Goal: Information Seeking & Learning: Learn about a topic

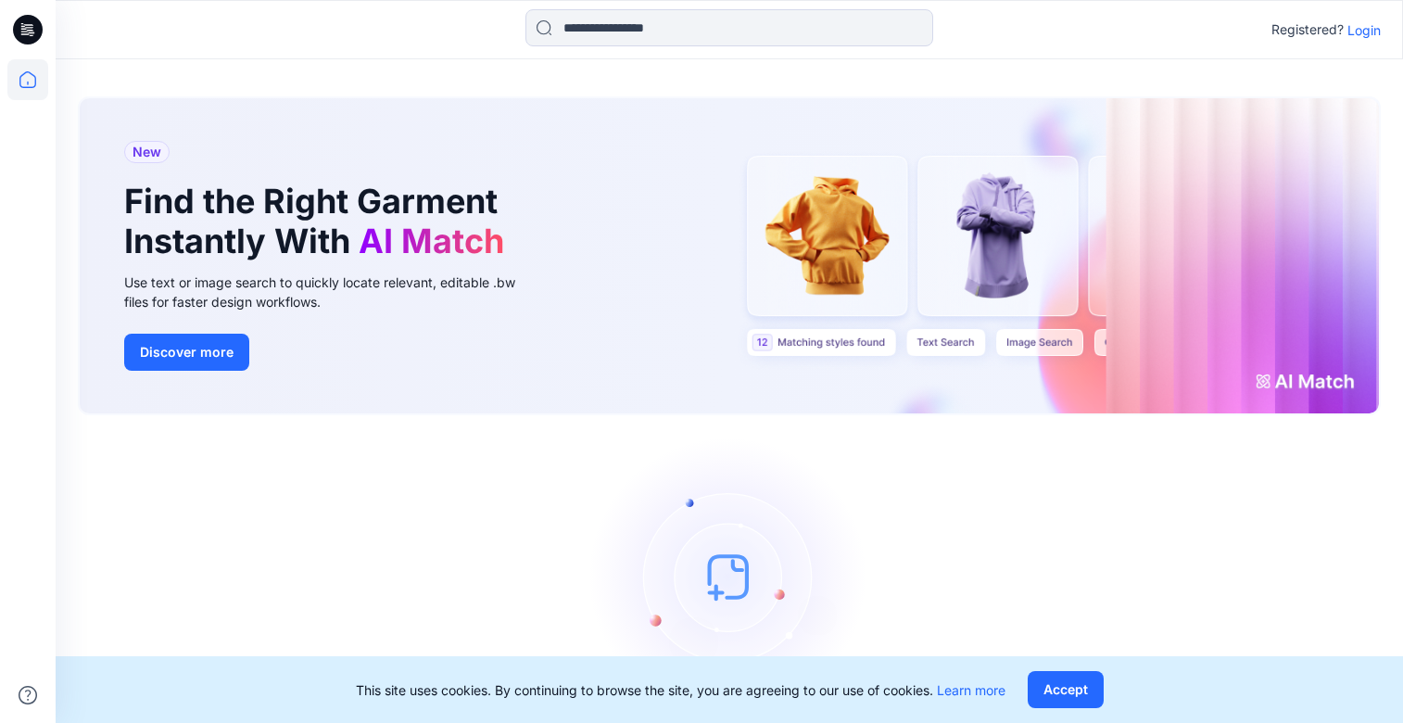
click at [1361, 36] on p "Login" at bounding box center [1364, 29] width 33 height 19
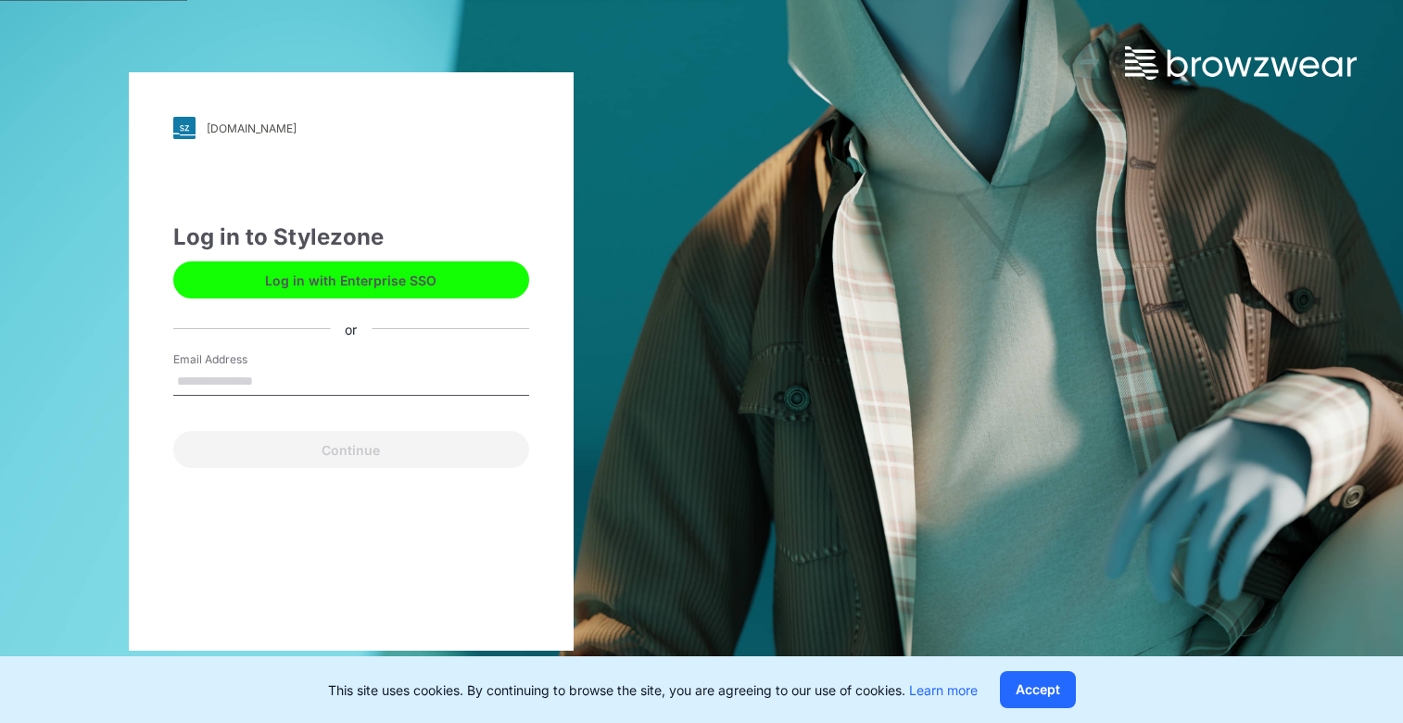
click at [243, 382] on input "Email Address" at bounding box center [351, 382] width 356 height 28
type input "**********"
click at [173, 431] on button "Continue" at bounding box center [351, 449] width 356 height 37
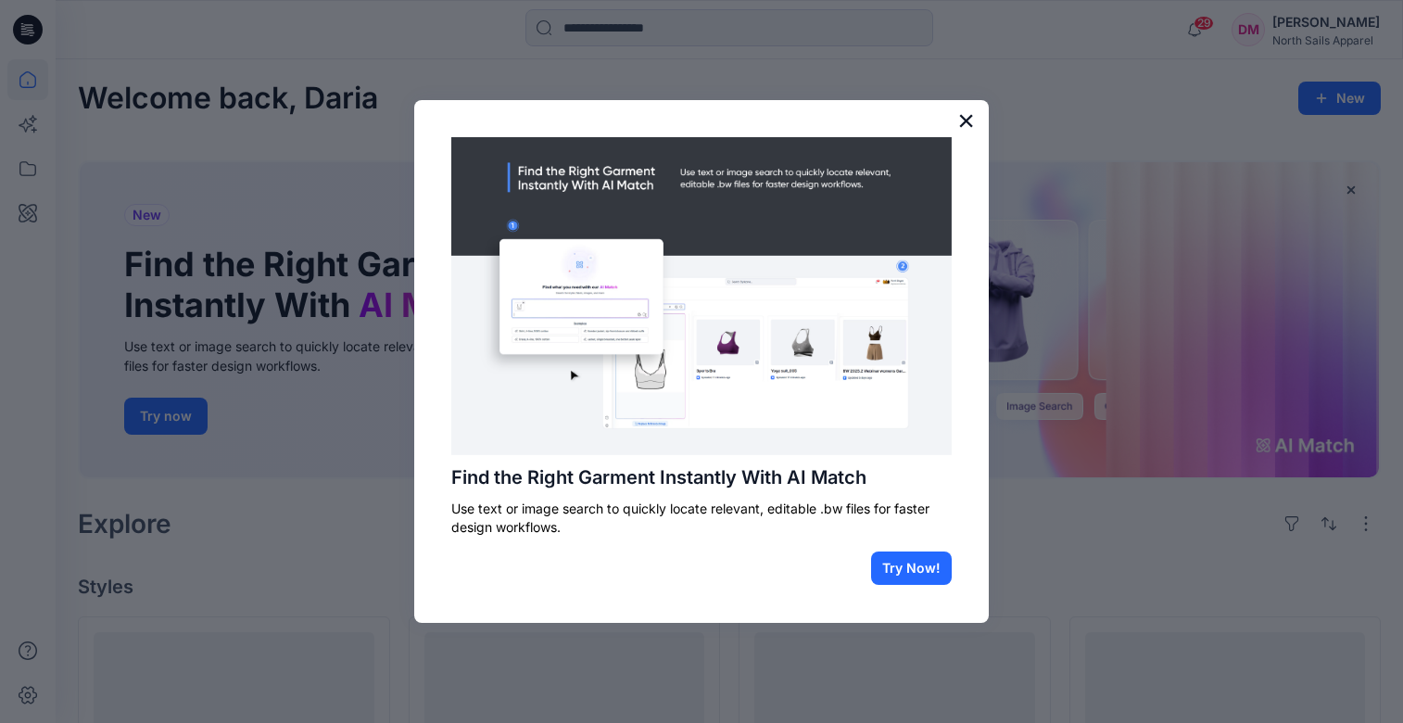
click at [963, 121] on button "×" at bounding box center [967, 121] width 18 height 30
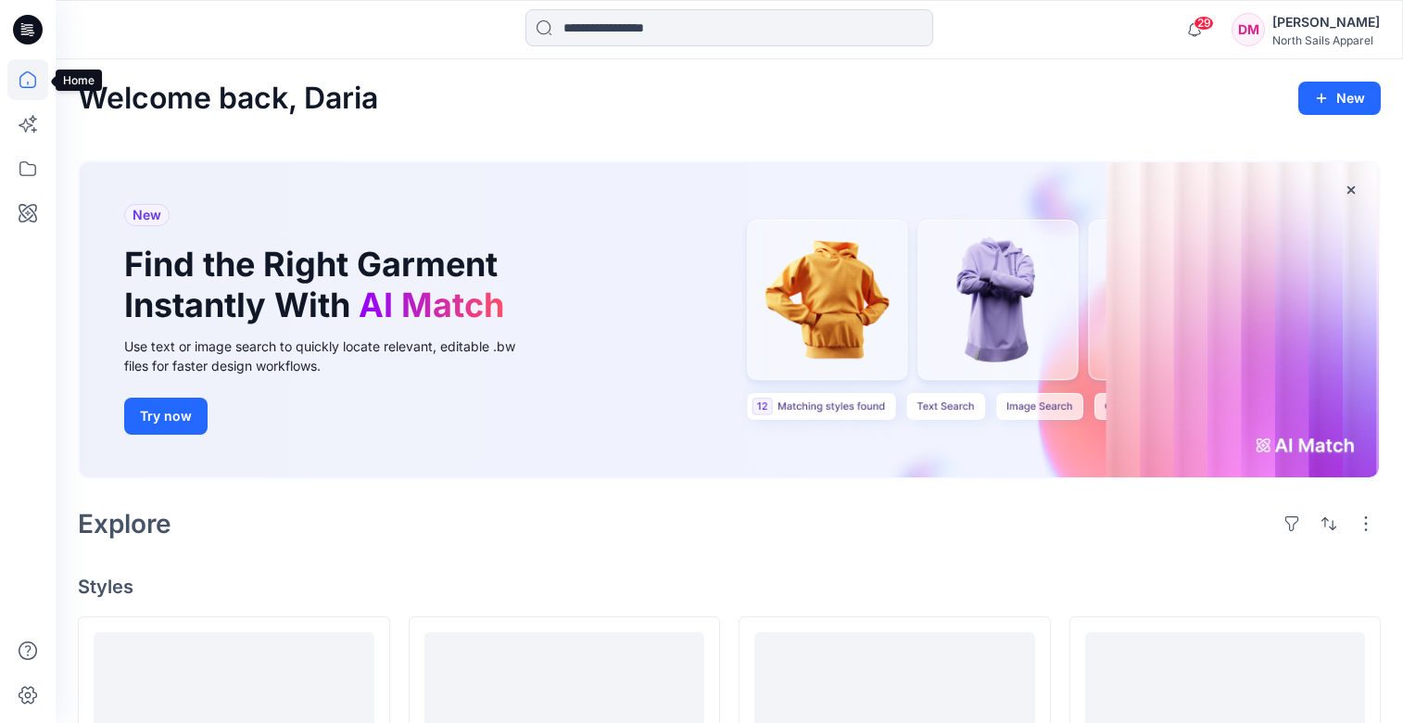
click at [28, 78] on icon at bounding box center [27, 79] width 41 height 41
click at [30, 167] on icon at bounding box center [27, 168] width 41 height 41
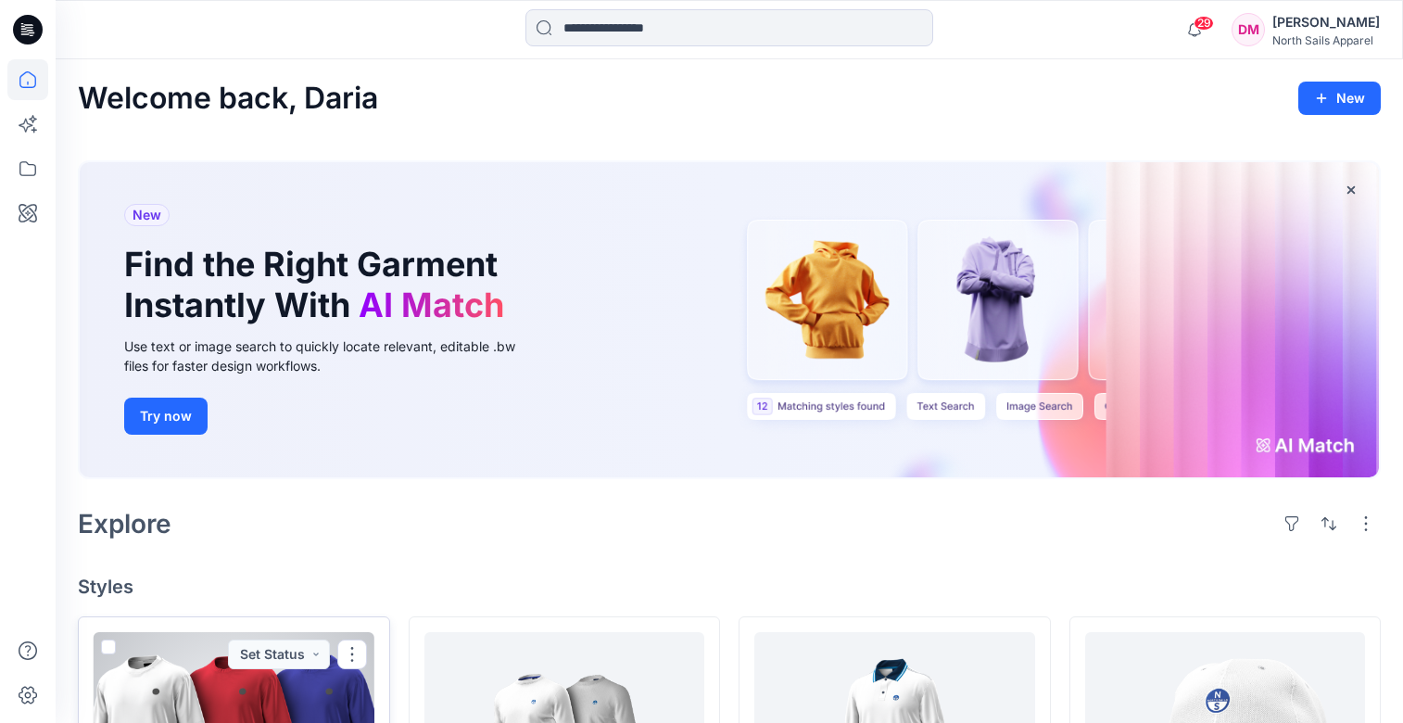
click at [171, 675] on div at bounding box center [234, 734] width 281 height 204
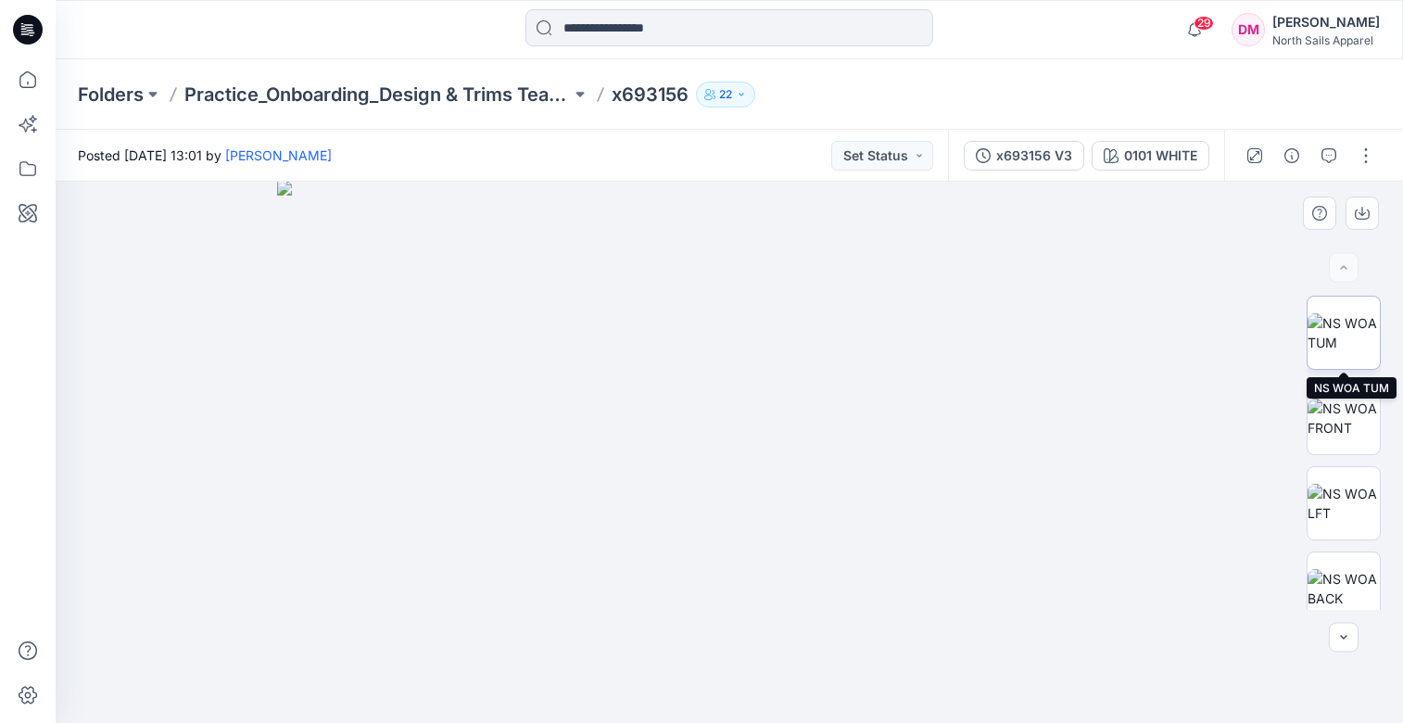
click at [1346, 326] on img at bounding box center [1344, 332] width 72 height 39
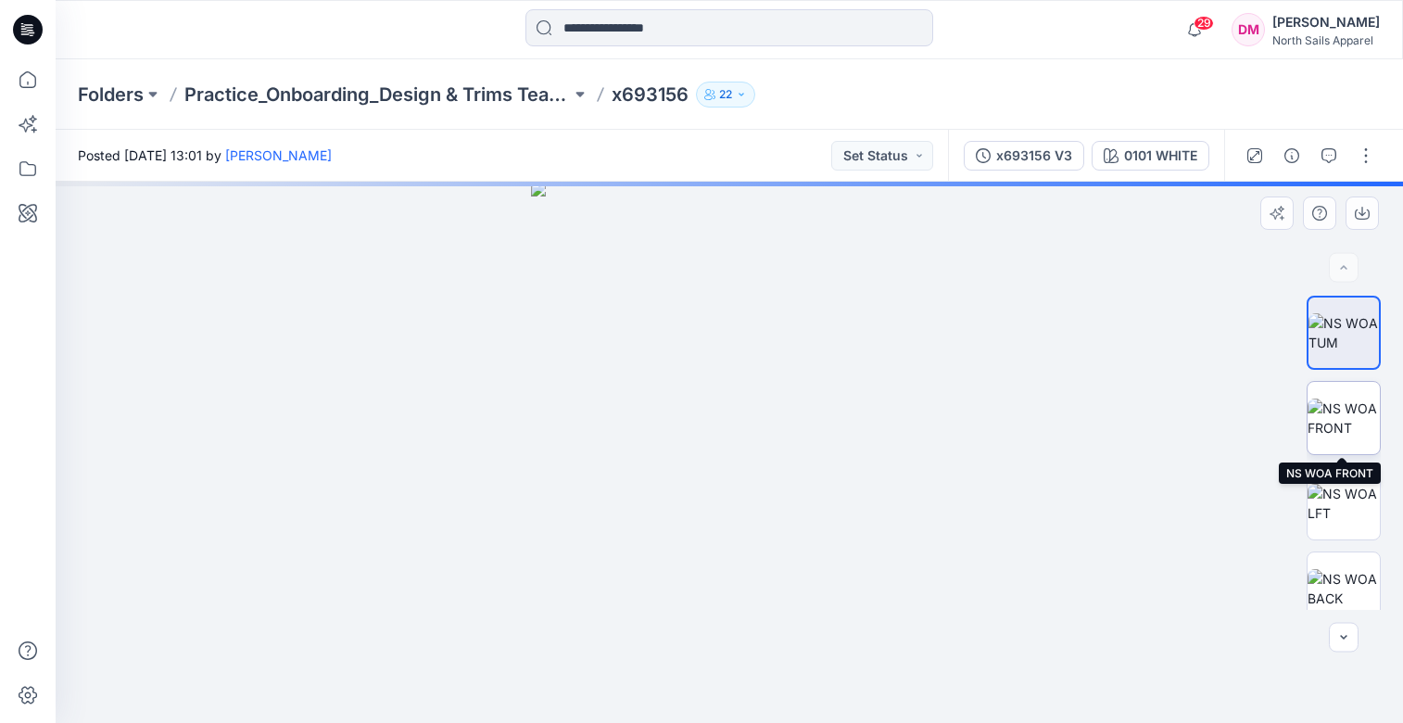
click at [1346, 406] on img at bounding box center [1344, 418] width 72 height 39
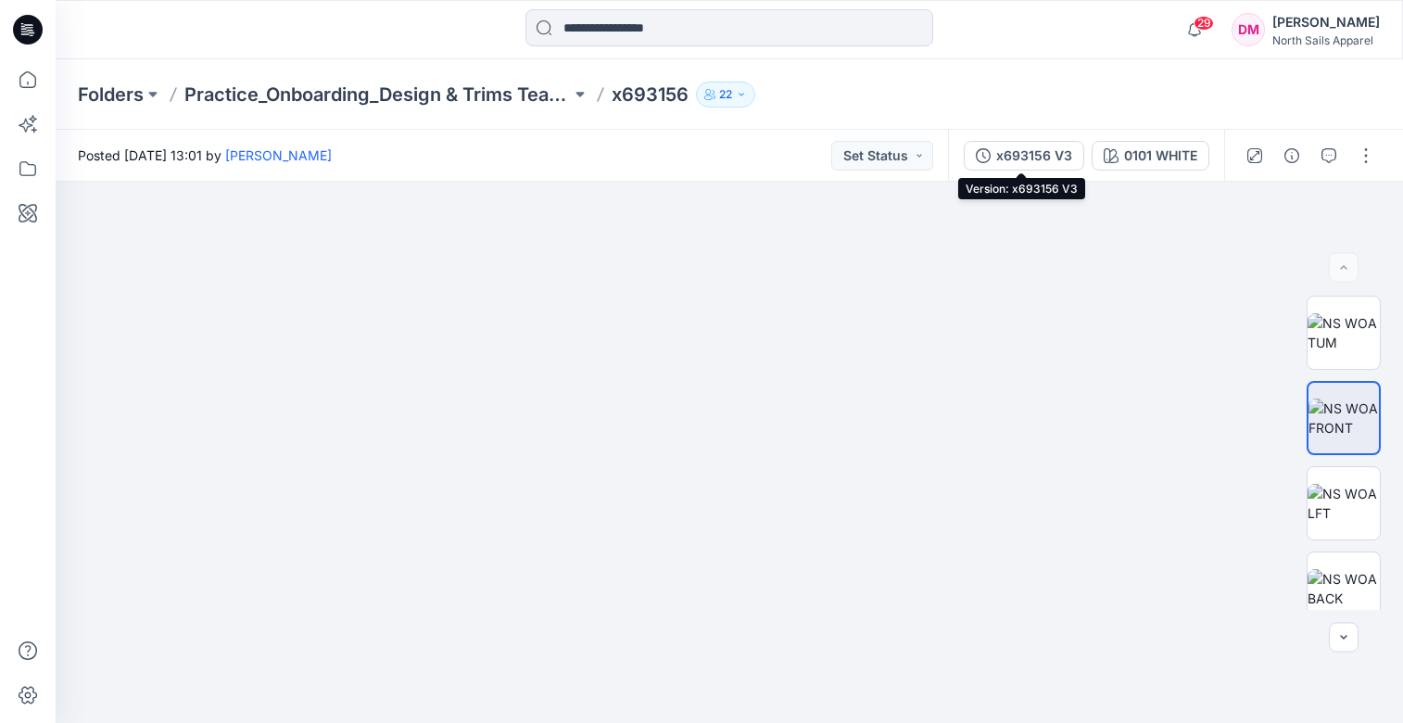
click at [1022, 148] on div "x693156 V3" at bounding box center [1034, 156] width 76 height 20
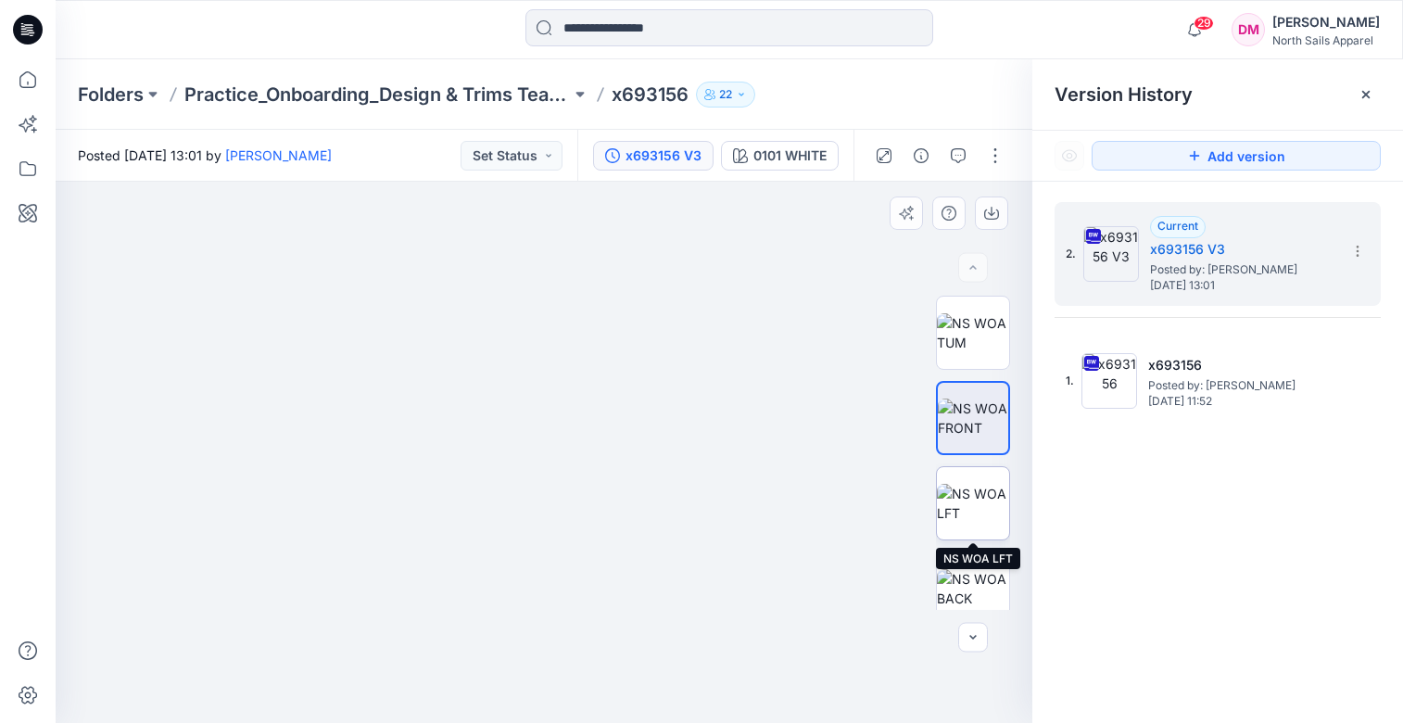
click at [971, 509] on img at bounding box center [973, 503] width 72 height 39
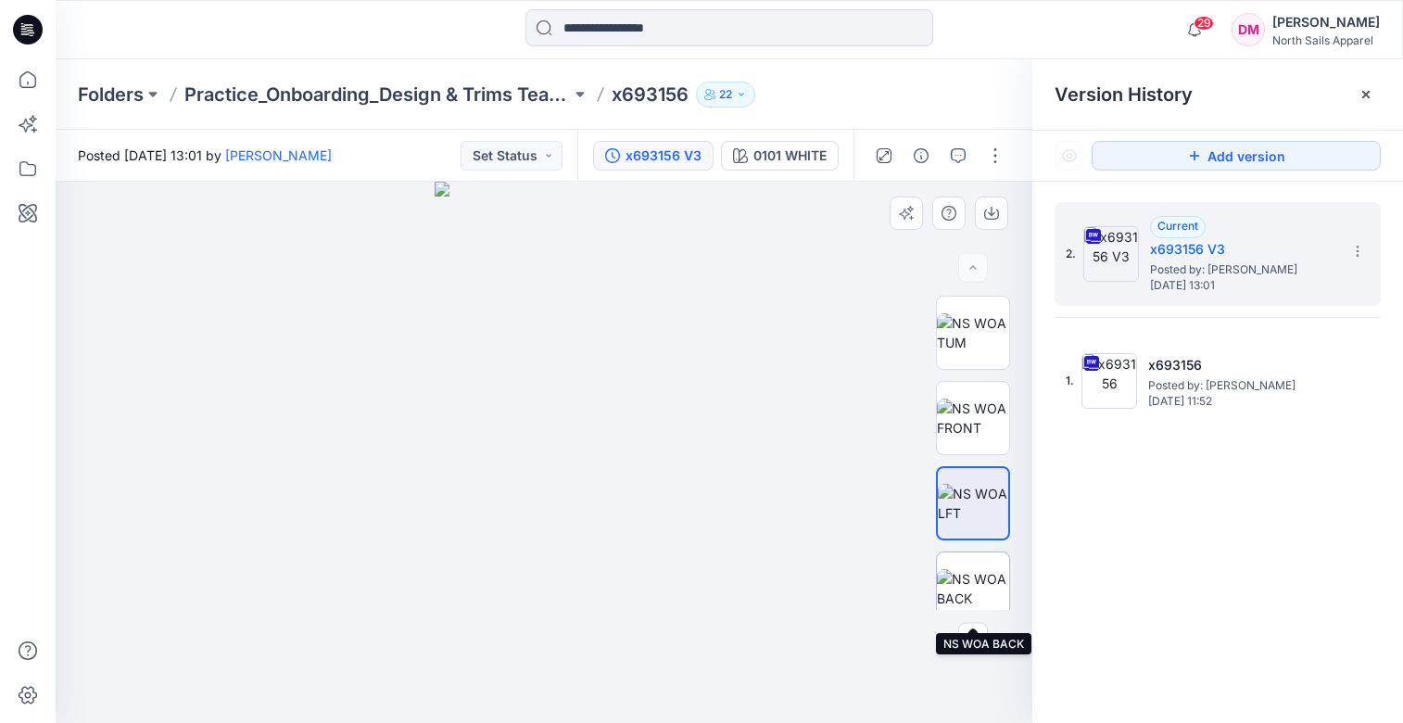
click at [970, 590] on img at bounding box center [973, 588] width 72 height 39
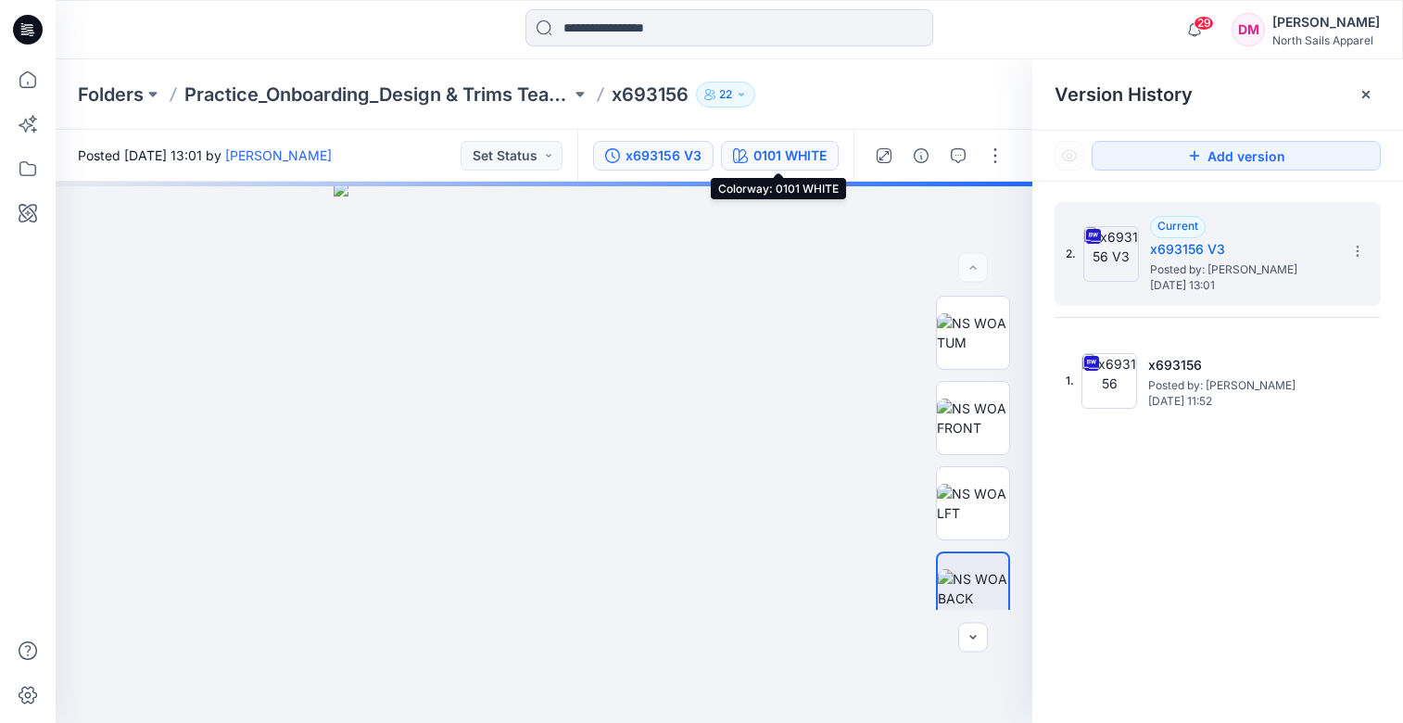
click at [781, 154] on div "0101 WHITE" at bounding box center [790, 156] width 73 height 20
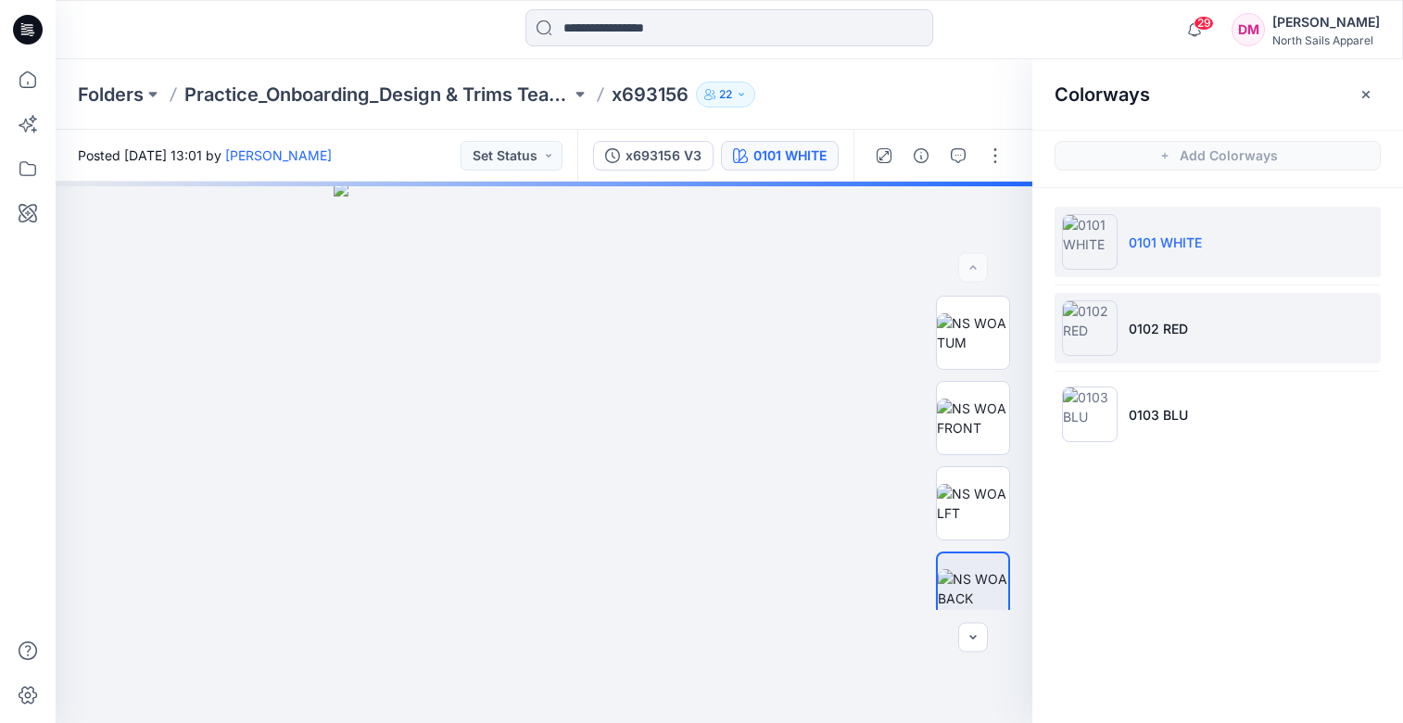
click at [1164, 335] on p "0102 RED" at bounding box center [1158, 328] width 59 height 19
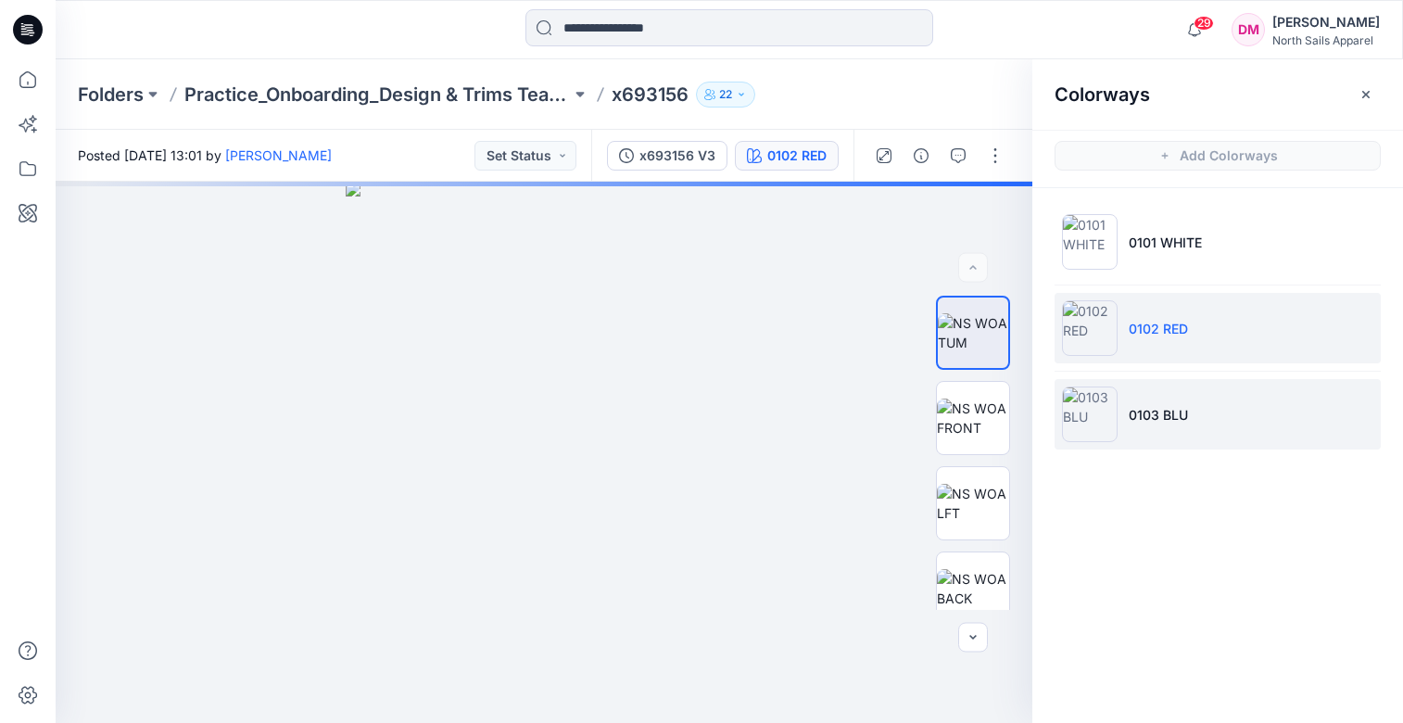
click at [1149, 409] on p "0103 BLU" at bounding box center [1158, 414] width 59 height 19
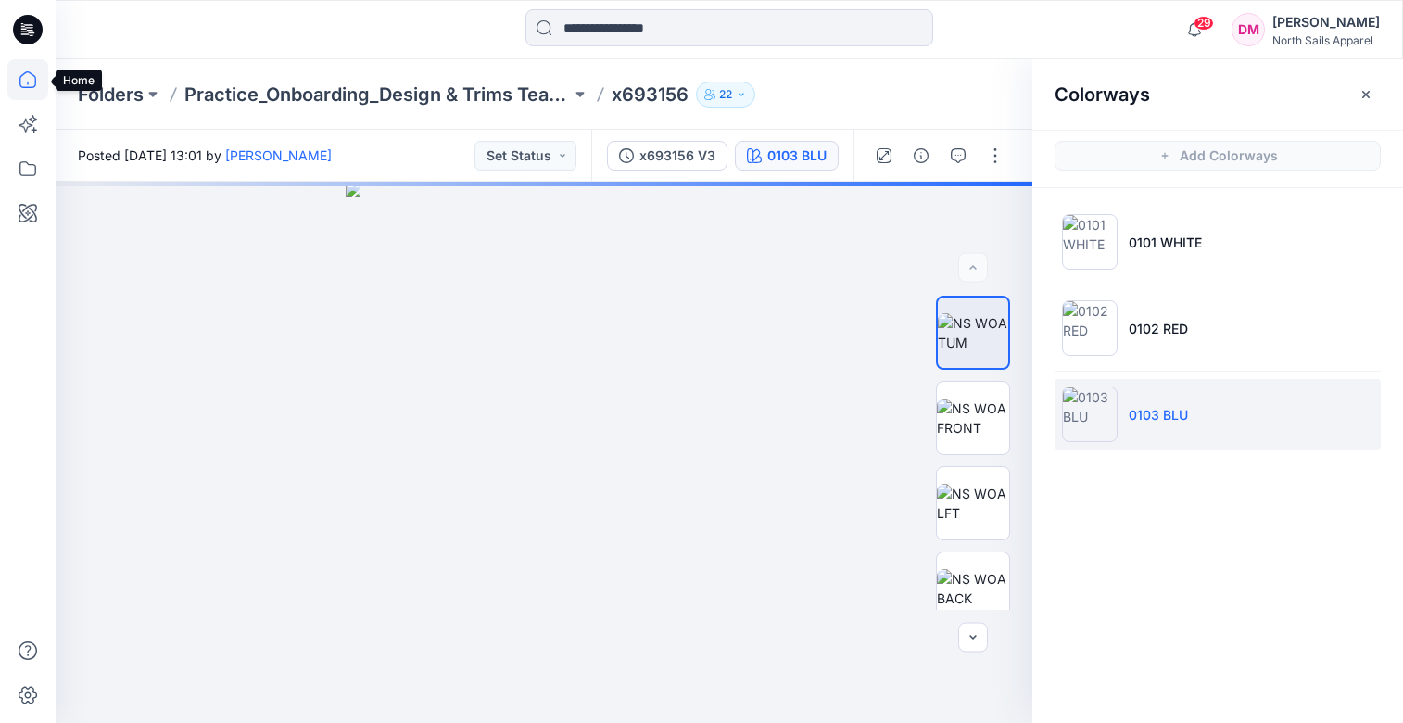
click at [31, 79] on icon at bounding box center [27, 79] width 41 height 41
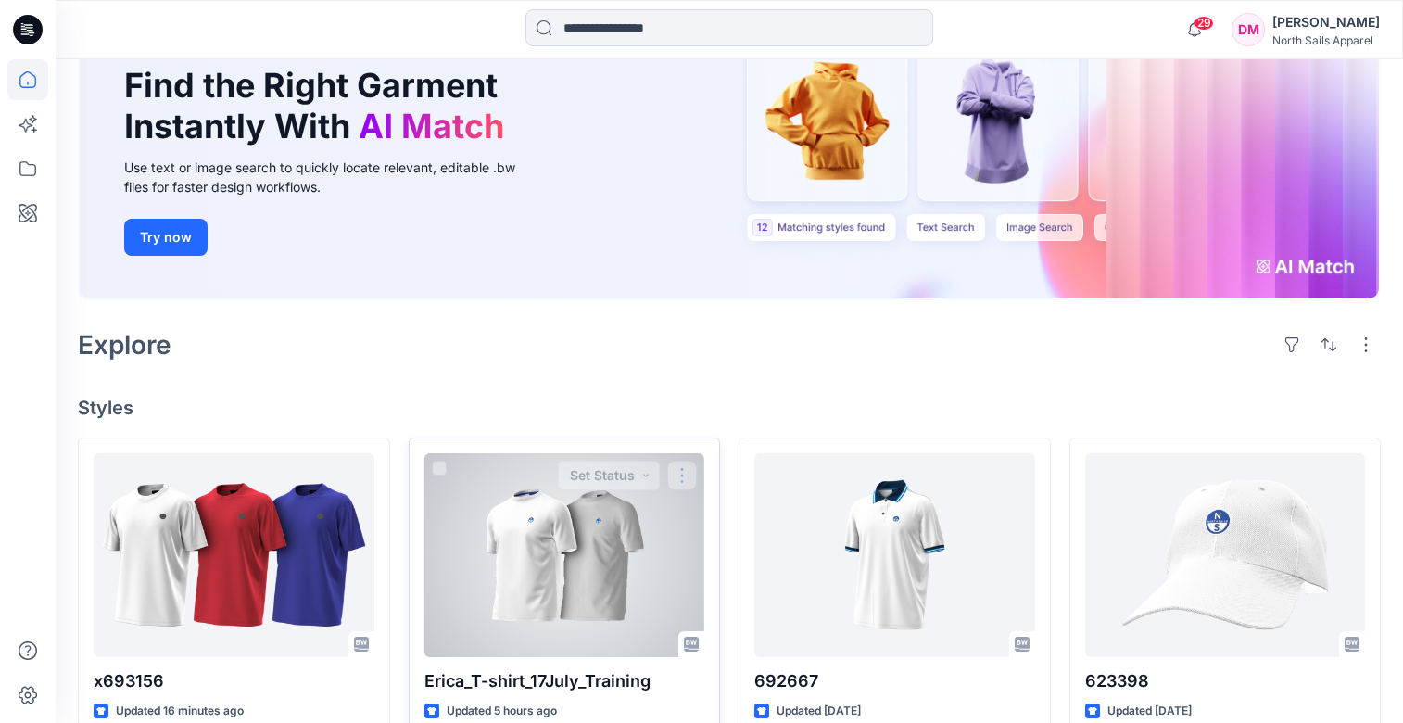
scroll to position [219, 0]
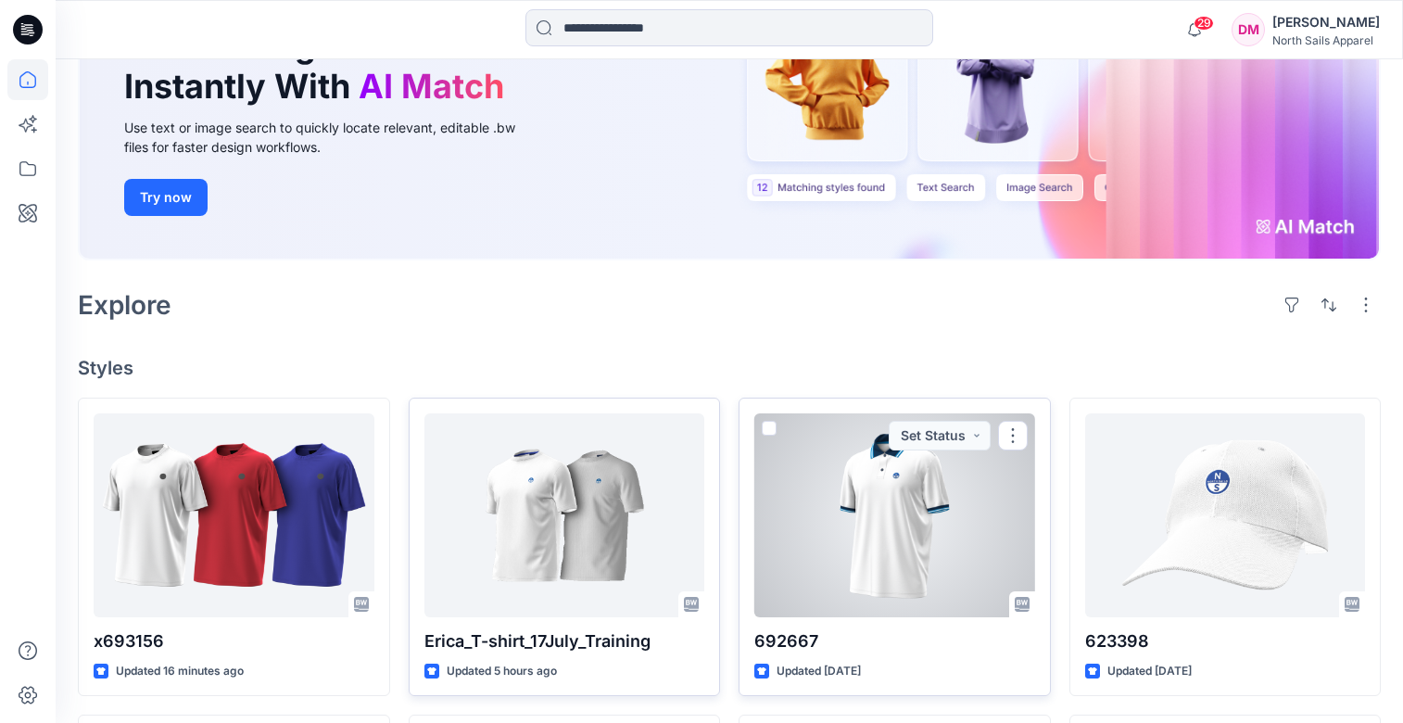
click at [897, 500] on div at bounding box center [895, 515] width 281 height 204
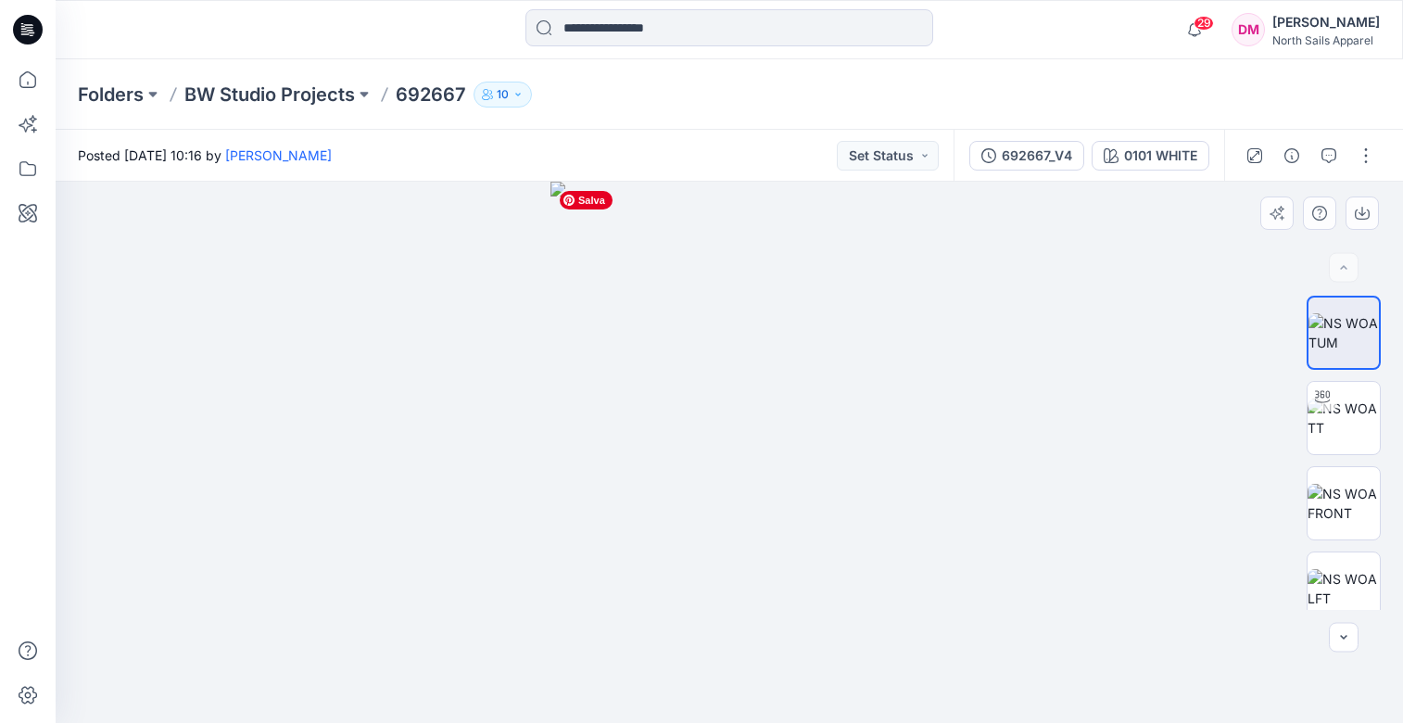
click at [737, 323] on img at bounding box center [729, 452] width 357 height 541
click at [1349, 410] on img at bounding box center [1344, 418] width 72 height 39
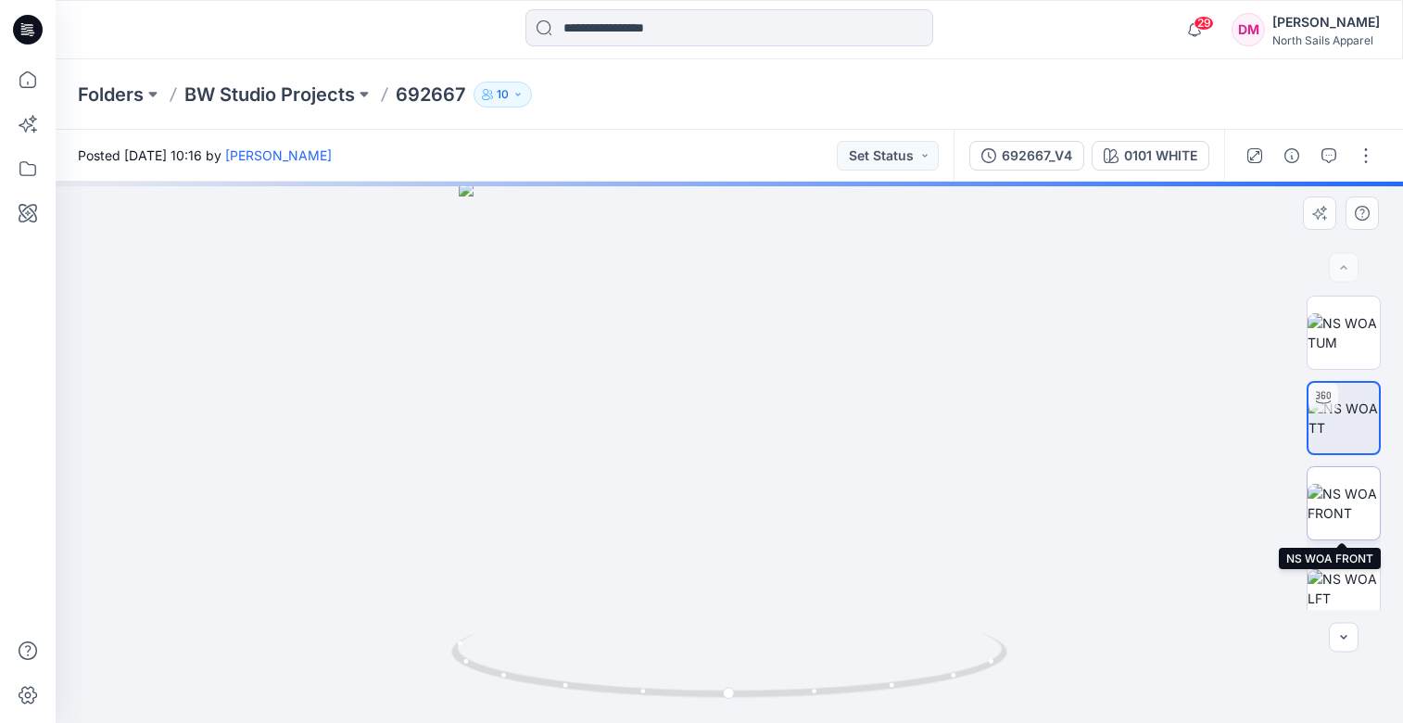
click at [1354, 485] on img at bounding box center [1344, 503] width 72 height 39
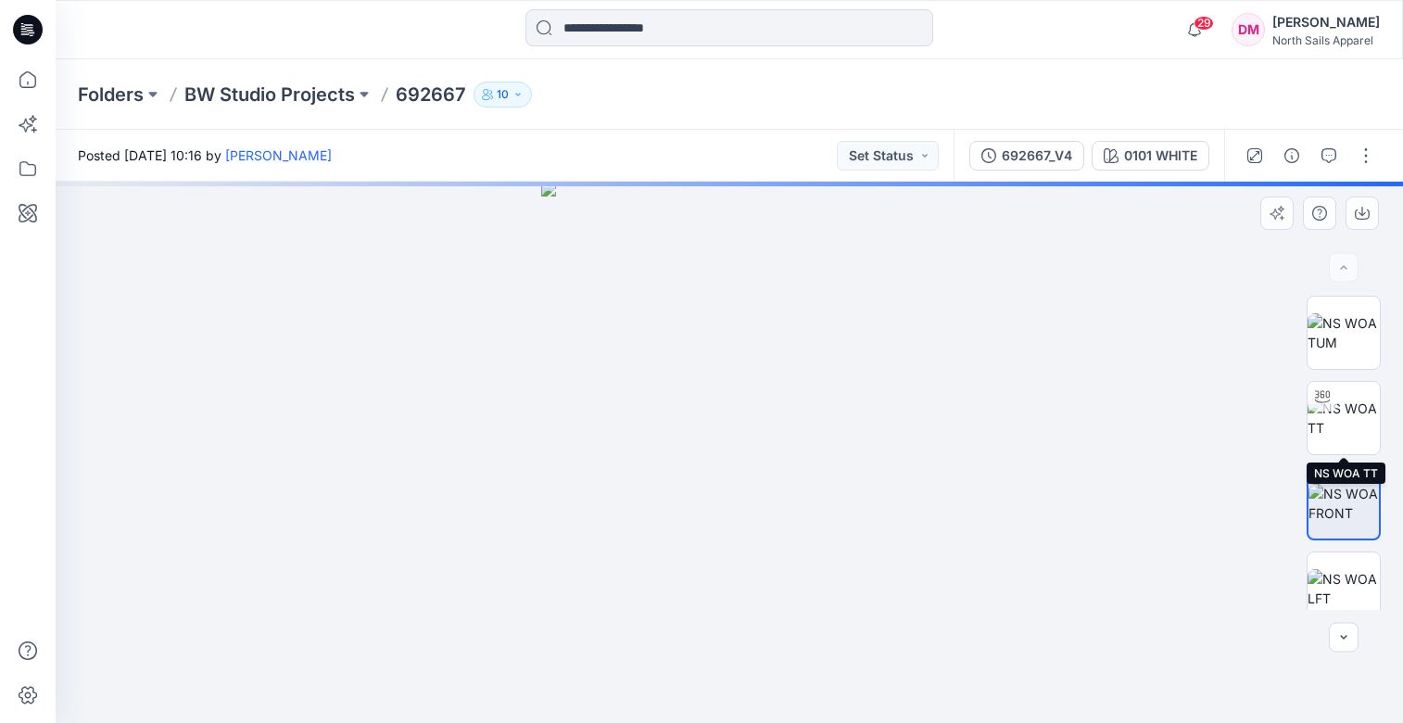
drag, startPoint x: 1350, startPoint y: 419, endPoint x: 1260, endPoint y: 455, distance: 96.9
click at [1350, 419] on img at bounding box center [1344, 418] width 72 height 39
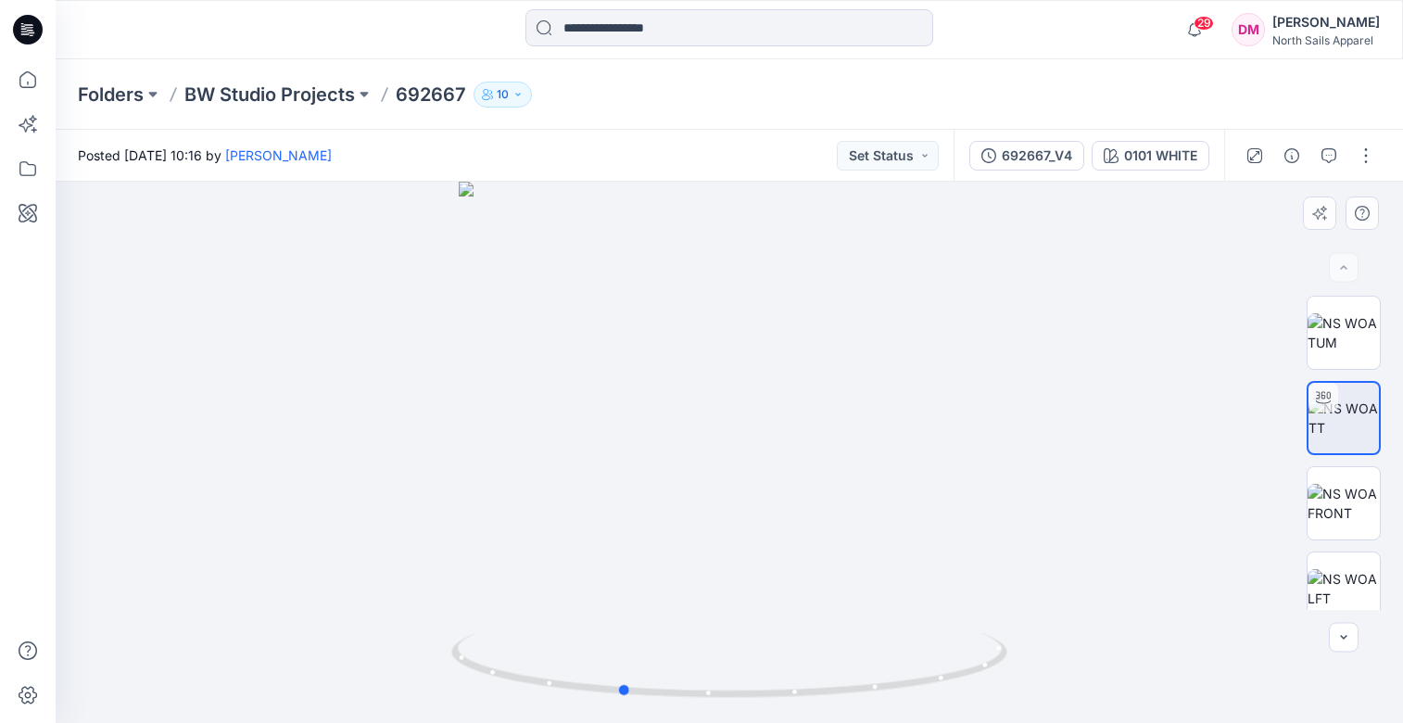
drag, startPoint x: 730, startPoint y: 697, endPoint x: 622, endPoint y: 476, distance: 245.8
click at [622, 476] on div at bounding box center [730, 452] width 1348 height 541
click at [627, 713] on foreignobject at bounding box center [624, 711] width 21 height 21
click at [626, 669] on icon at bounding box center [624, 668] width 11 height 11
click at [626, 670] on icon at bounding box center [624, 668] width 11 height 11
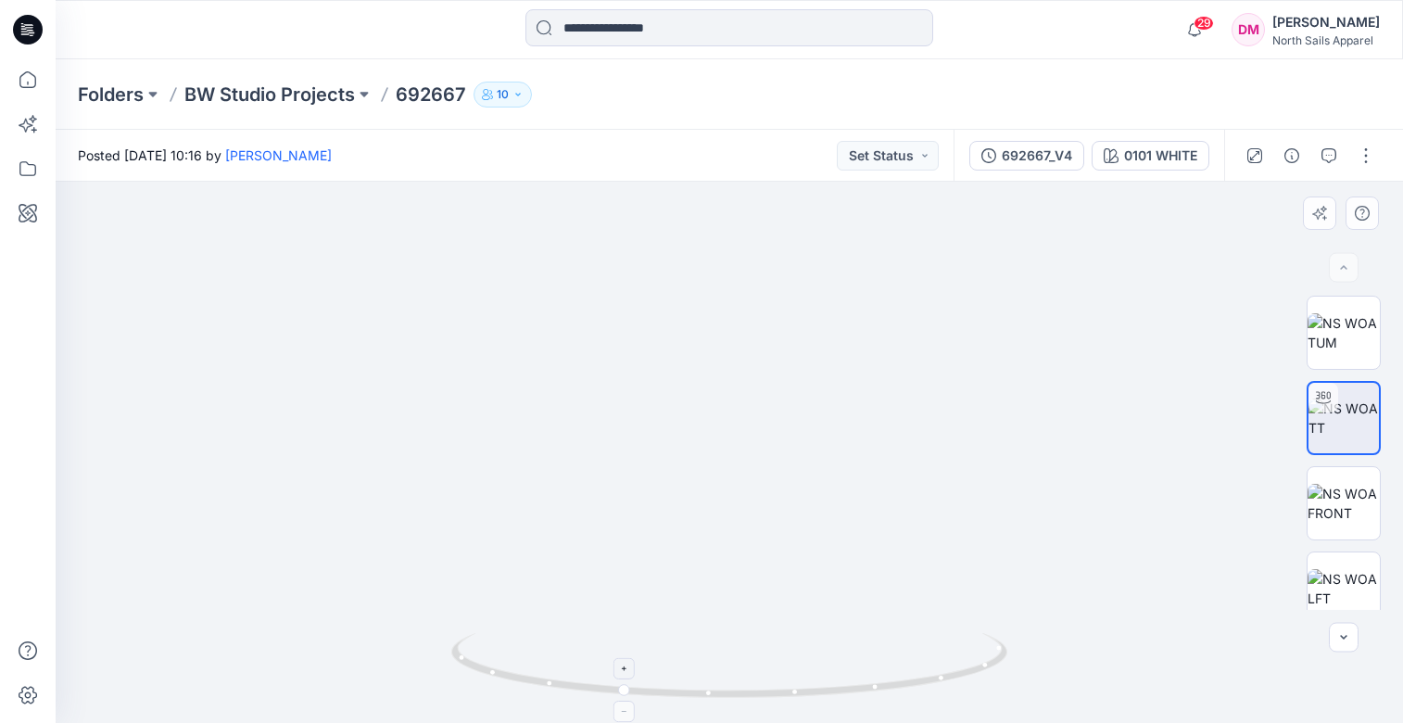
click at [626, 670] on icon at bounding box center [624, 668] width 11 height 11
drag, startPoint x: 625, startPoint y: 685, endPoint x: 778, endPoint y: 670, distance: 153.7
click at [774, 692] on circle at bounding box center [769, 692] width 11 height 11
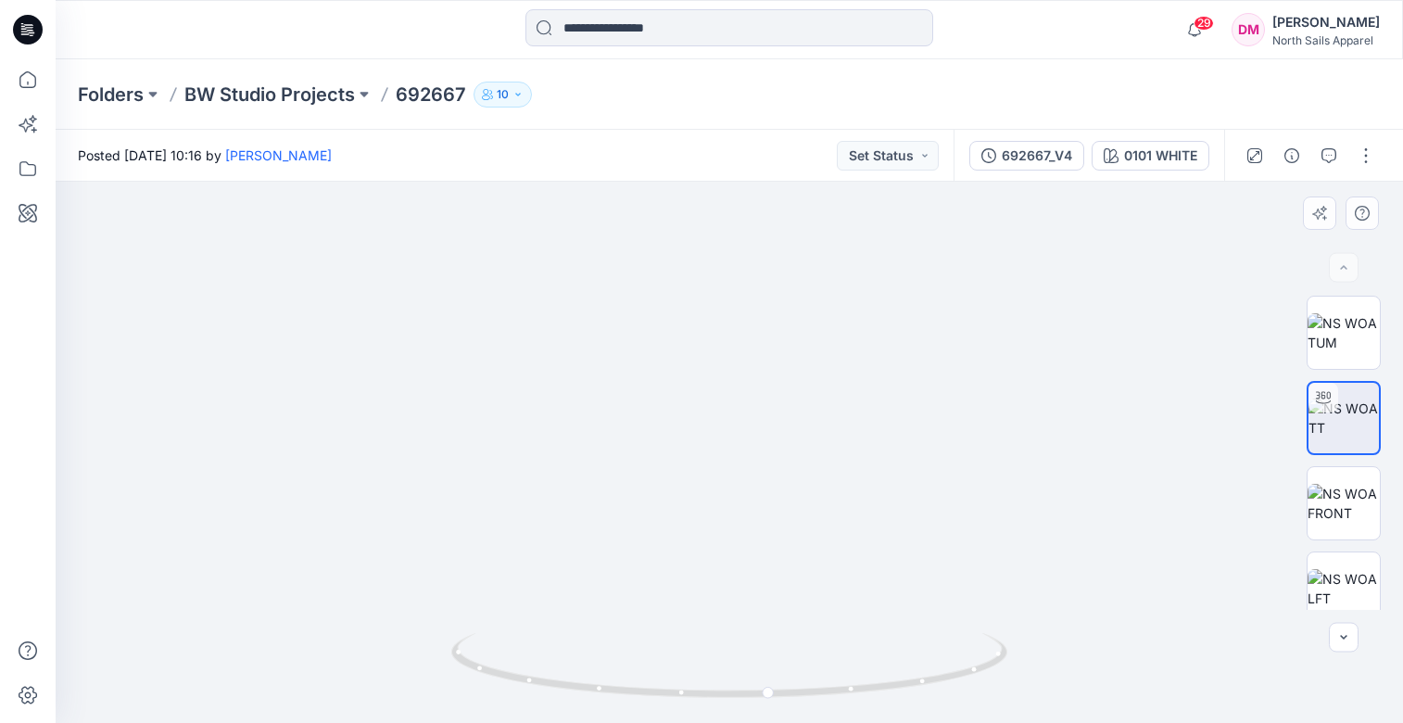
drag, startPoint x: 736, startPoint y: 301, endPoint x: 763, endPoint y: 581, distance: 281.2
click at [763, 584] on img at bounding box center [729, 420] width 1239 height 606
drag, startPoint x: 721, startPoint y: 423, endPoint x: 757, endPoint y: 597, distance: 178.0
click at [717, 478] on img at bounding box center [729, 452] width 1239 height 541
click at [775, 678] on div at bounding box center [769, 670] width 21 height 21
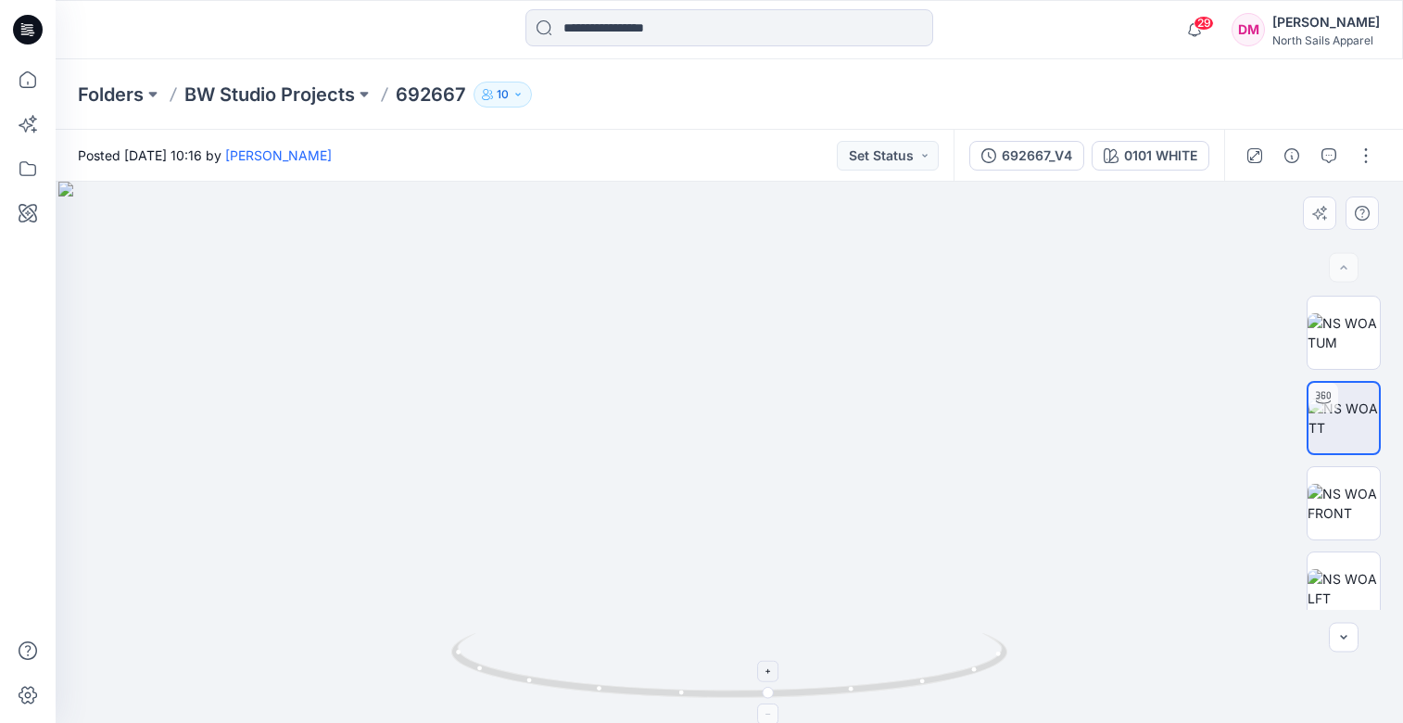
click at [774, 677] on div at bounding box center [769, 670] width 21 height 21
drag, startPoint x: 755, startPoint y: 600, endPoint x: 754, endPoint y: 501, distance: 98.3
click at [754, 501] on img at bounding box center [728, 402] width 1756 height 641
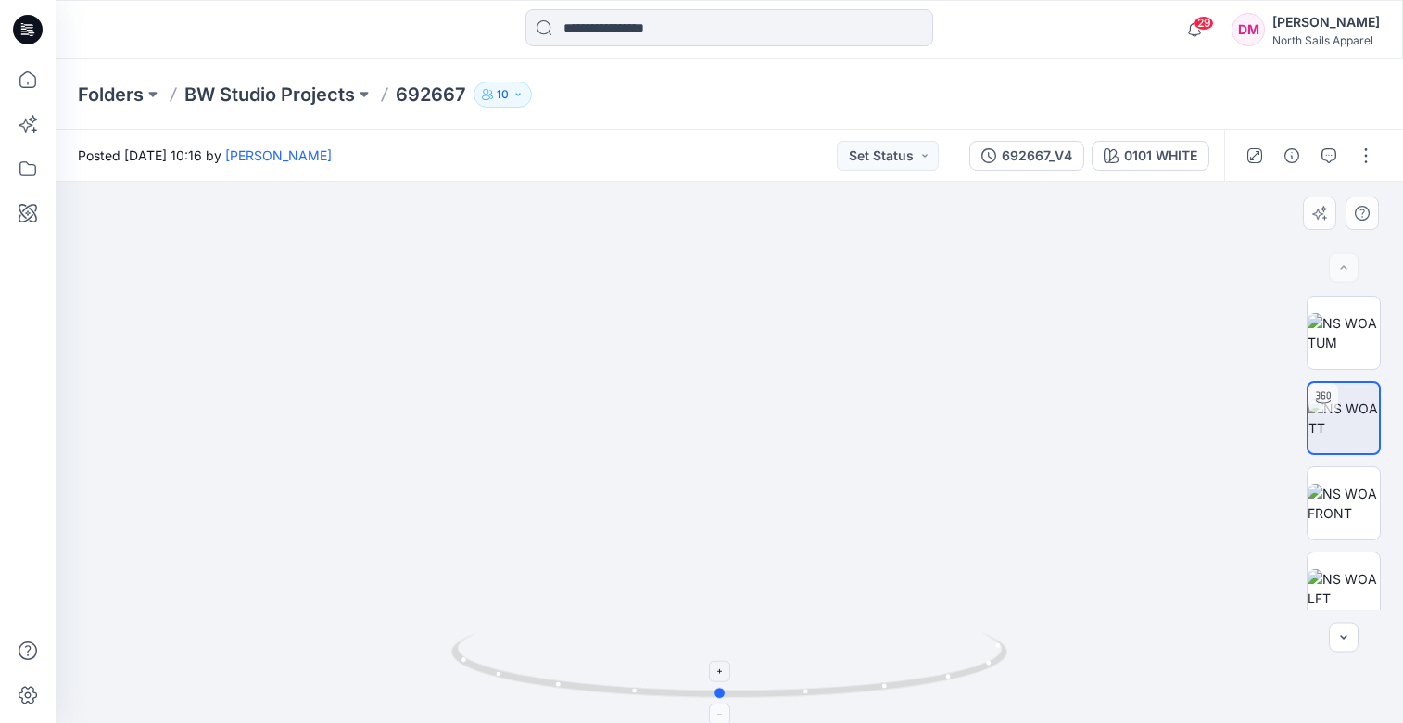
drag, startPoint x: 770, startPoint y: 689, endPoint x: 740, endPoint y: 675, distance: 33.6
click at [720, 701] on icon at bounding box center [731, 668] width 561 height 70
drag, startPoint x: 758, startPoint y: 513, endPoint x: 768, endPoint y: 565, distance: 53.8
click at [757, 531] on img at bounding box center [723, 381] width 1756 height 683
drag, startPoint x: 722, startPoint y: 699, endPoint x: 723, endPoint y: 493, distance: 205.8
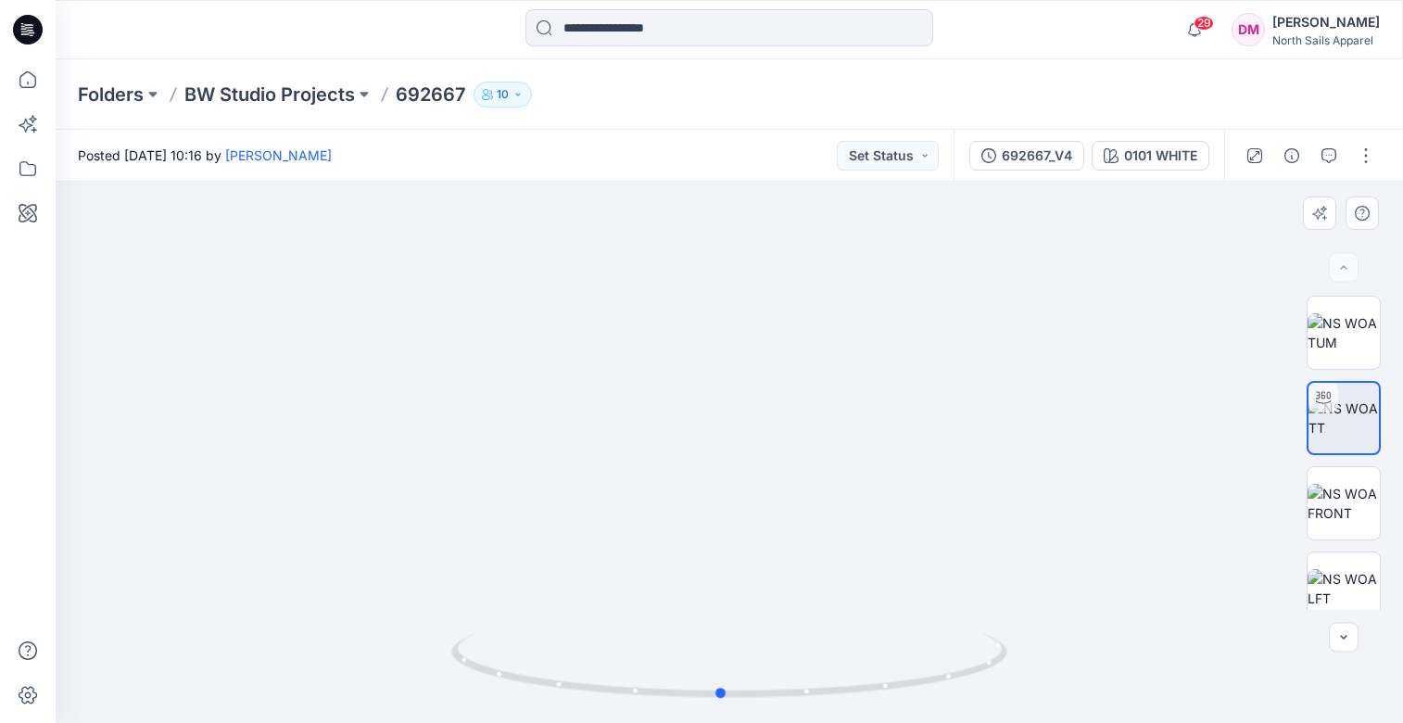
click at [723, 493] on div at bounding box center [730, 452] width 1348 height 541
click at [1345, 635] on icon "button" at bounding box center [1344, 637] width 15 height 15
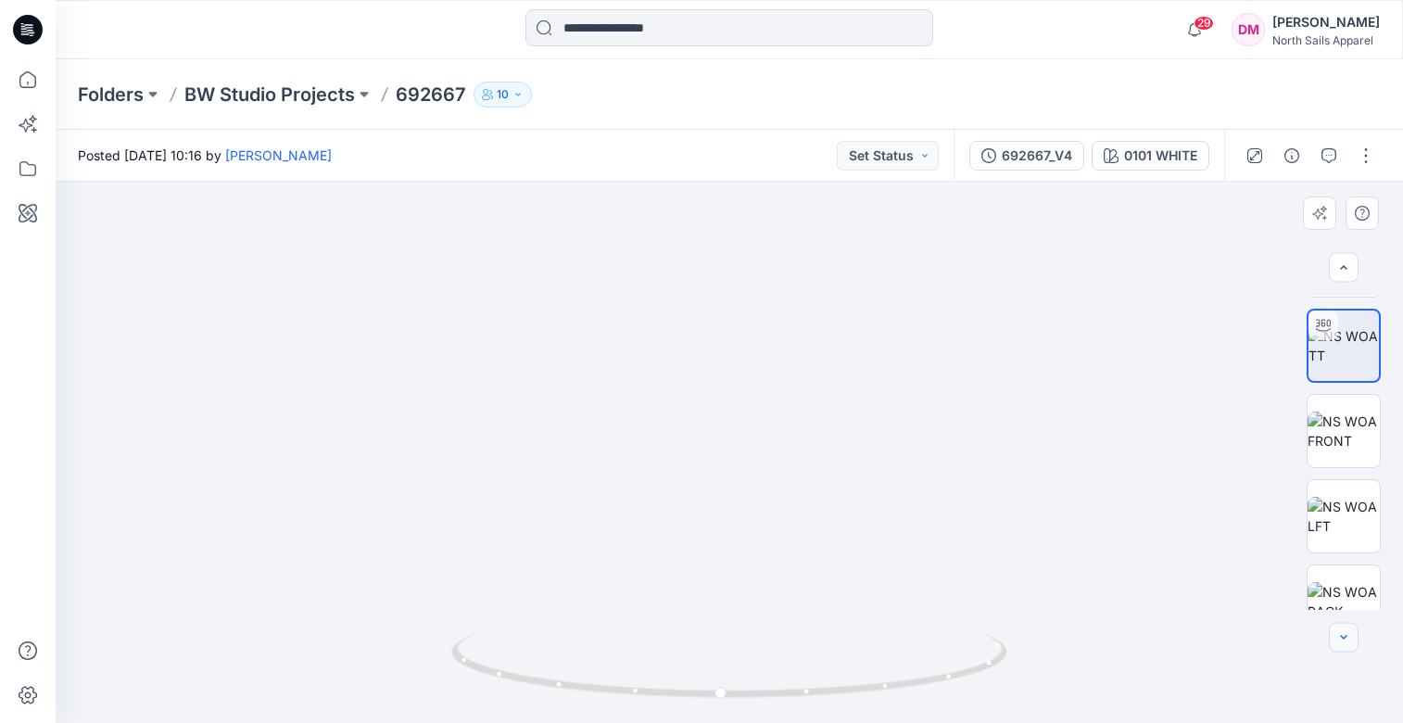
click at [1345, 635] on icon "button" at bounding box center [1344, 637] width 15 height 15
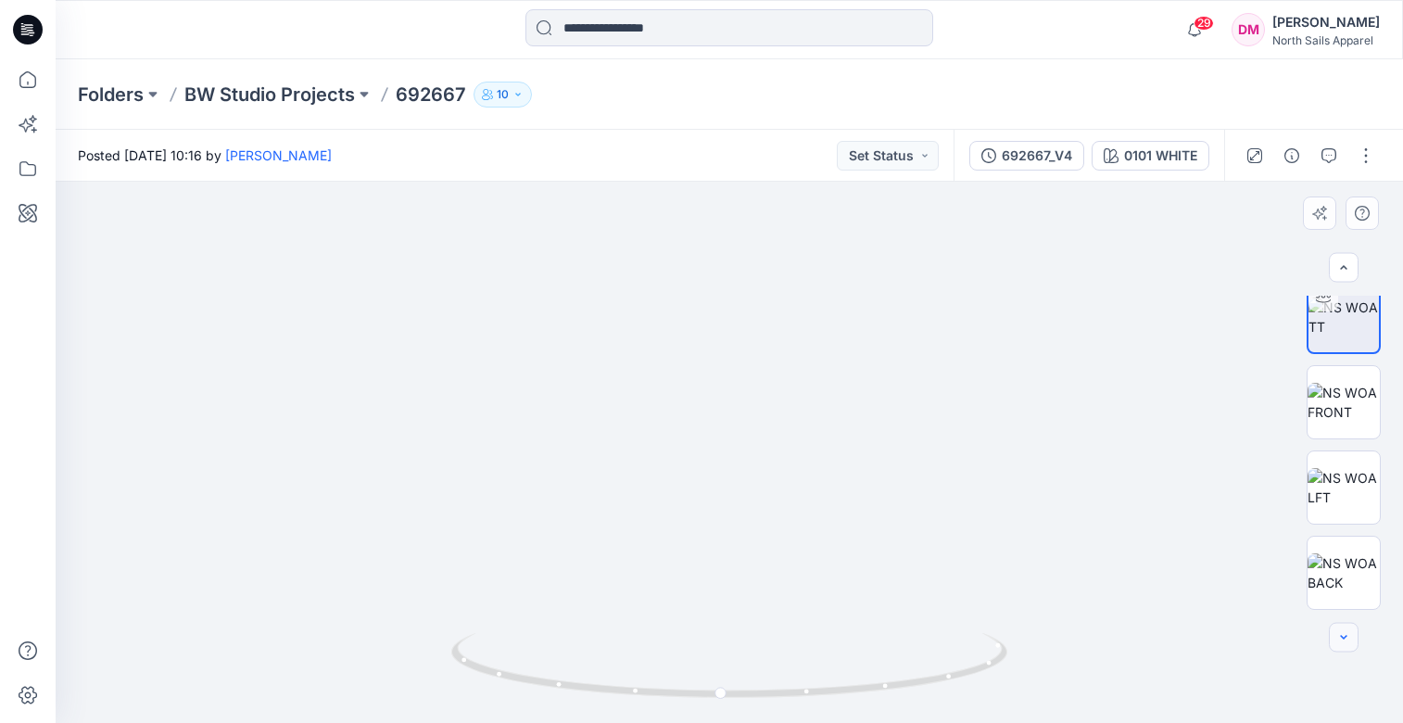
click at [1345, 635] on div at bounding box center [1344, 638] width 30 height 30
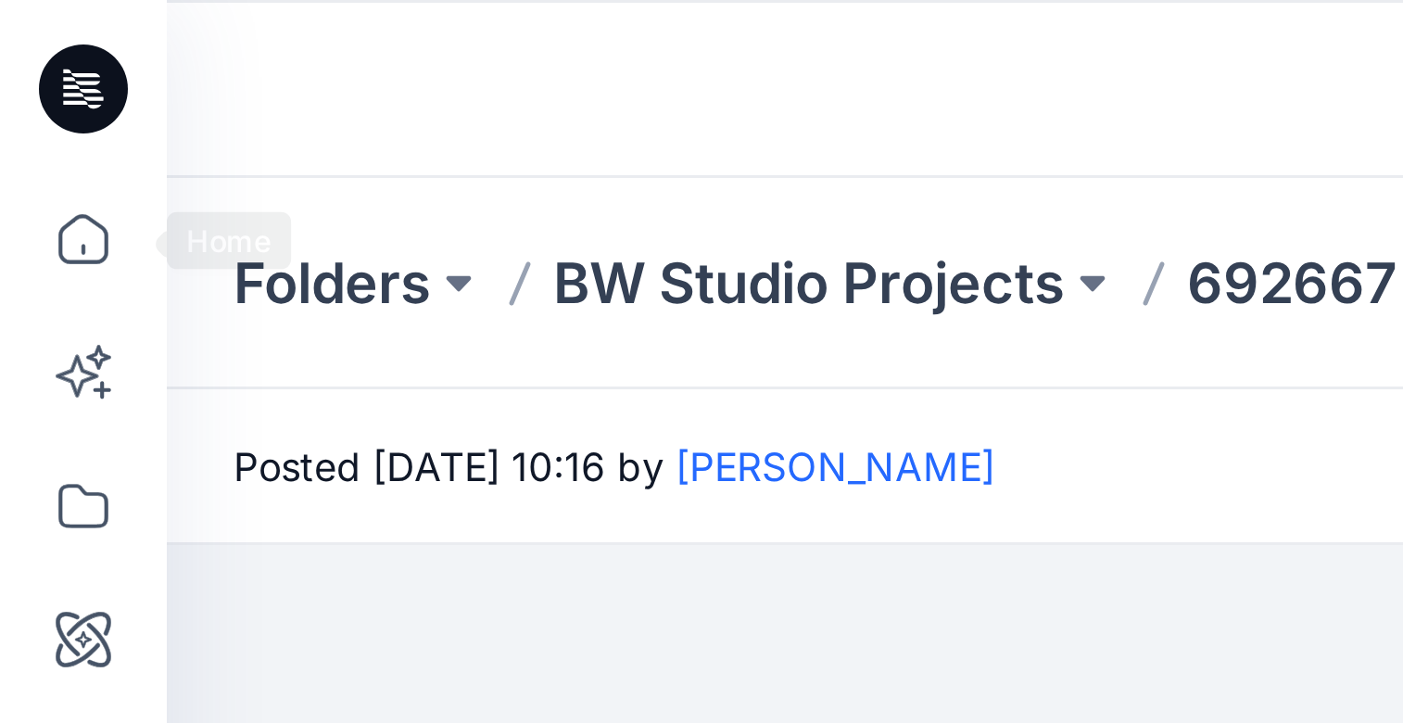
click at [104, 35] on div at bounding box center [224, 29] width 336 height 41
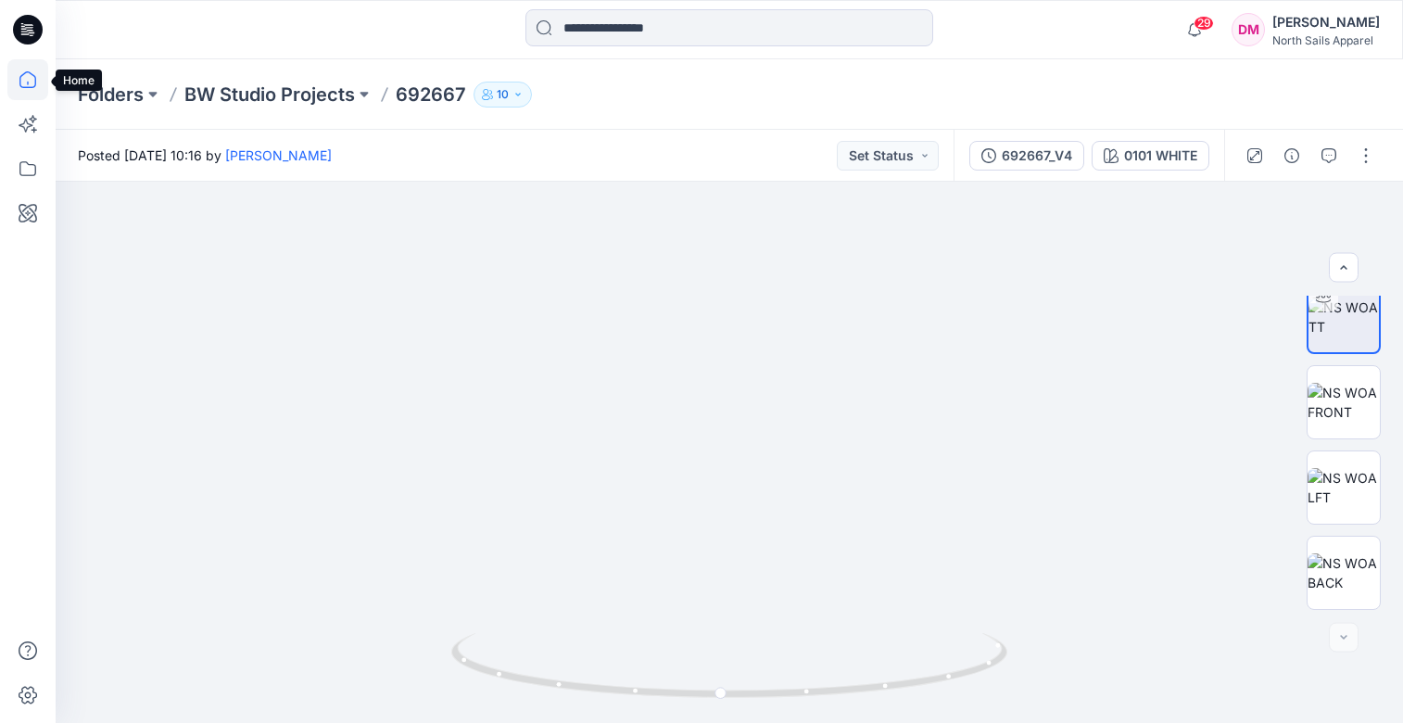
click at [21, 81] on icon at bounding box center [27, 79] width 41 height 41
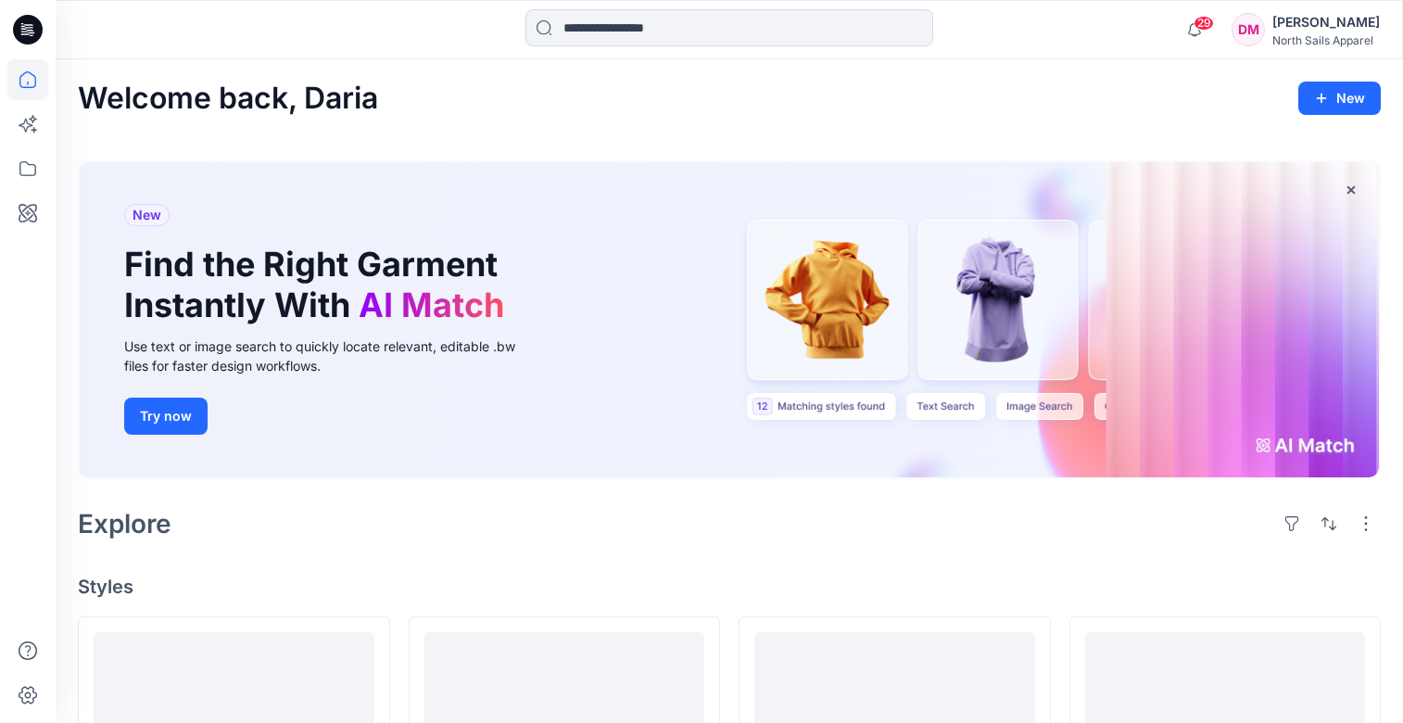
click at [24, 25] on icon at bounding box center [28, 24] width 9 height 1
click at [31, 27] on icon at bounding box center [29, 27] width 8 height 1
click at [31, 121] on icon at bounding box center [27, 124] width 41 height 41
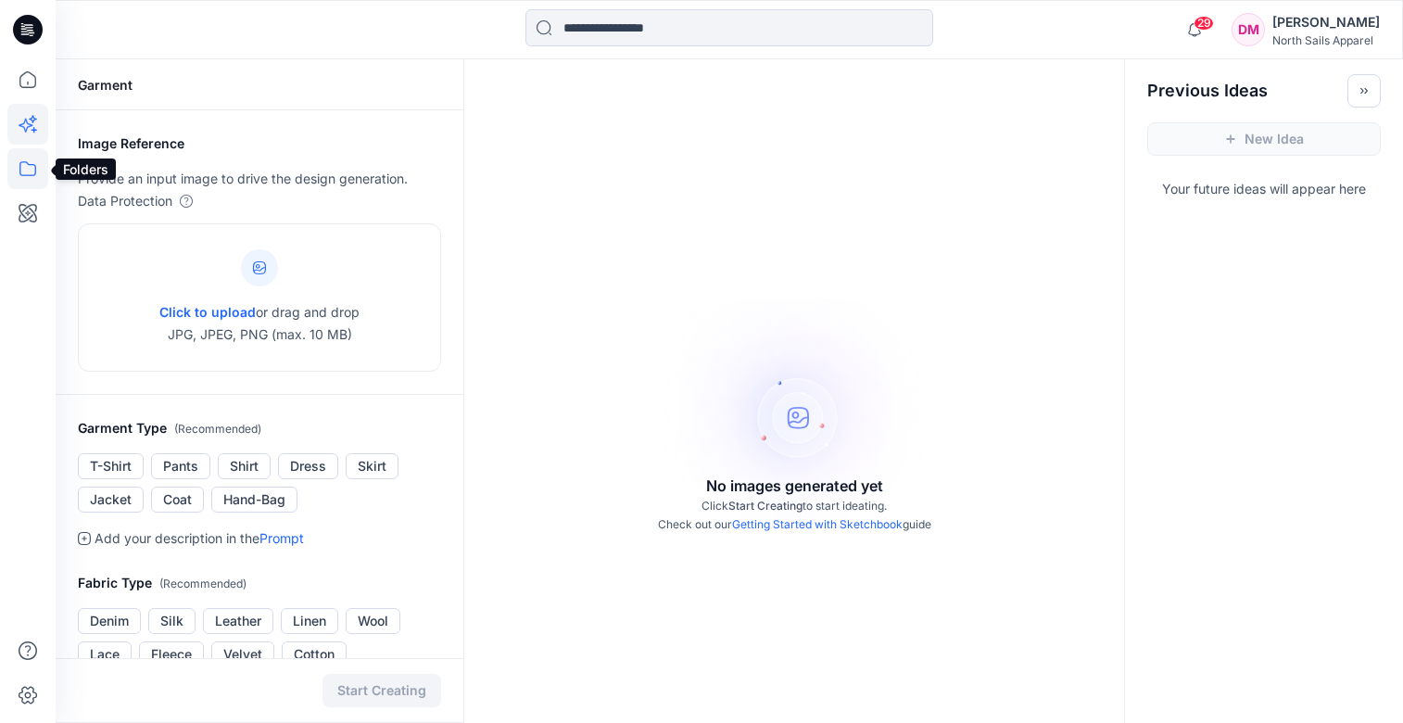
click at [29, 168] on icon at bounding box center [27, 168] width 41 height 41
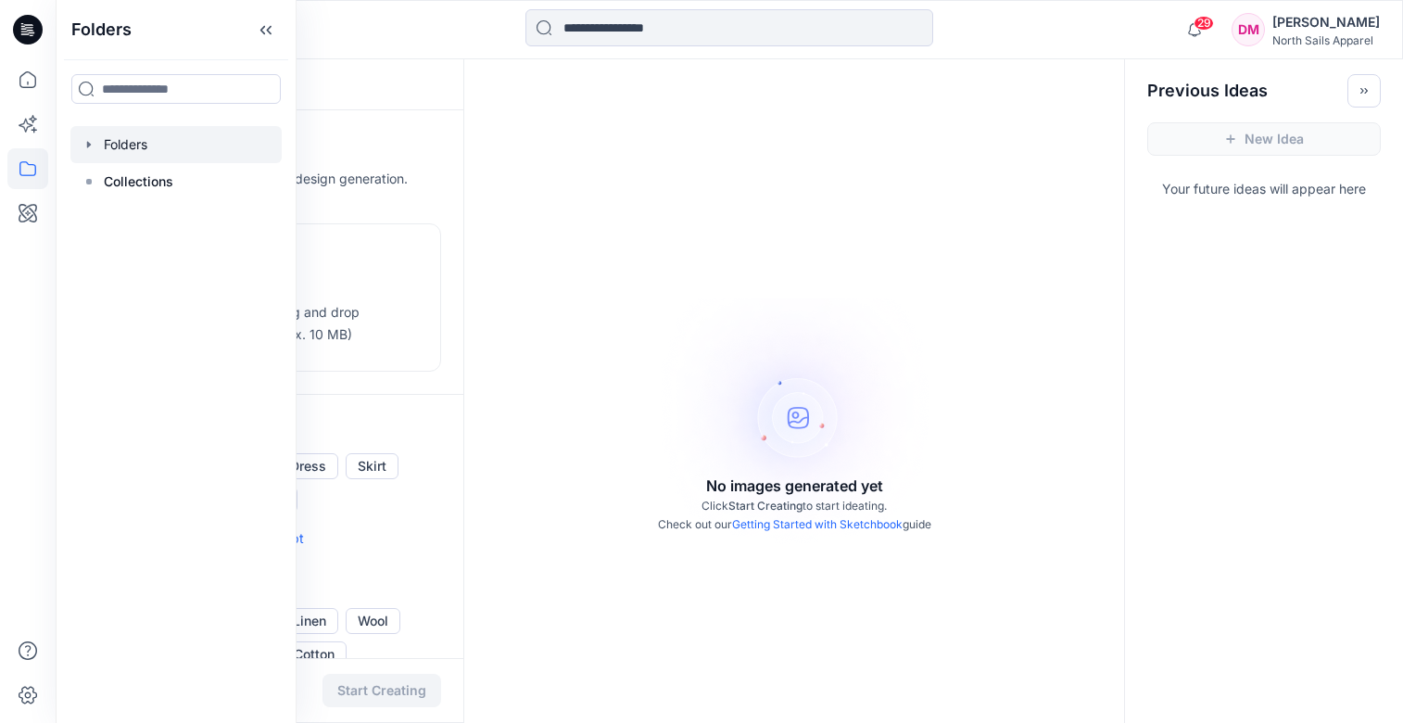
click at [129, 146] on div at bounding box center [175, 144] width 211 height 37
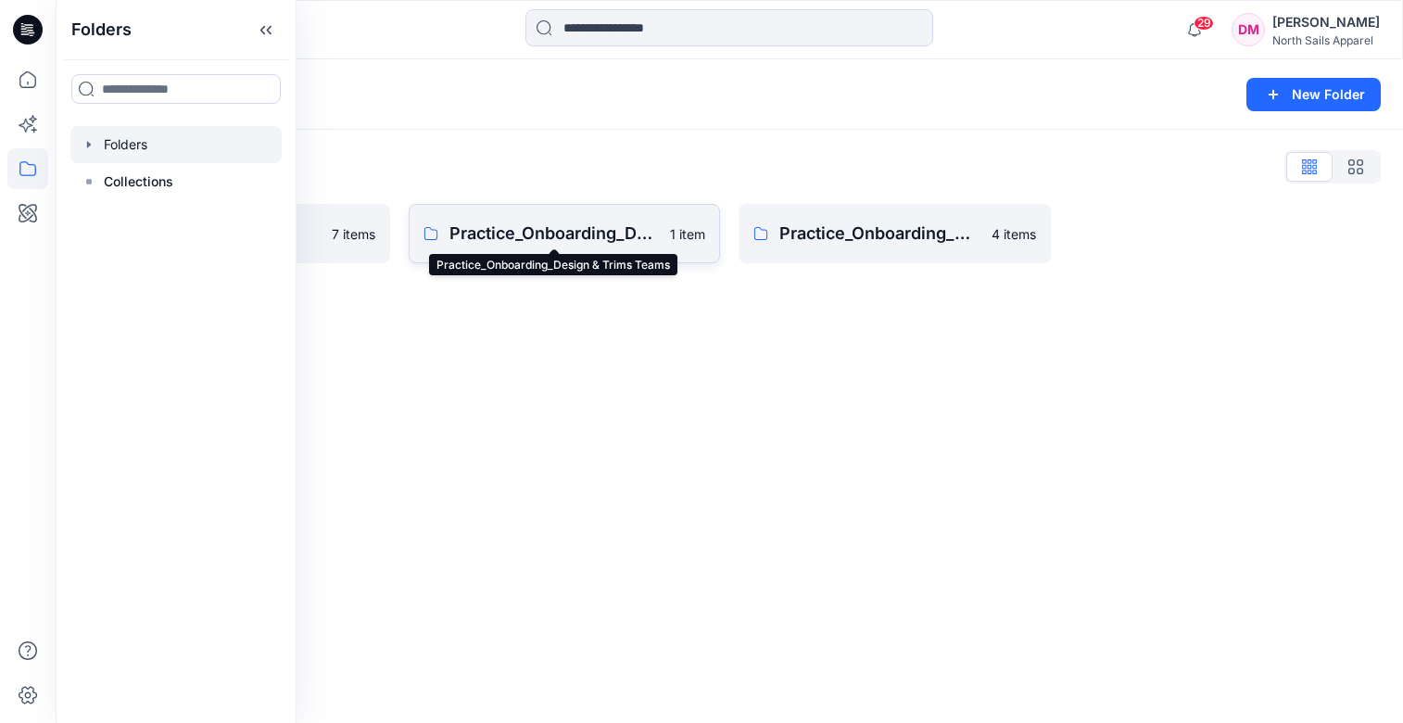
click at [536, 221] on p "Practice_Onboarding_Design & Trims Teams" at bounding box center [555, 234] width 210 height 26
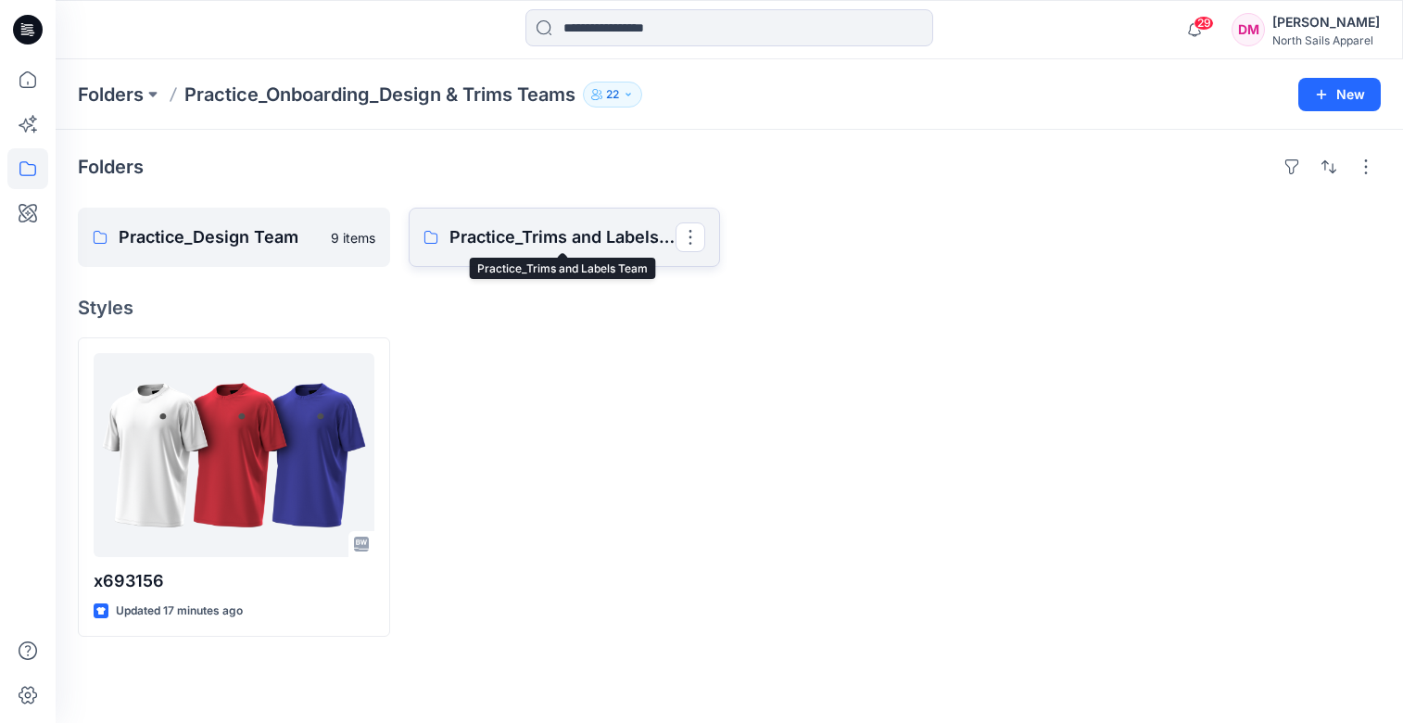
click at [504, 233] on p "Practice_Trims and Labels Team" at bounding box center [563, 237] width 227 height 26
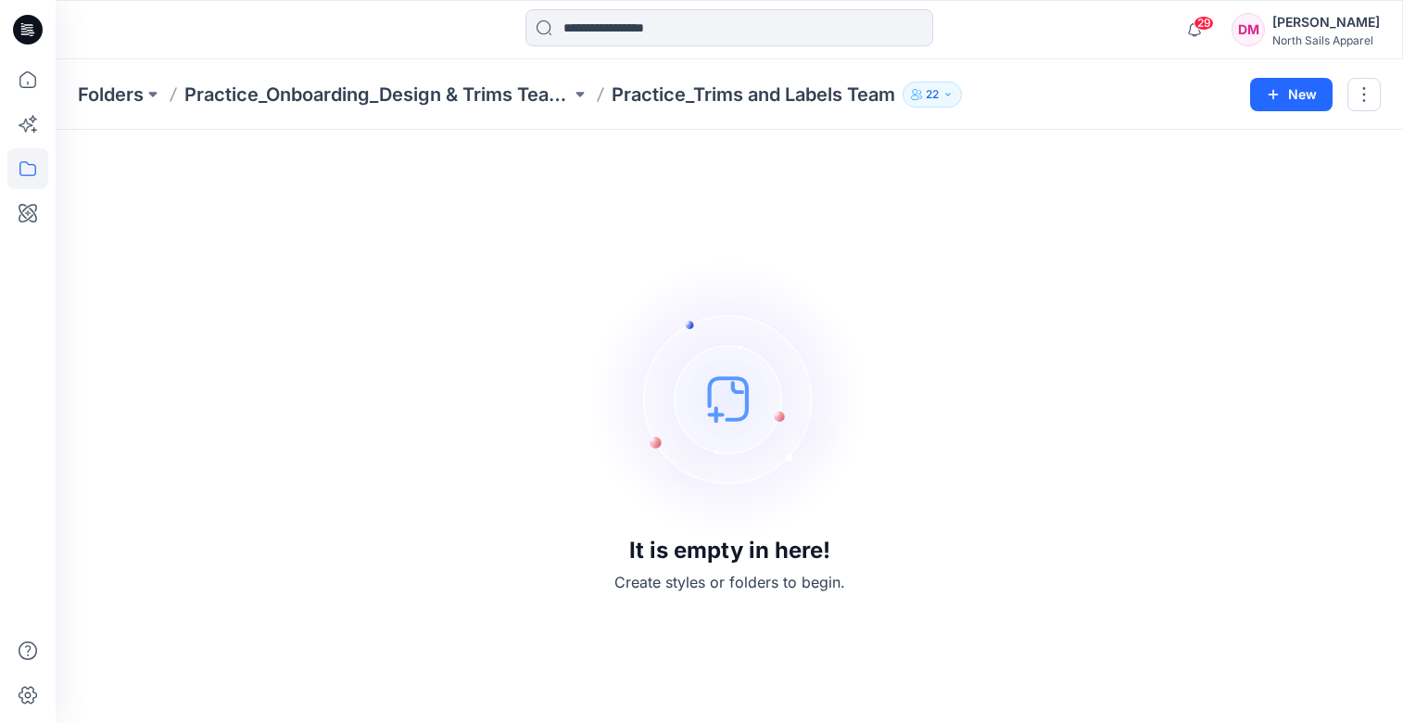
drag, startPoint x: 686, startPoint y: 95, endPoint x: 610, endPoint y: 99, distance: 76.2
click at [686, 95] on p "Practice_Trims and Labels Team" at bounding box center [754, 95] width 284 height 26
drag, startPoint x: 501, startPoint y: 96, endPoint x: 537, endPoint y: 96, distance: 36.2
click at [502, 96] on p "Practice_Onboarding_Design & Trims Teams" at bounding box center [377, 95] width 387 height 26
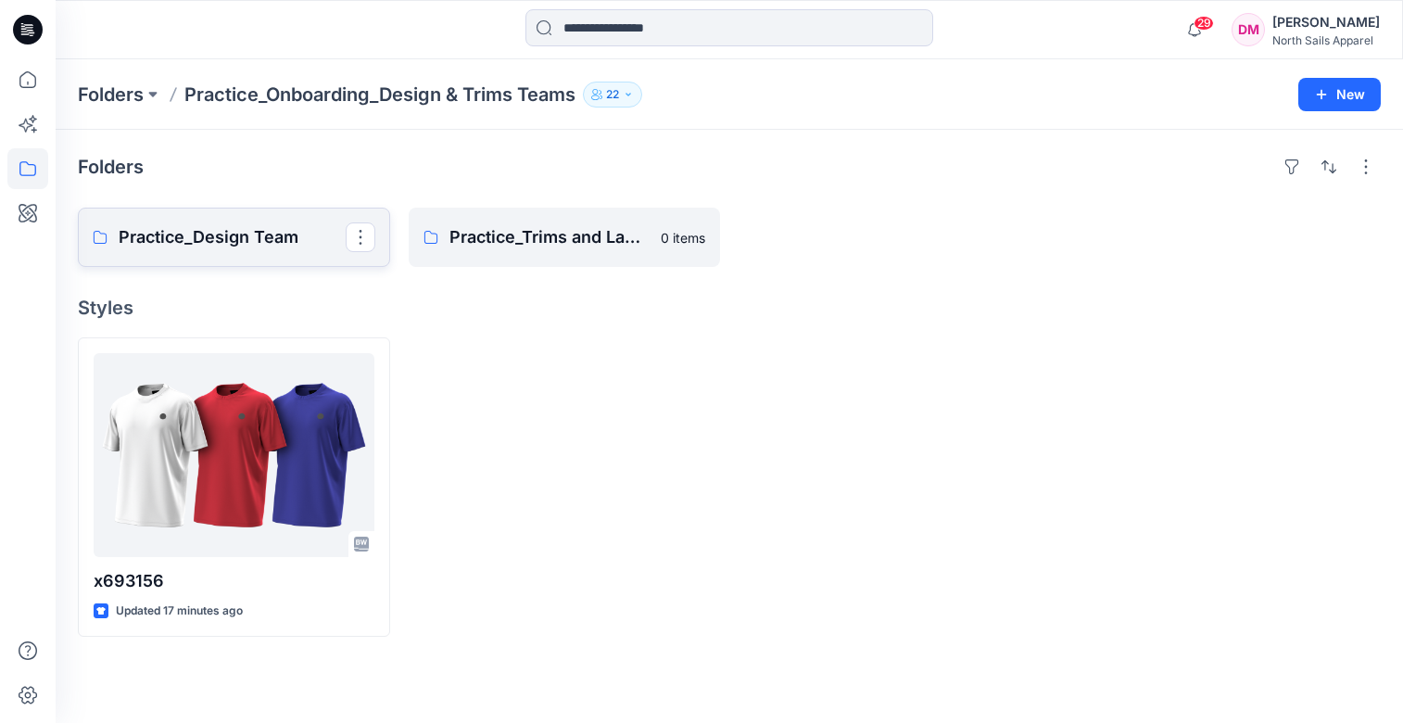
click at [242, 240] on p "Practice_Design Team" at bounding box center [232, 237] width 227 height 26
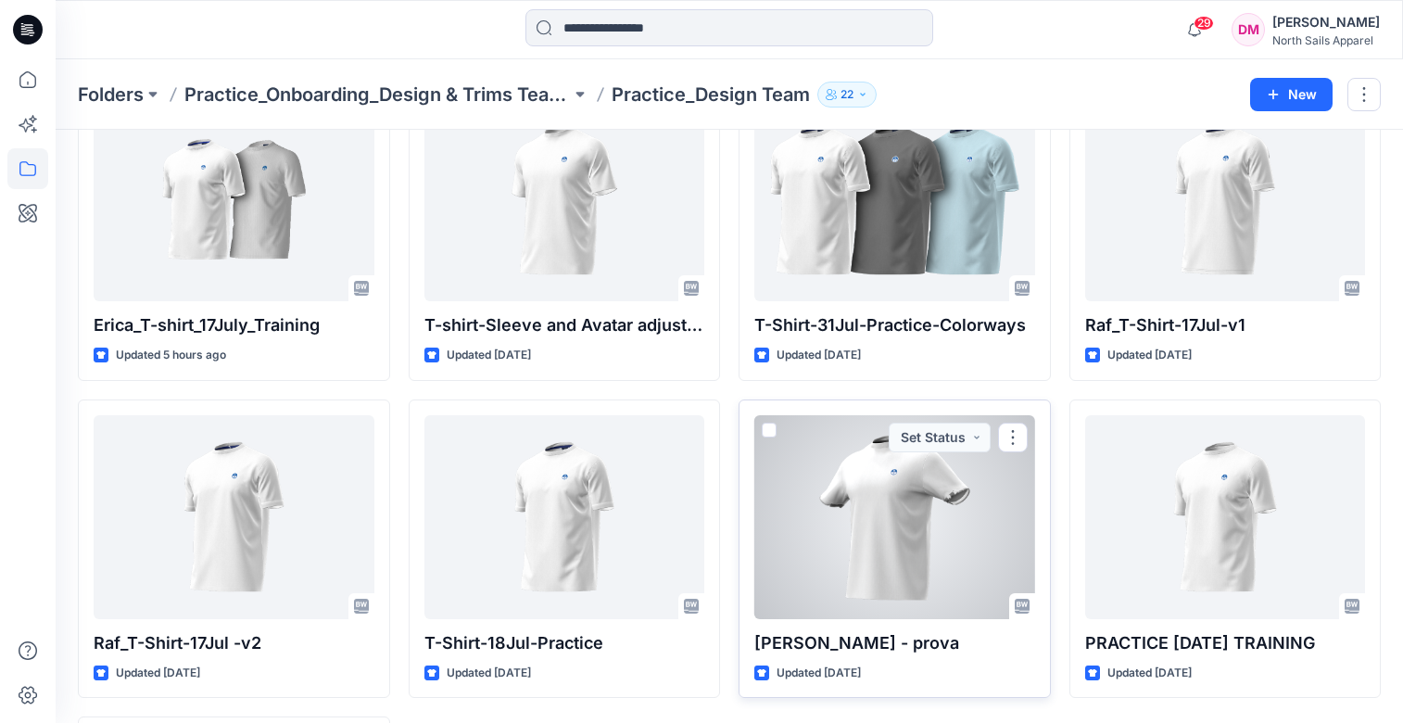
scroll to position [121, 0]
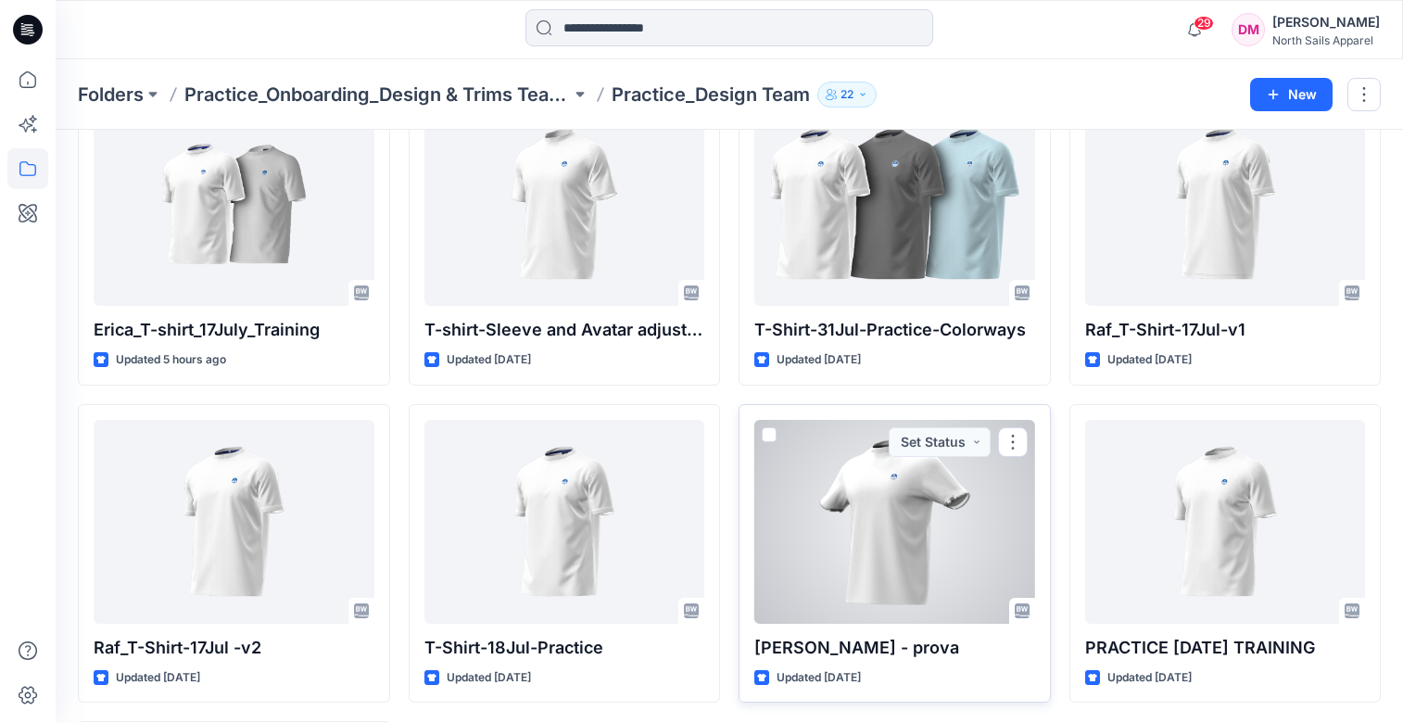
drag, startPoint x: 895, startPoint y: 504, endPoint x: 872, endPoint y: 498, distance: 23.2
click at [895, 504] on div at bounding box center [895, 522] width 281 height 204
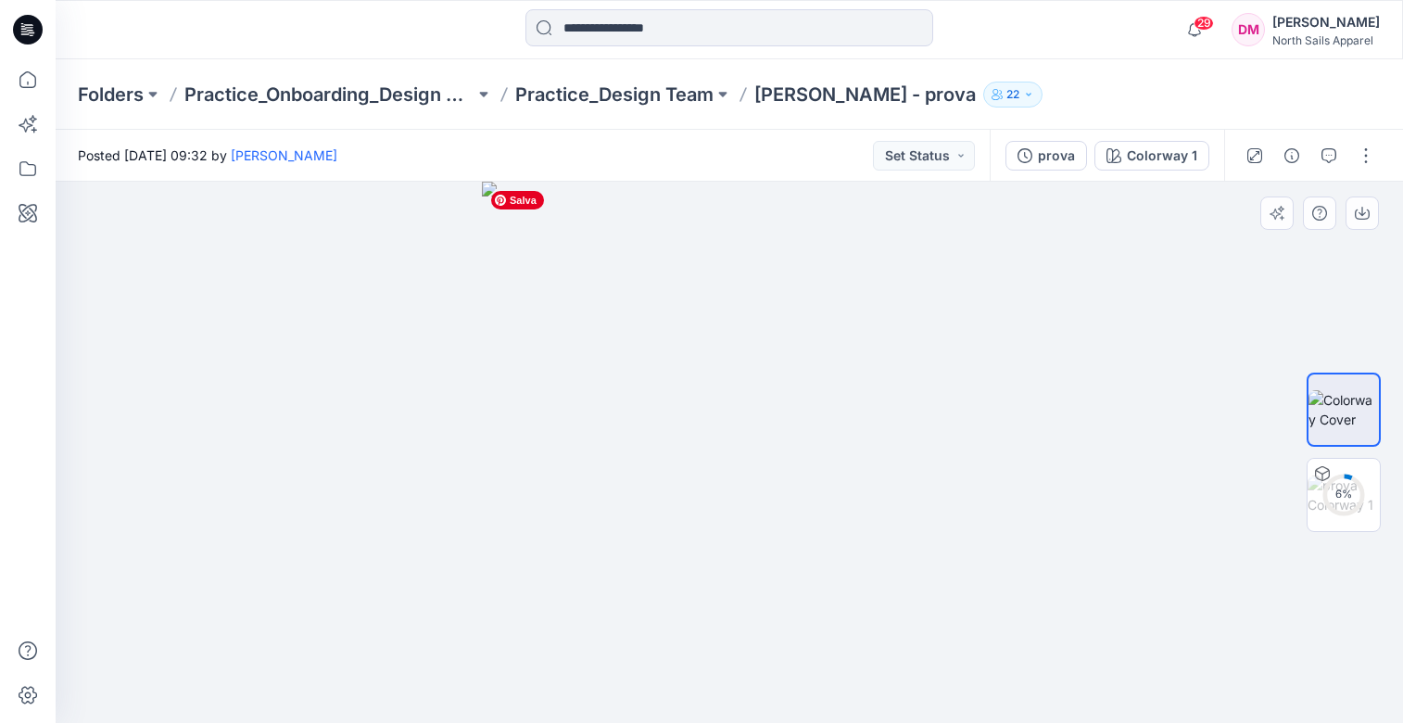
click at [696, 342] on img at bounding box center [729, 452] width 495 height 541
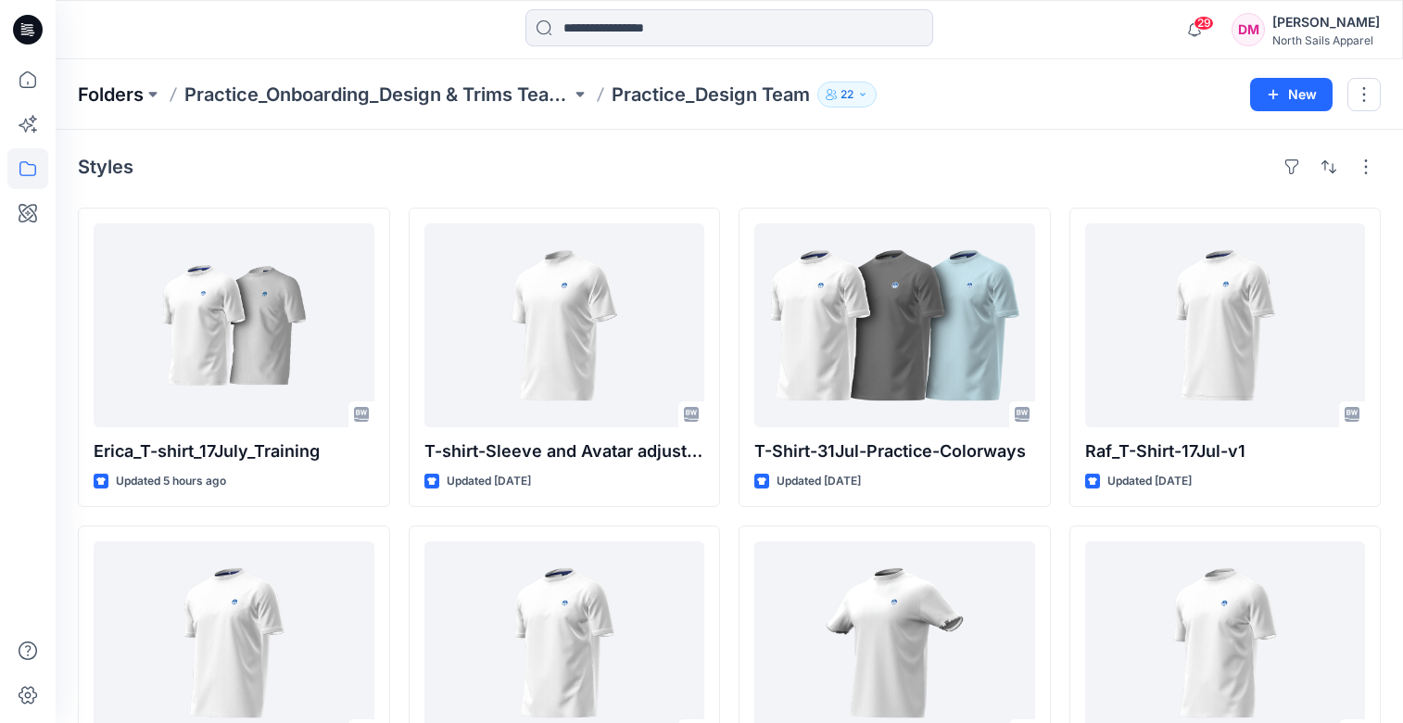
click at [97, 93] on p "Folders" at bounding box center [111, 95] width 66 height 26
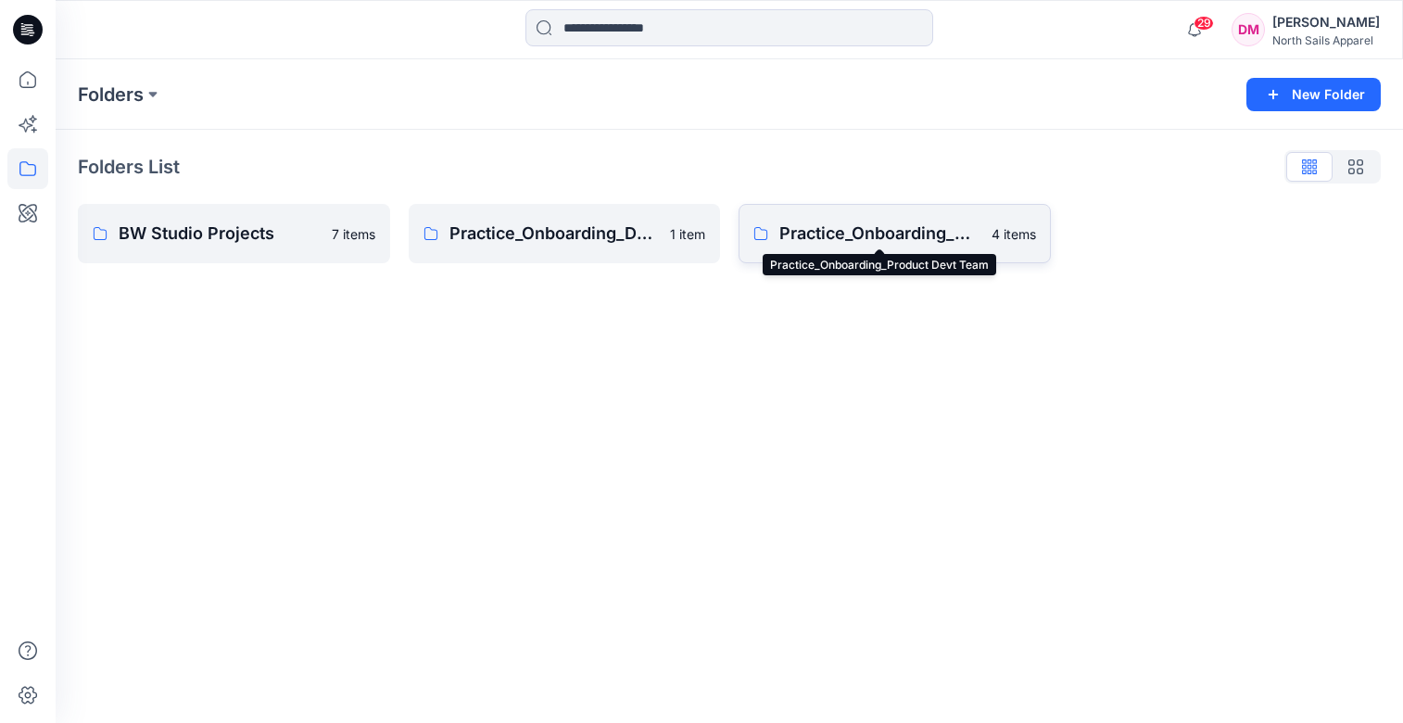
click at [857, 232] on p "Practice_Onboarding_Product Devt Team" at bounding box center [880, 234] width 201 height 26
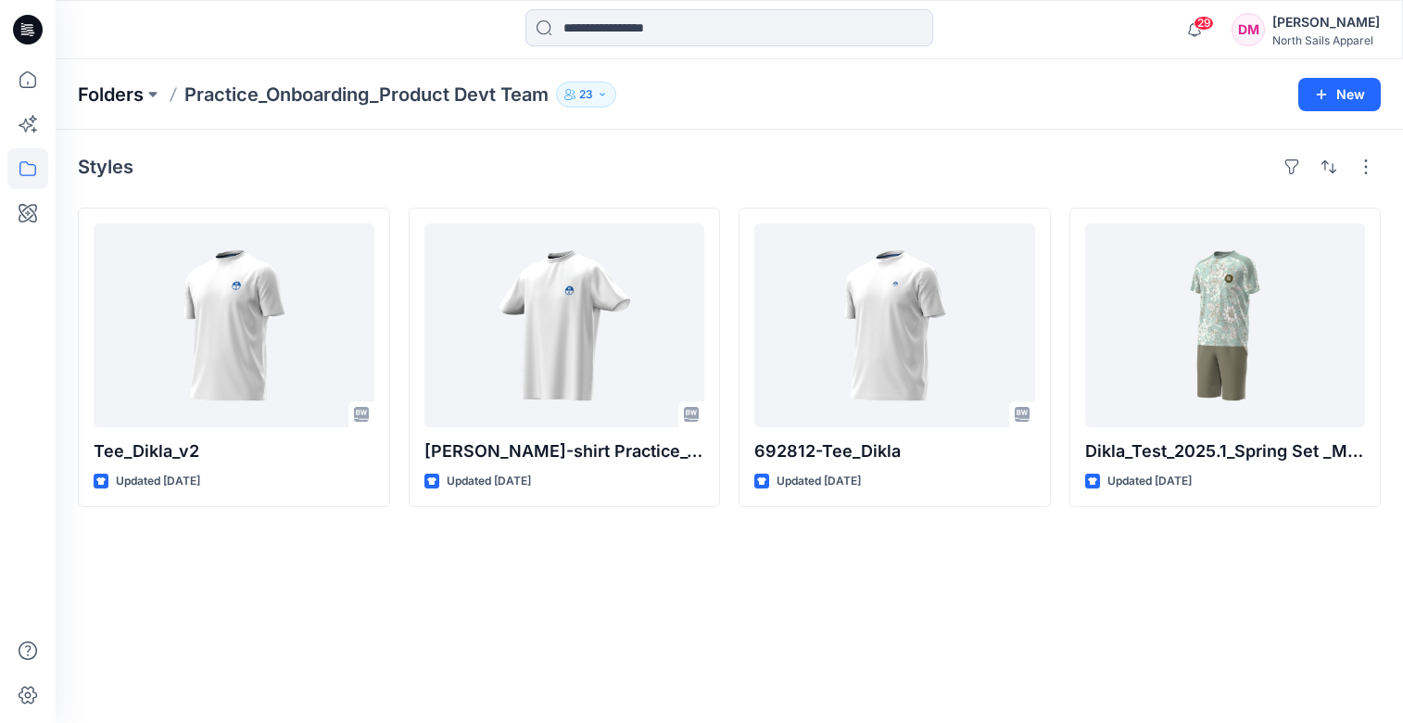
click at [127, 97] on p "Folders" at bounding box center [111, 95] width 66 height 26
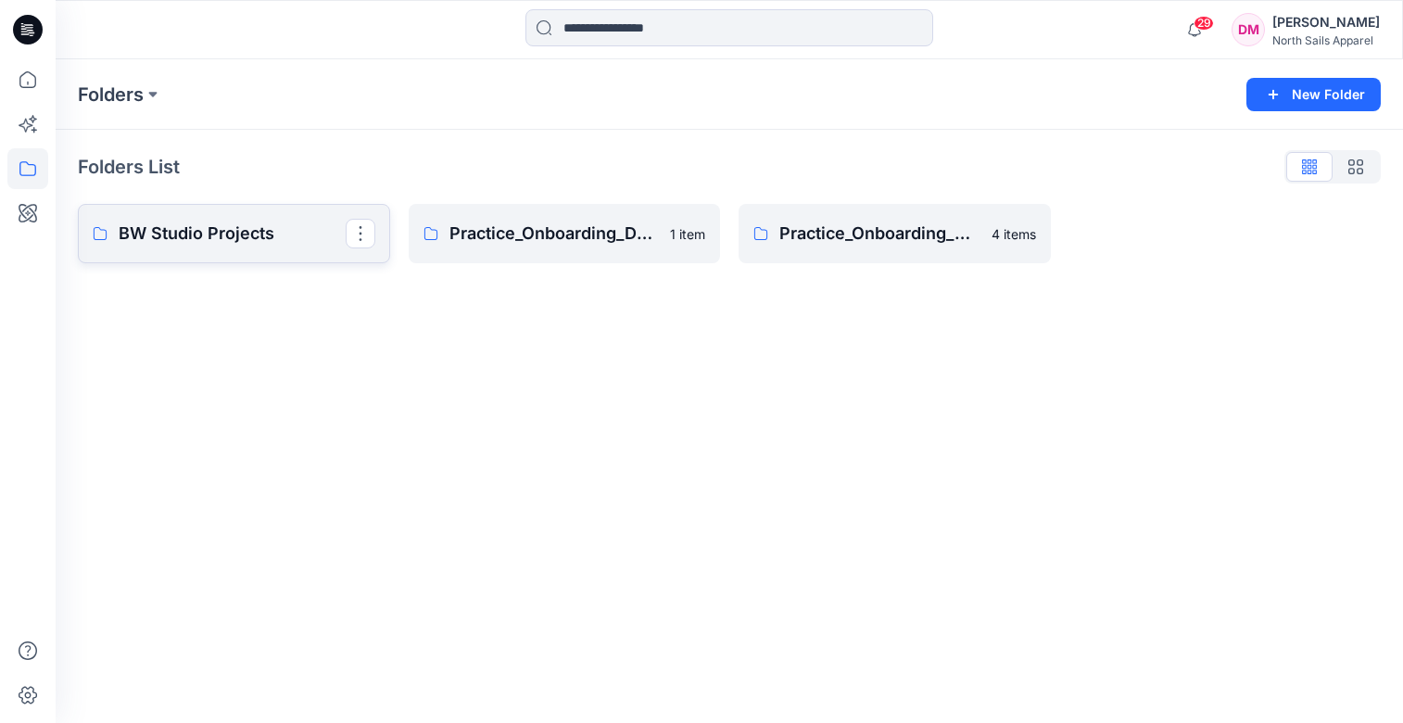
click at [171, 231] on p "BW Studio Projects" at bounding box center [232, 234] width 227 height 26
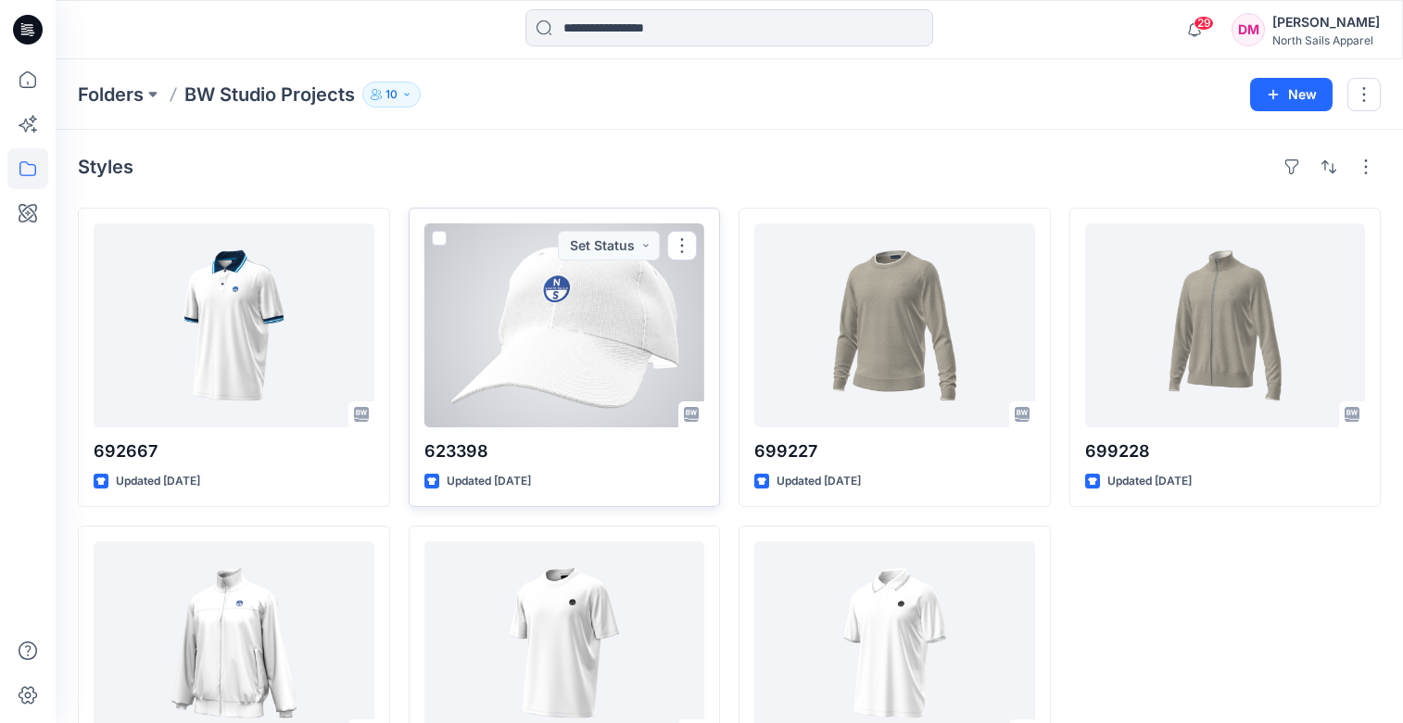
click at [601, 333] on div at bounding box center [565, 325] width 281 height 204
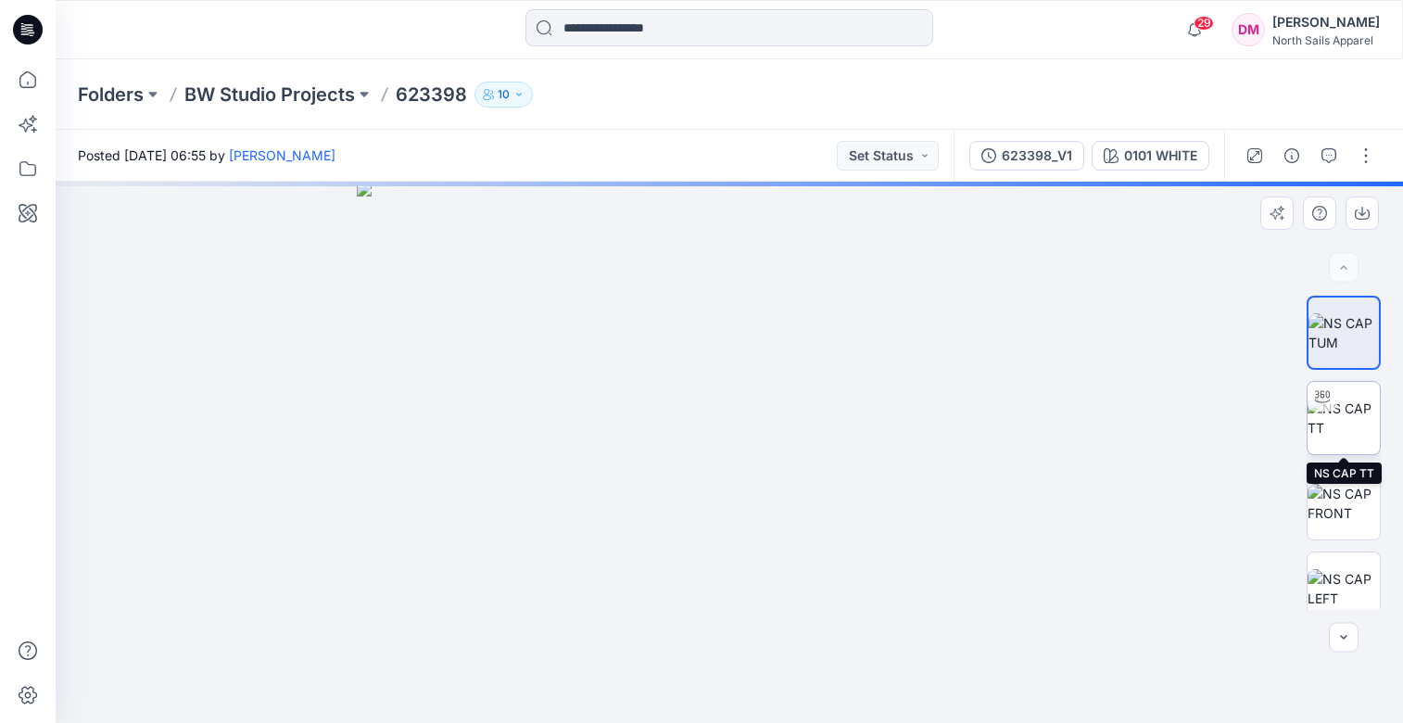
click at [1352, 433] on img at bounding box center [1344, 418] width 72 height 39
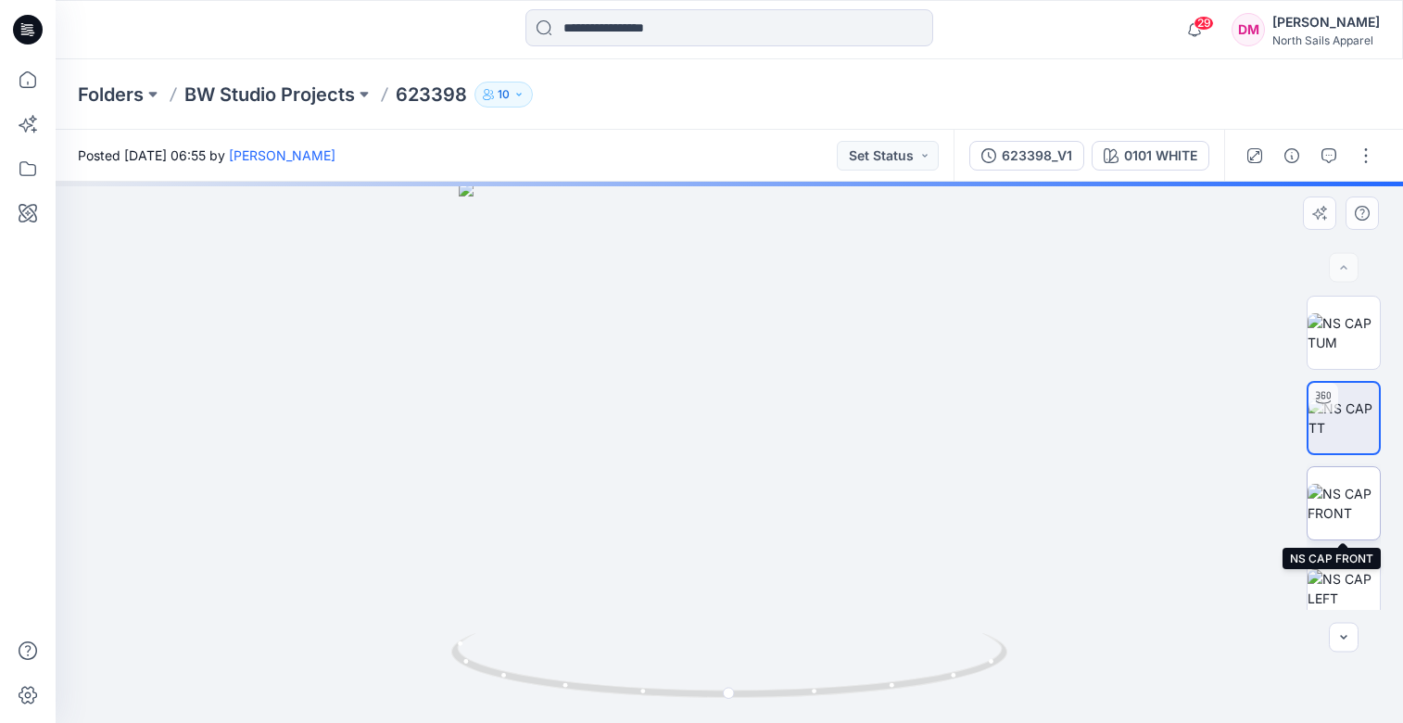
click at [1354, 521] on img at bounding box center [1344, 503] width 72 height 39
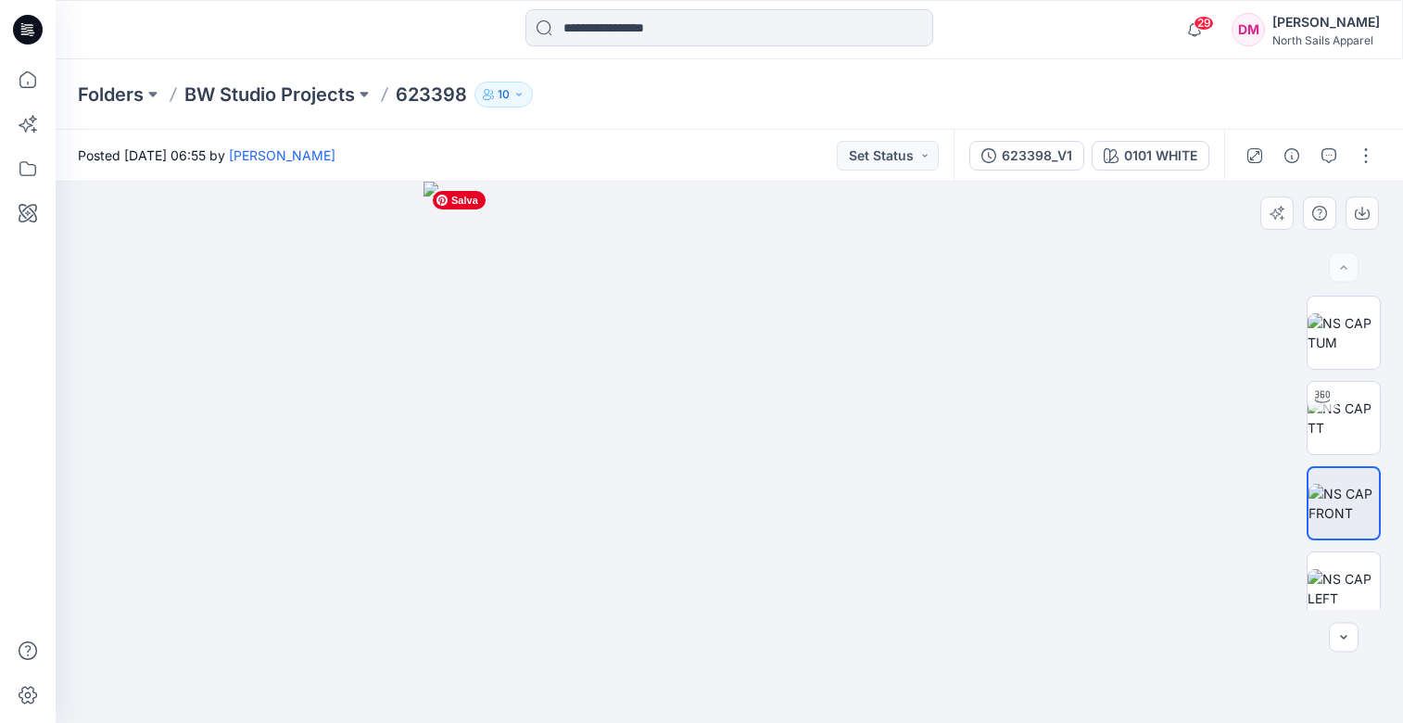
drag, startPoint x: 790, startPoint y: 611, endPoint x: 760, endPoint y: 455, distance: 158.5
click at [760, 455] on img at bounding box center [730, 452] width 612 height 541
click at [1346, 590] on img at bounding box center [1344, 588] width 72 height 39
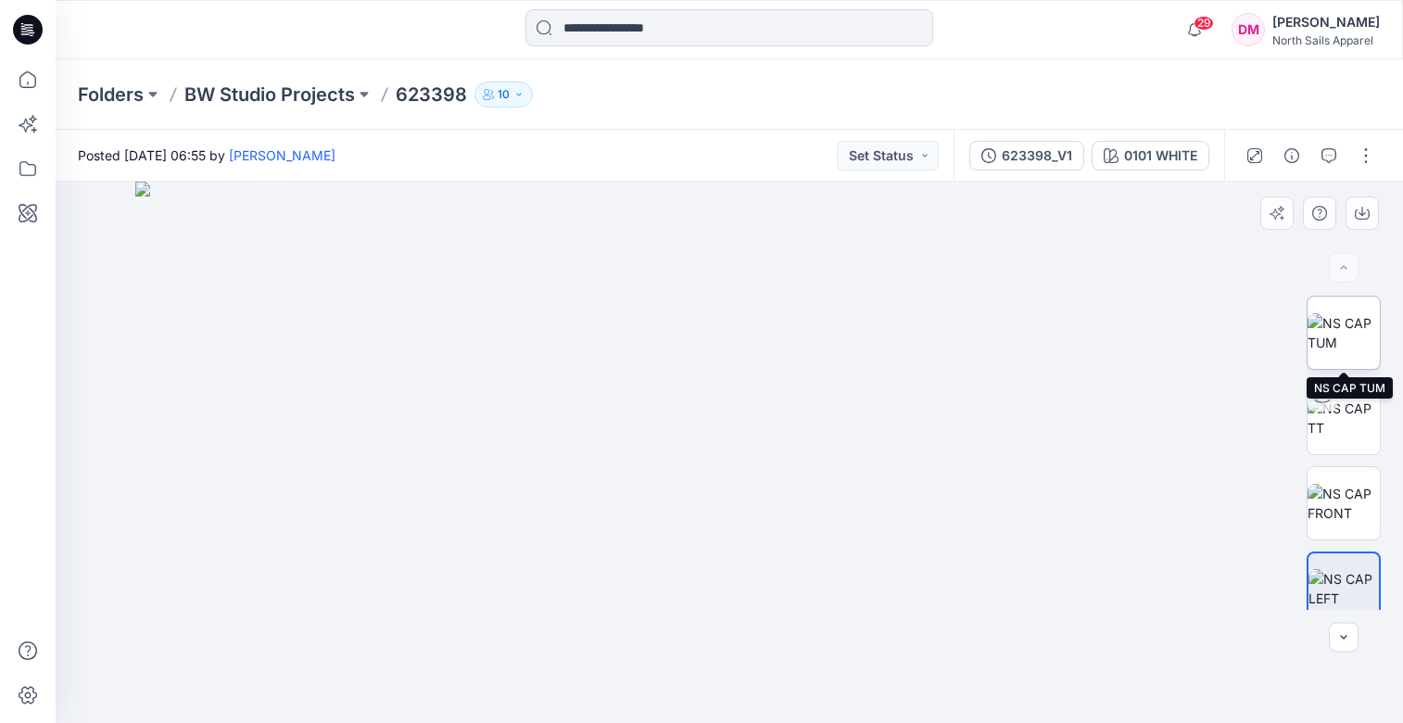
click at [1342, 349] on img at bounding box center [1344, 332] width 72 height 39
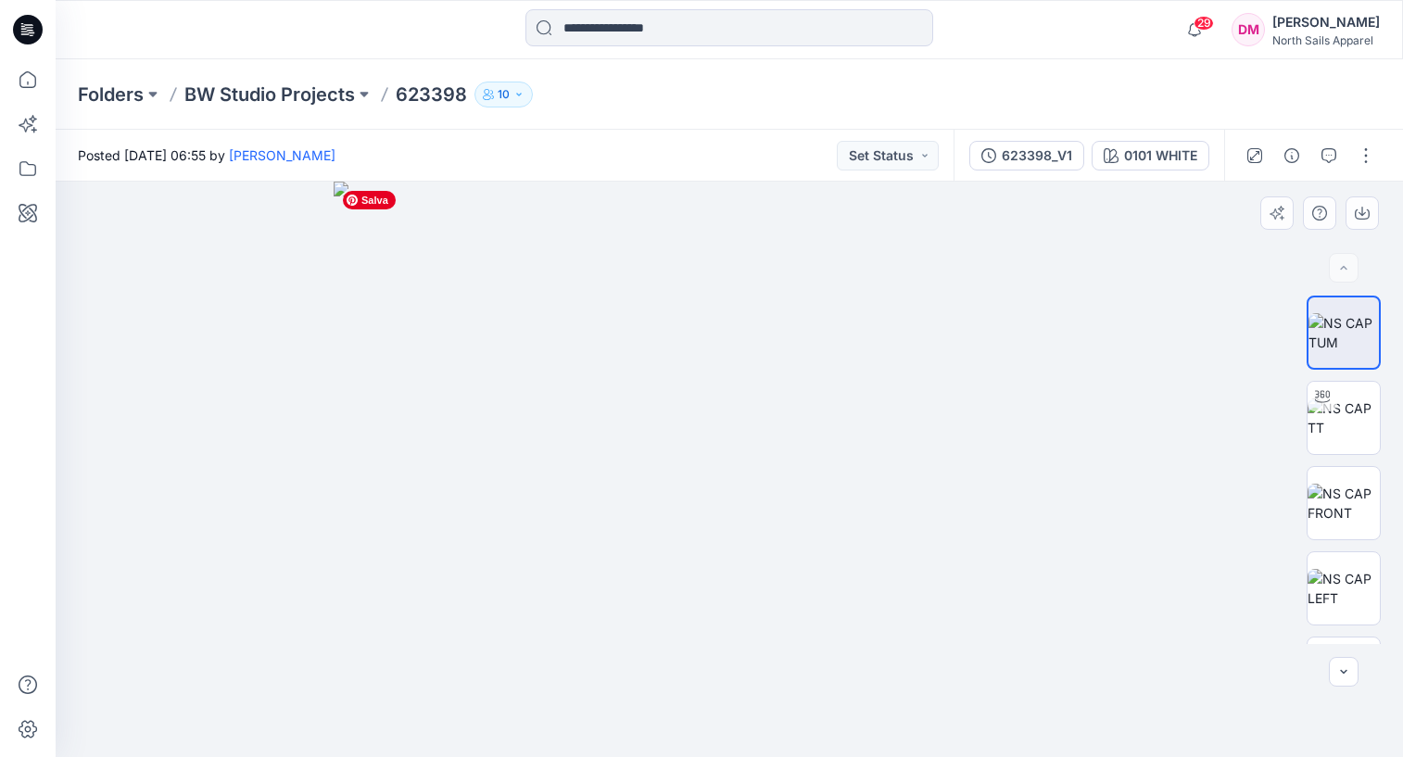
drag, startPoint x: 957, startPoint y: 631, endPoint x: 1094, endPoint y: 441, distance: 234.4
click at [927, 470] on img at bounding box center [730, 470] width 792 height 576
click at [1343, 265] on div at bounding box center [1344, 268] width 30 height 30
click at [1343, 268] on div at bounding box center [1344, 268] width 30 height 30
click at [1343, 267] on div at bounding box center [1344, 268] width 30 height 30
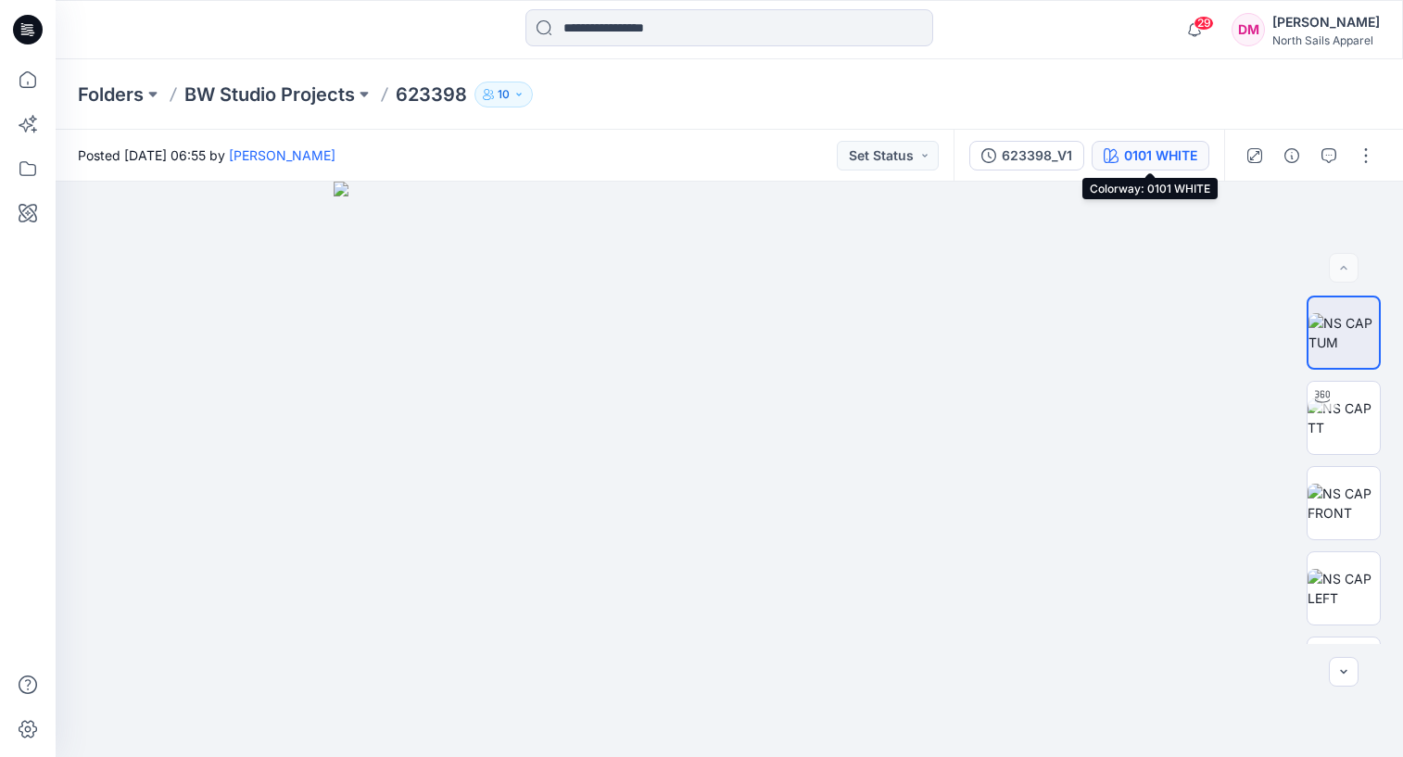
click at [1133, 160] on div "0101 WHITE" at bounding box center [1160, 156] width 73 height 20
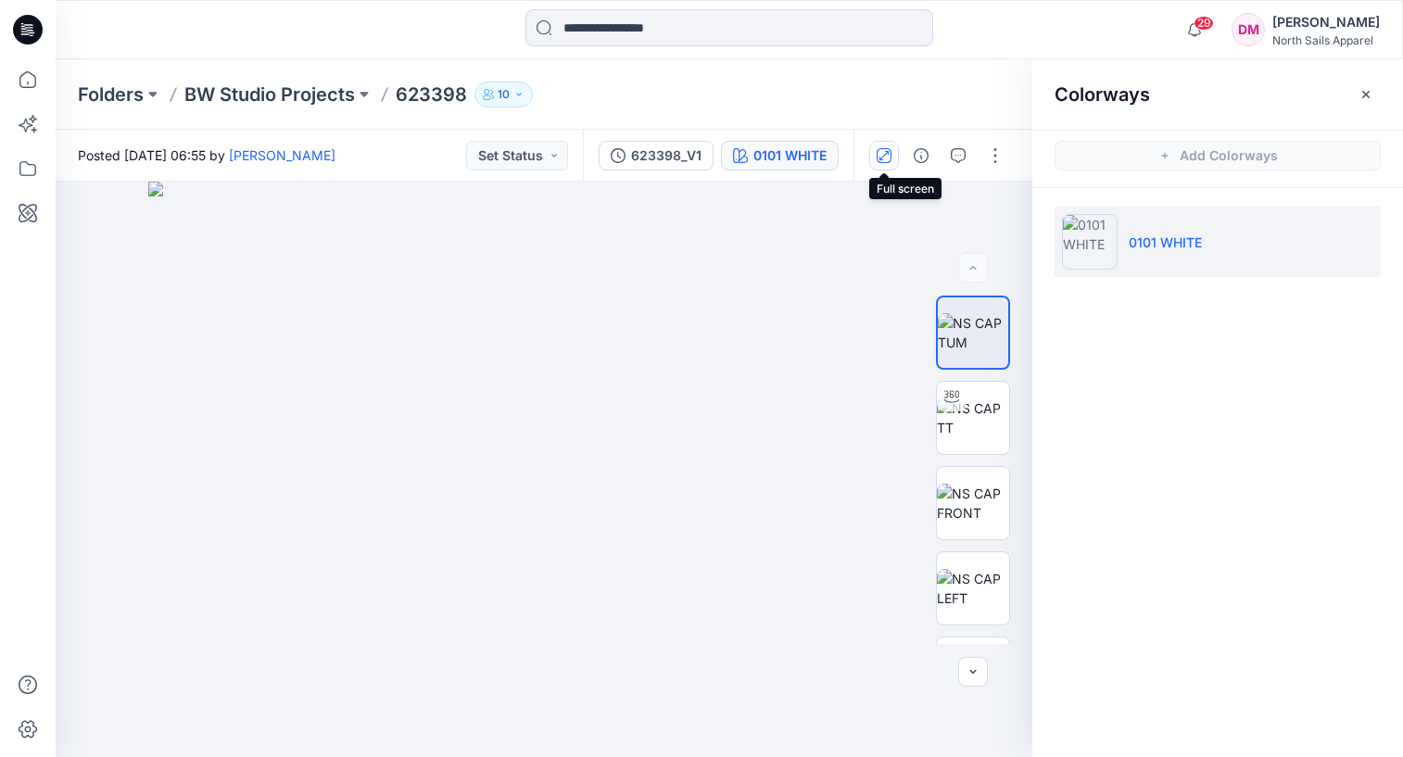
click at [885, 156] on icon "button" at bounding box center [884, 155] width 15 height 15
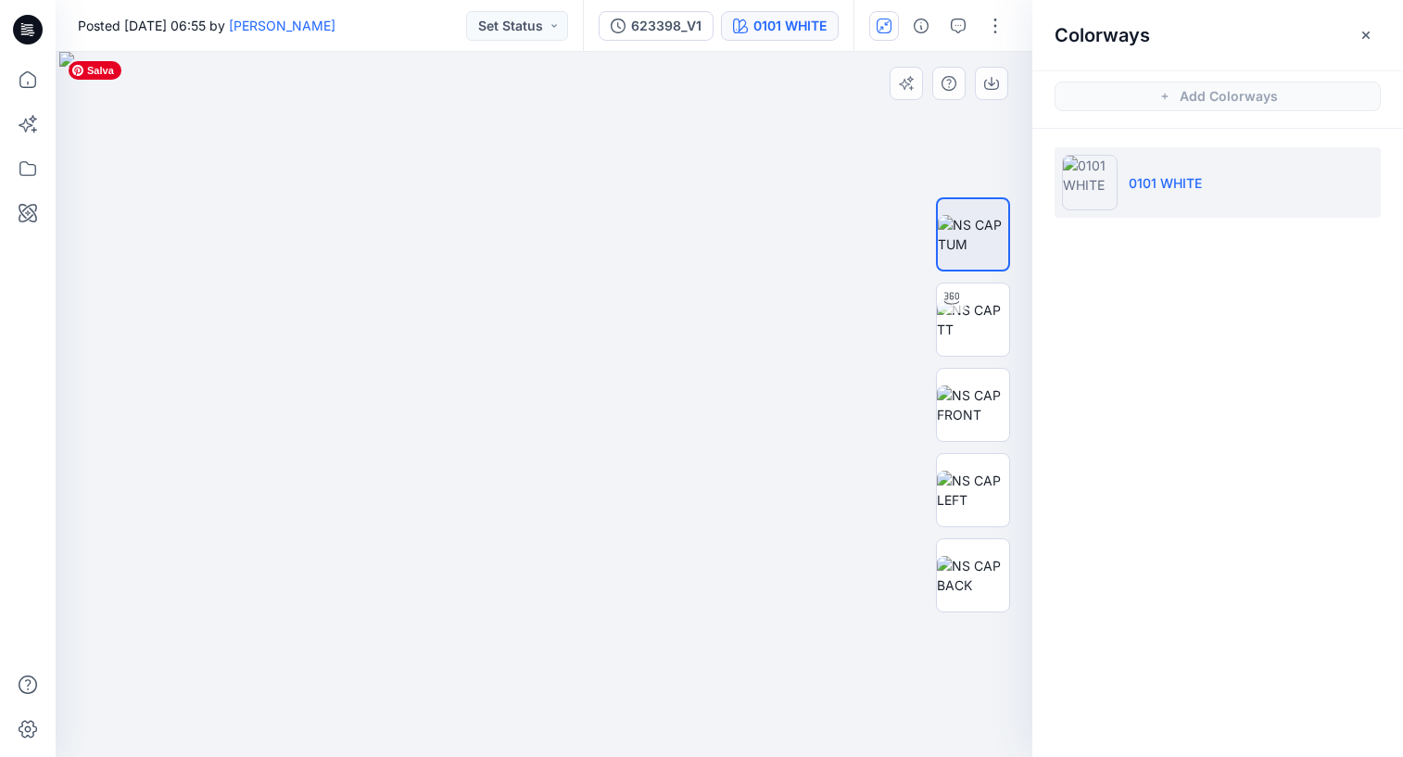
drag, startPoint x: 469, startPoint y: 628, endPoint x: 536, endPoint y: 529, distance: 119.5
click at [505, 535] on img at bounding box center [544, 404] width 971 height 705
click at [972, 594] on img at bounding box center [973, 575] width 72 height 39
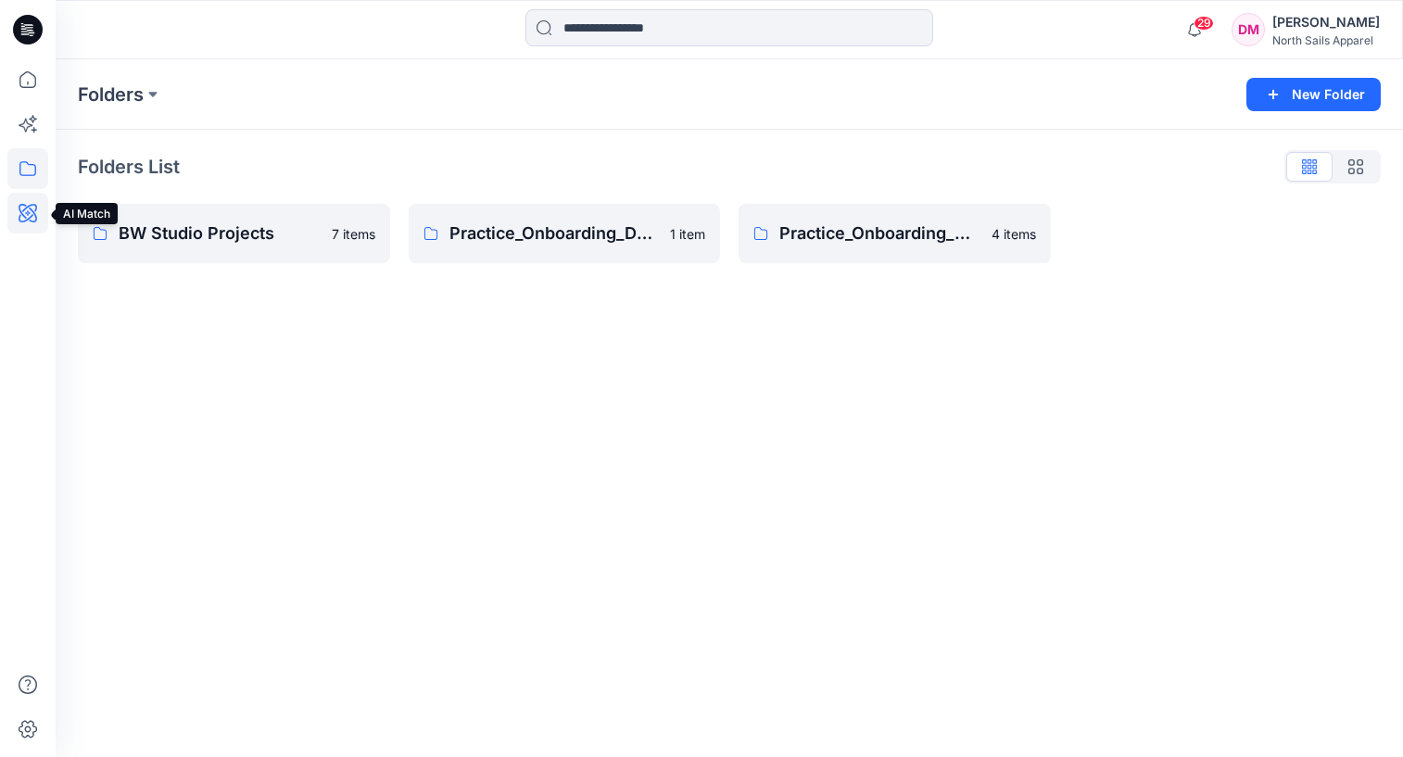
click at [25, 206] on icon at bounding box center [28, 213] width 19 height 19
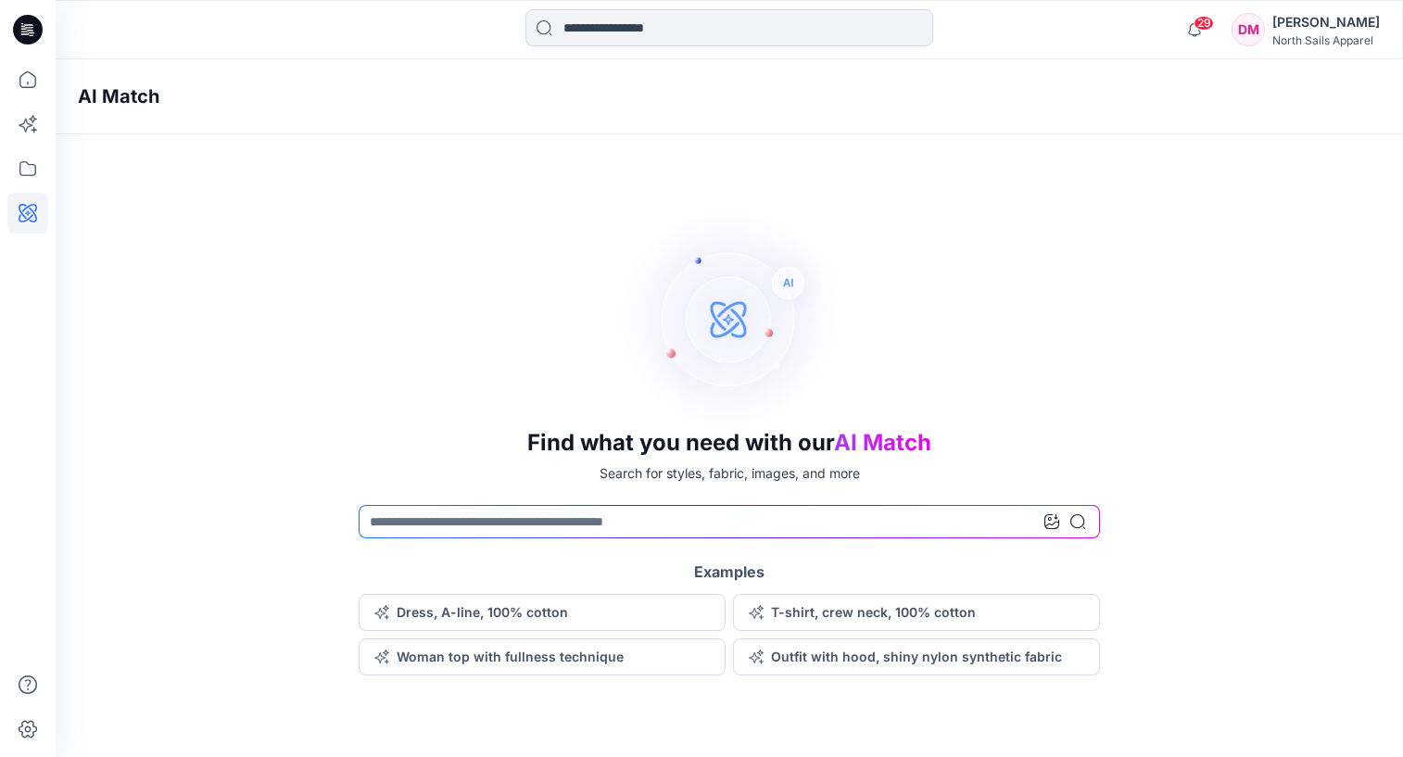
click at [26, 28] on icon at bounding box center [29, 27] width 8 height 1
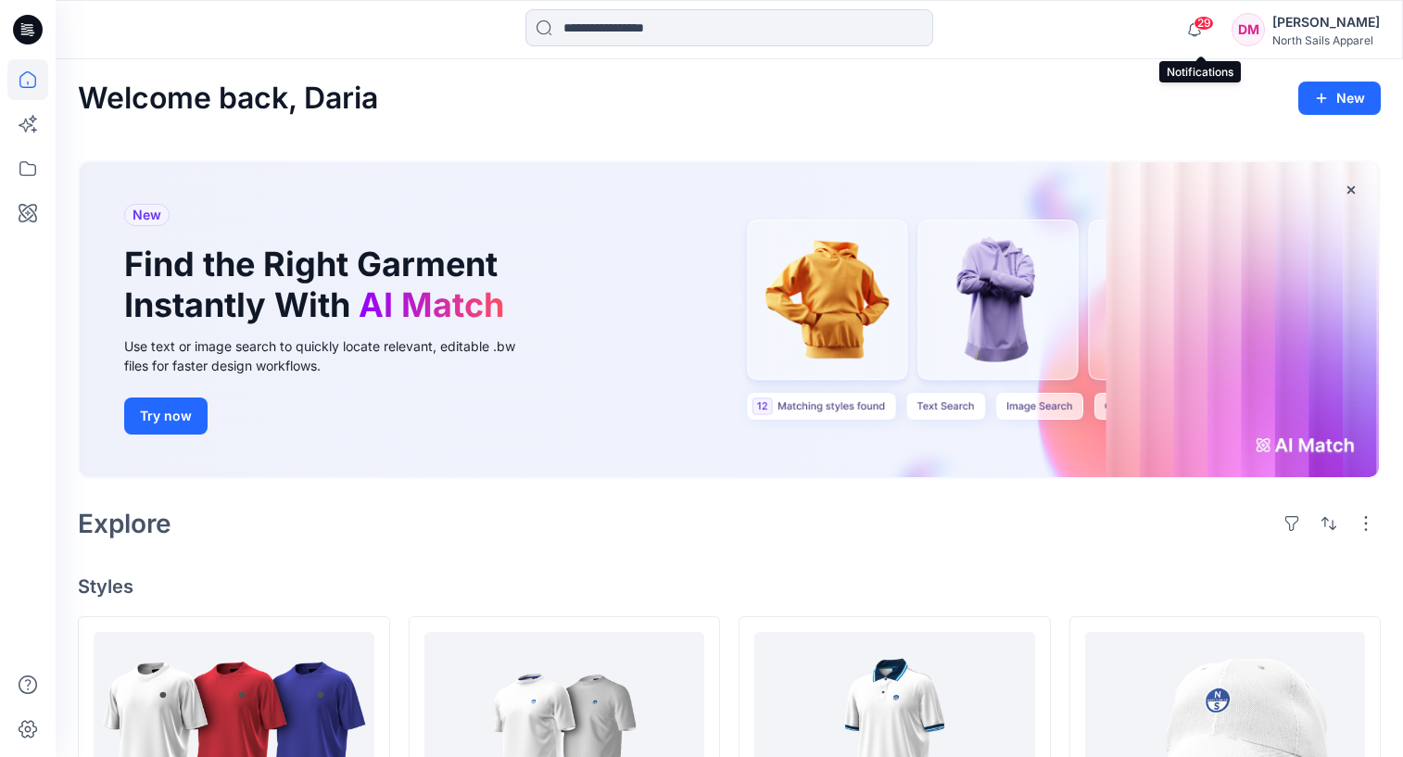
click at [1201, 23] on span "29" at bounding box center [1204, 23] width 20 height 15
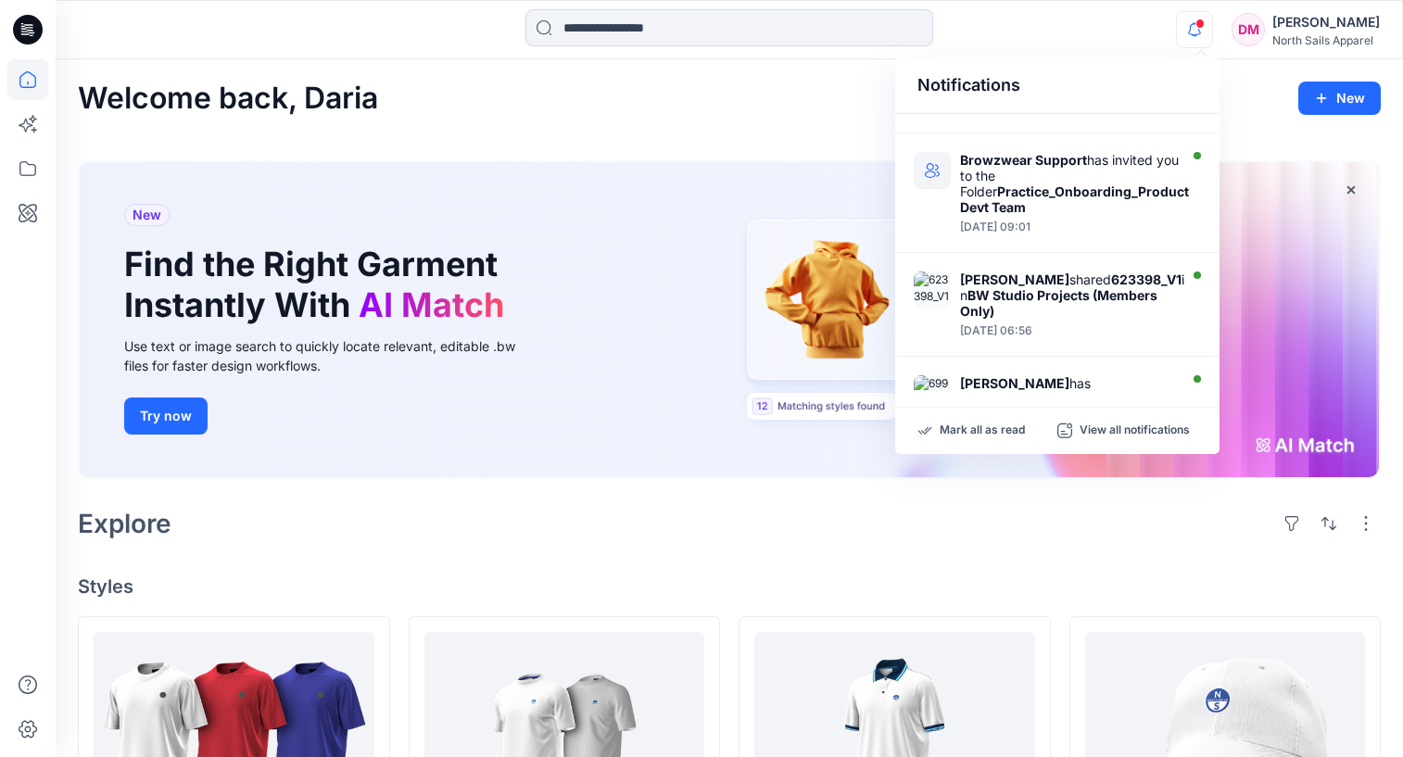
scroll to position [505, 0]
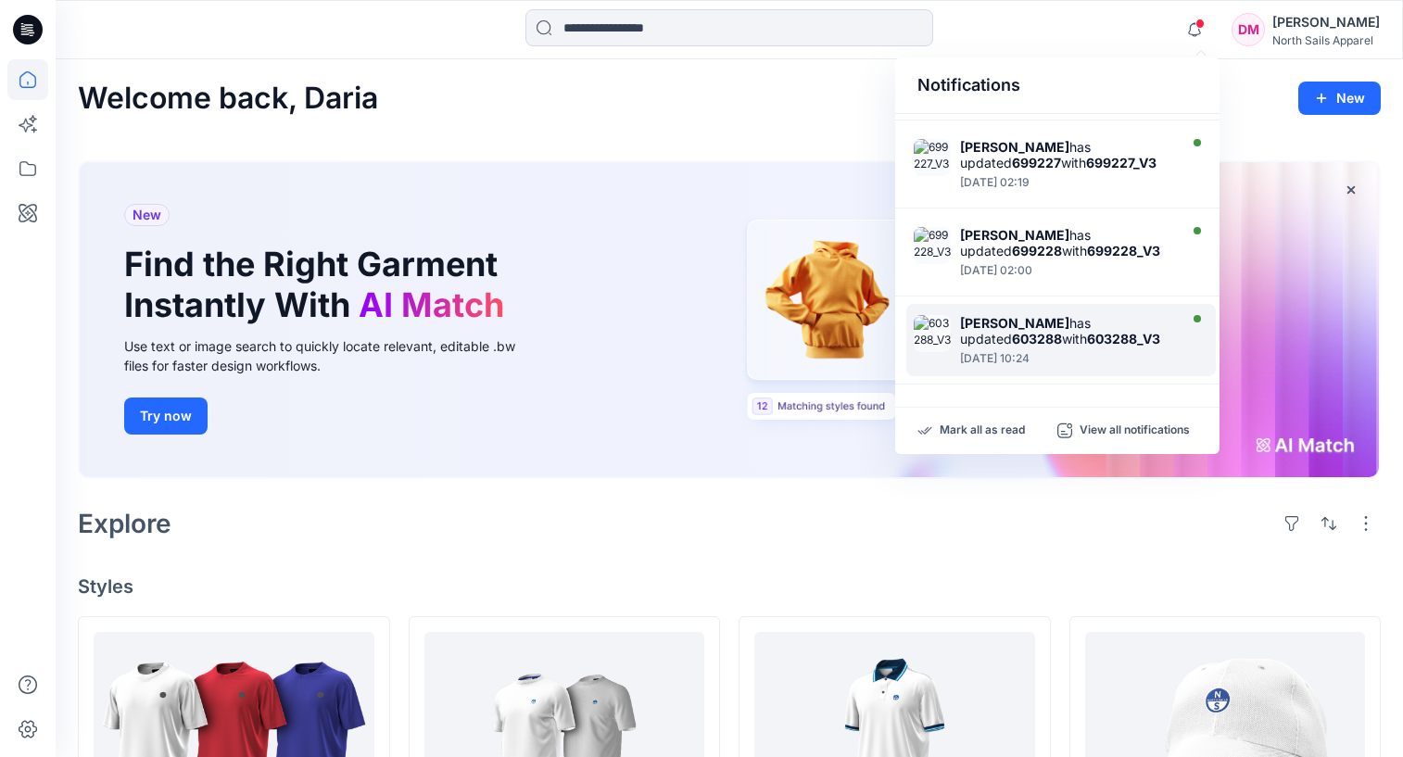
click at [1063, 327] on strong "[PERSON_NAME]" at bounding box center [1014, 323] width 109 height 16
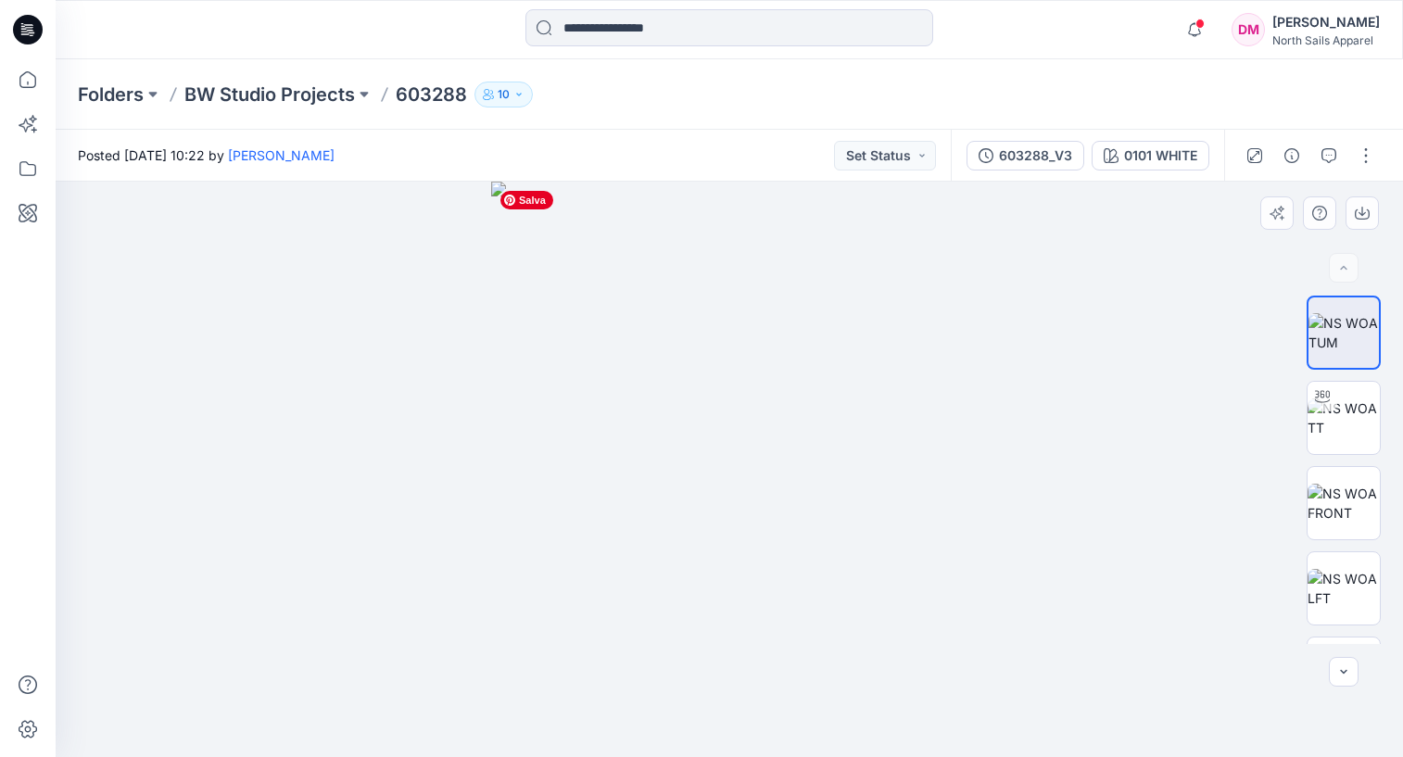
click at [692, 235] on img at bounding box center [729, 470] width 476 height 576
drag, startPoint x: 679, startPoint y: 376, endPoint x: 1049, endPoint y: 382, distance: 369.9
click at [680, 376] on img at bounding box center [729, 470] width 476 height 576
drag, startPoint x: 1341, startPoint y: 413, endPoint x: 1281, endPoint y: 472, distance: 84.6
click at [1341, 413] on img at bounding box center [1344, 418] width 72 height 39
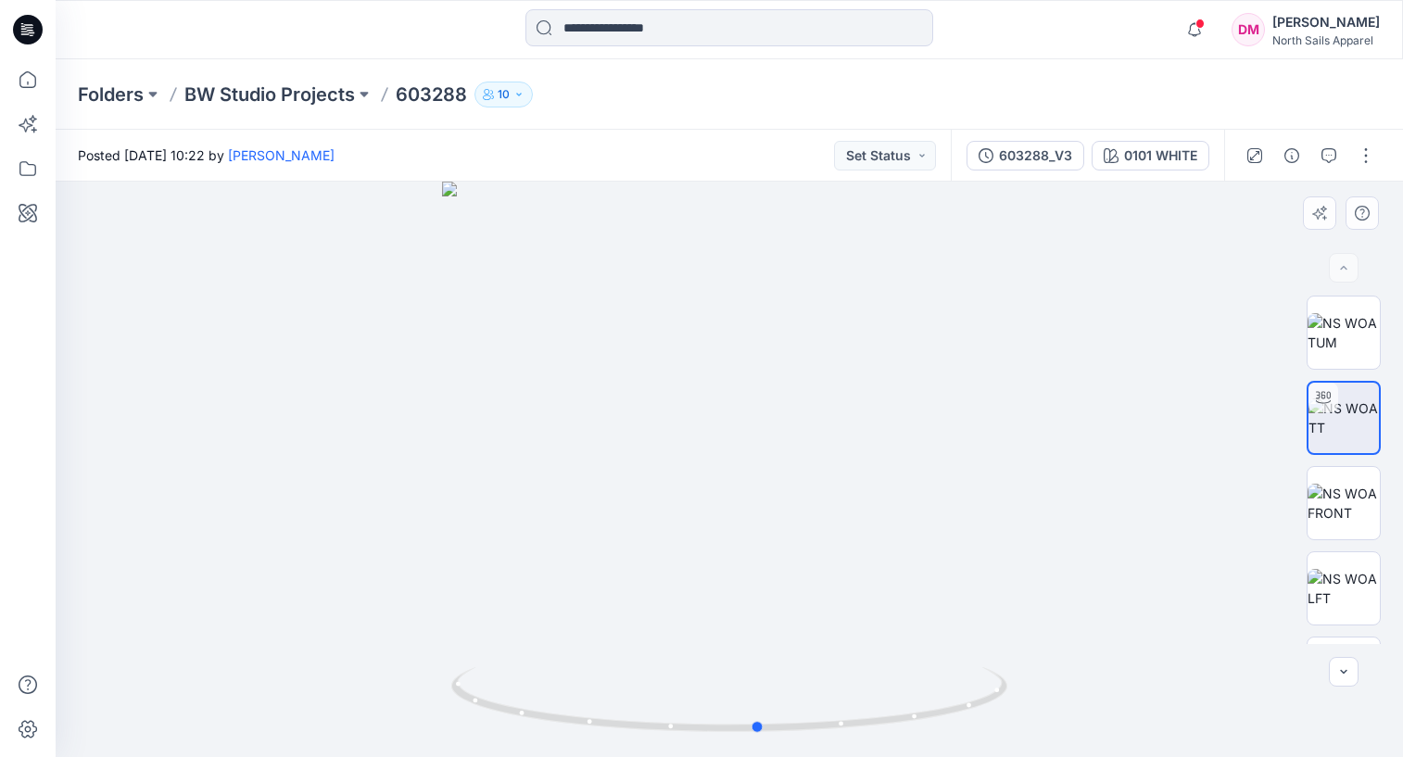
drag, startPoint x: 790, startPoint y: 609, endPoint x: 839, endPoint y: 599, distance: 50.2
click at [839, 599] on div at bounding box center [730, 470] width 1348 height 576
drag, startPoint x: 526, startPoint y: 626, endPoint x: 514, endPoint y: 615, distance: 16.4
click at [514, 615] on div at bounding box center [730, 470] width 1348 height 576
click at [747, 722] on icon at bounding box center [747, 748] width 11 height 11
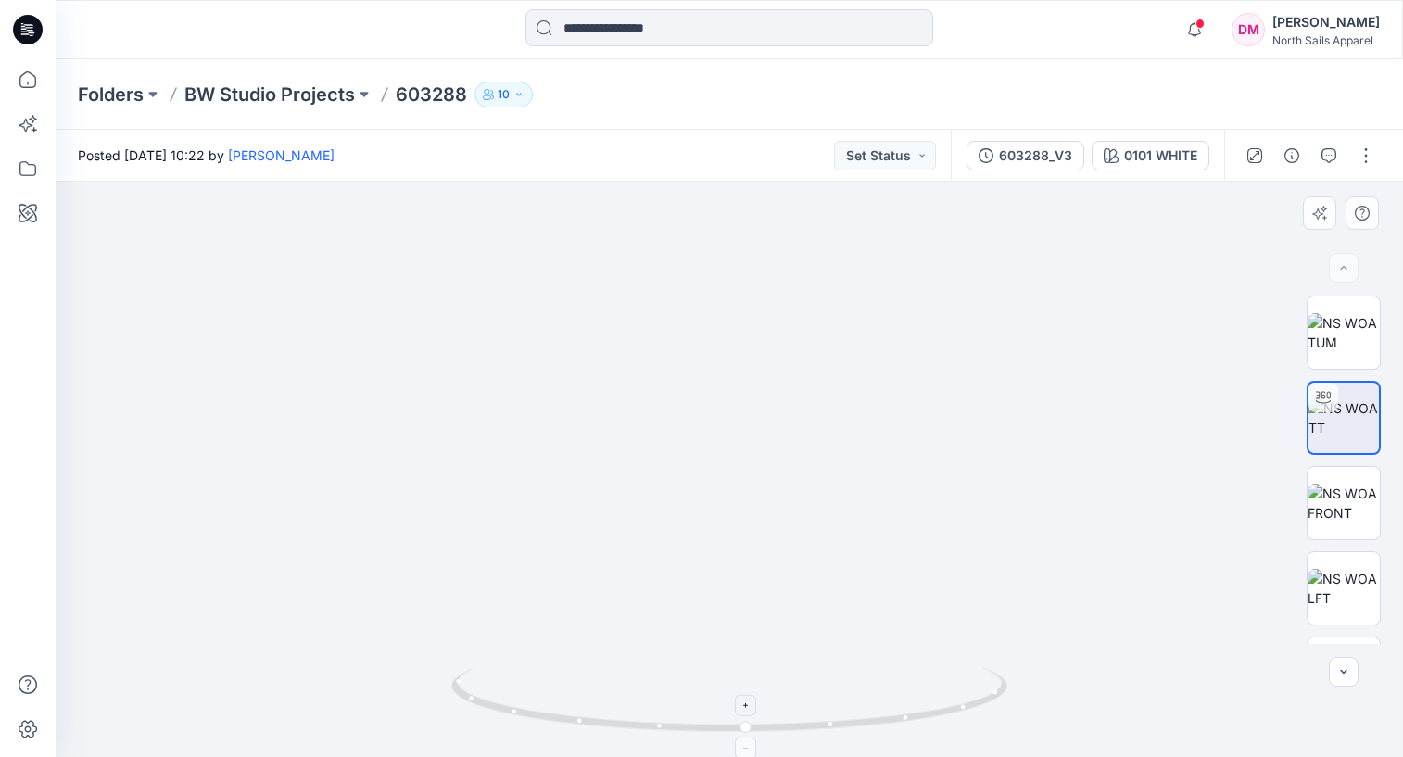
click at [747, 722] on icon at bounding box center [747, 748] width 11 height 11
click at [747, 722] on foreignobject at bounding box center [746, 748] width 21 height 21
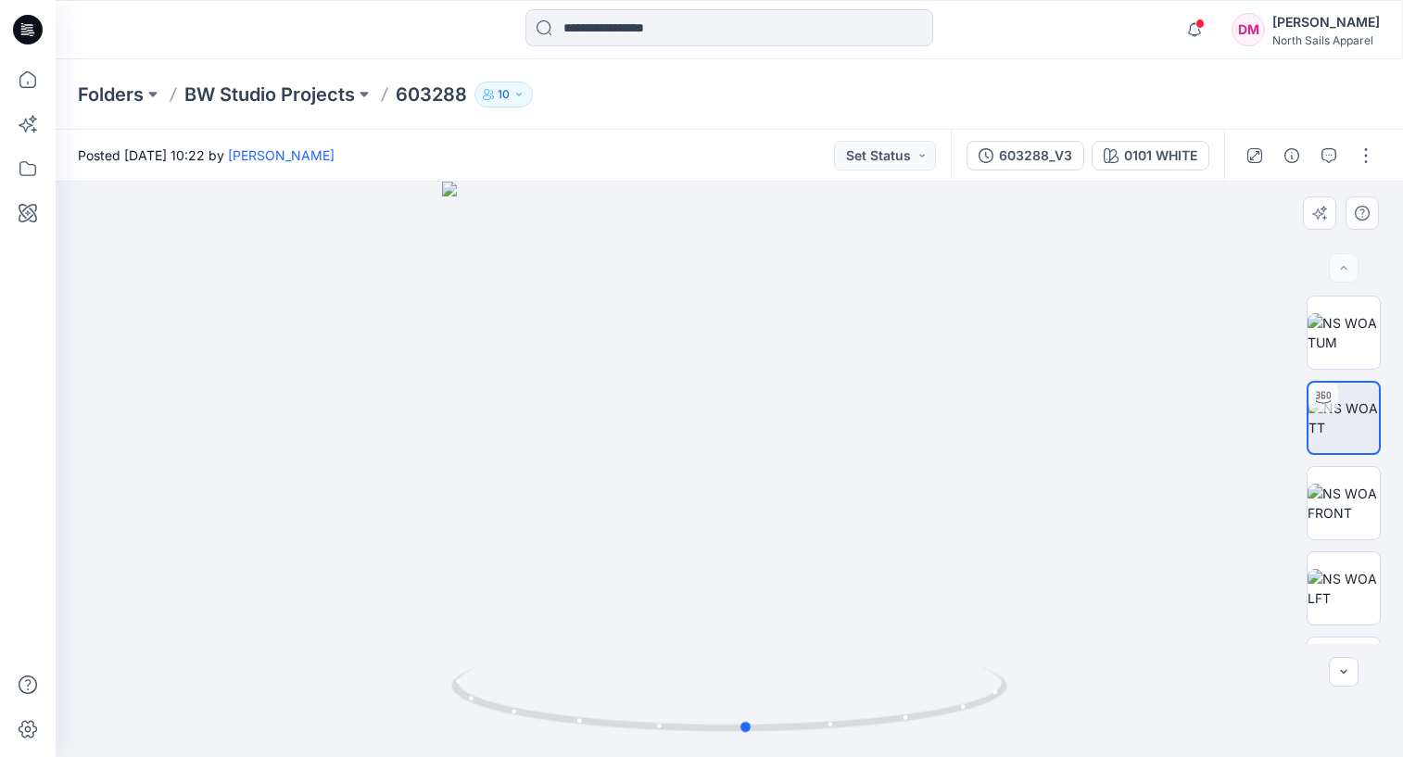
click at [831, 338] on div at bounding box center [730, 470] width 1348 height 576
click at [1359, 151] on button "button" at bounding box center [1367, 156] width 30 height 30
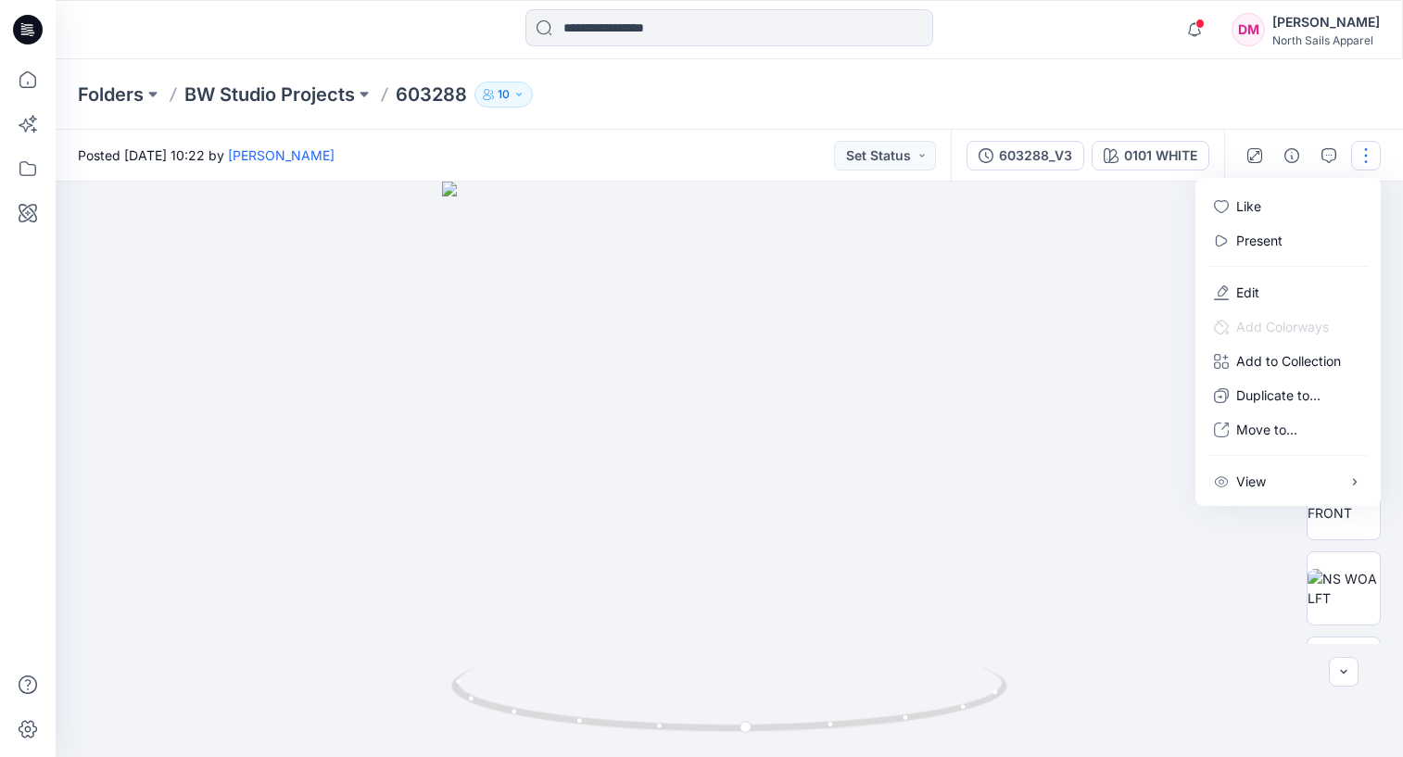
drag, startPoint x: 1019, startPoint y: 327, endPoint x: 1185, endPoint y: 555, distance: 282.0
click at [1020, 327] on div at bounding box center [730, 470] width 1348 height 576
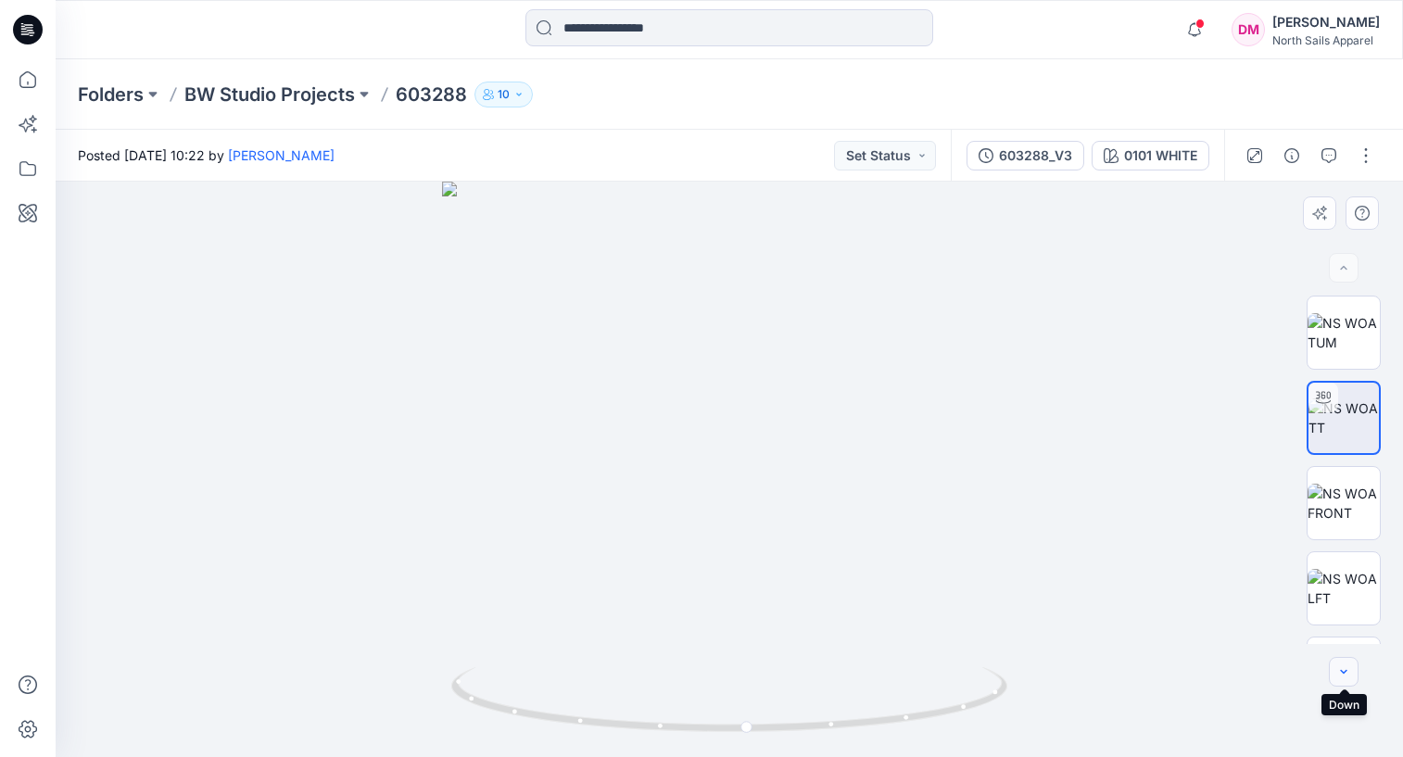
click at [1350, 674] on icon "button" at bounding box center [1344, 672] width 15 height 15
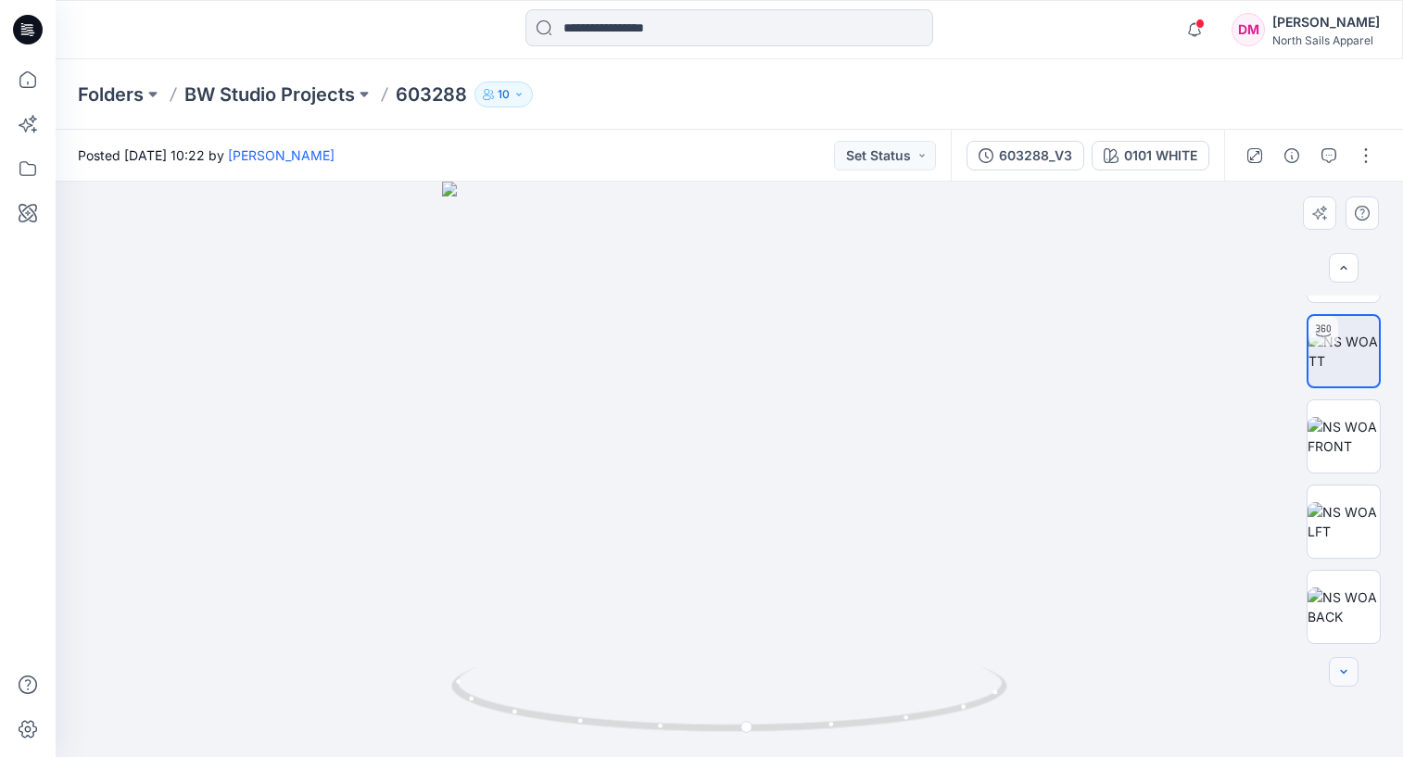
click at [1349, 674] on div at bounding box center [1344, 672] width 30 height 30
drag, startPoint x: 1349, startPoint y: 674, endPoint x: 1351, endPoint y: 631, distance: 42.7
click at [1349, 674] on div at bounding box center [1344, 672] width 30 height 30
click at [1349, 621] on img at bounding box center [1344, 607] width 72 height 39
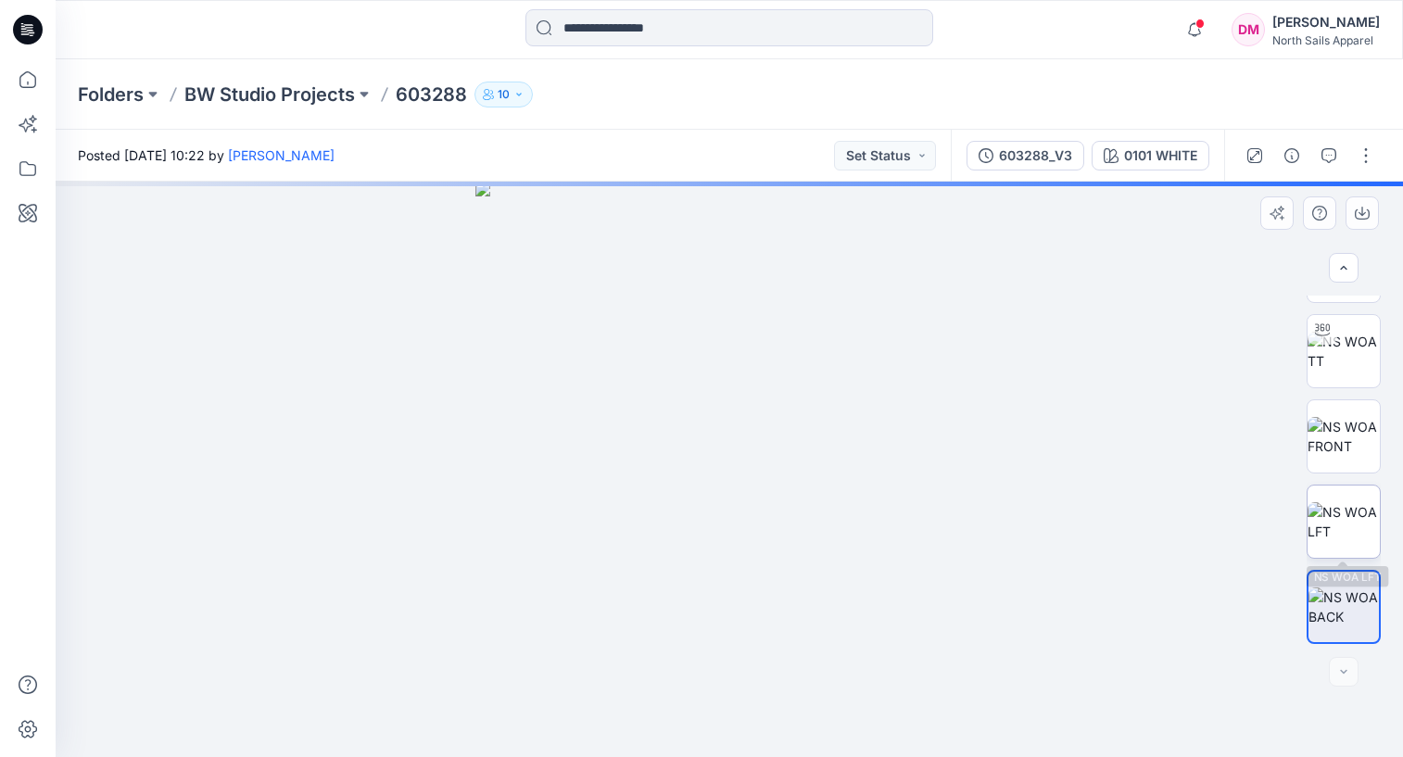
click at [1348, 533] on img at bounding box center [1344, 521] width 72 height 39
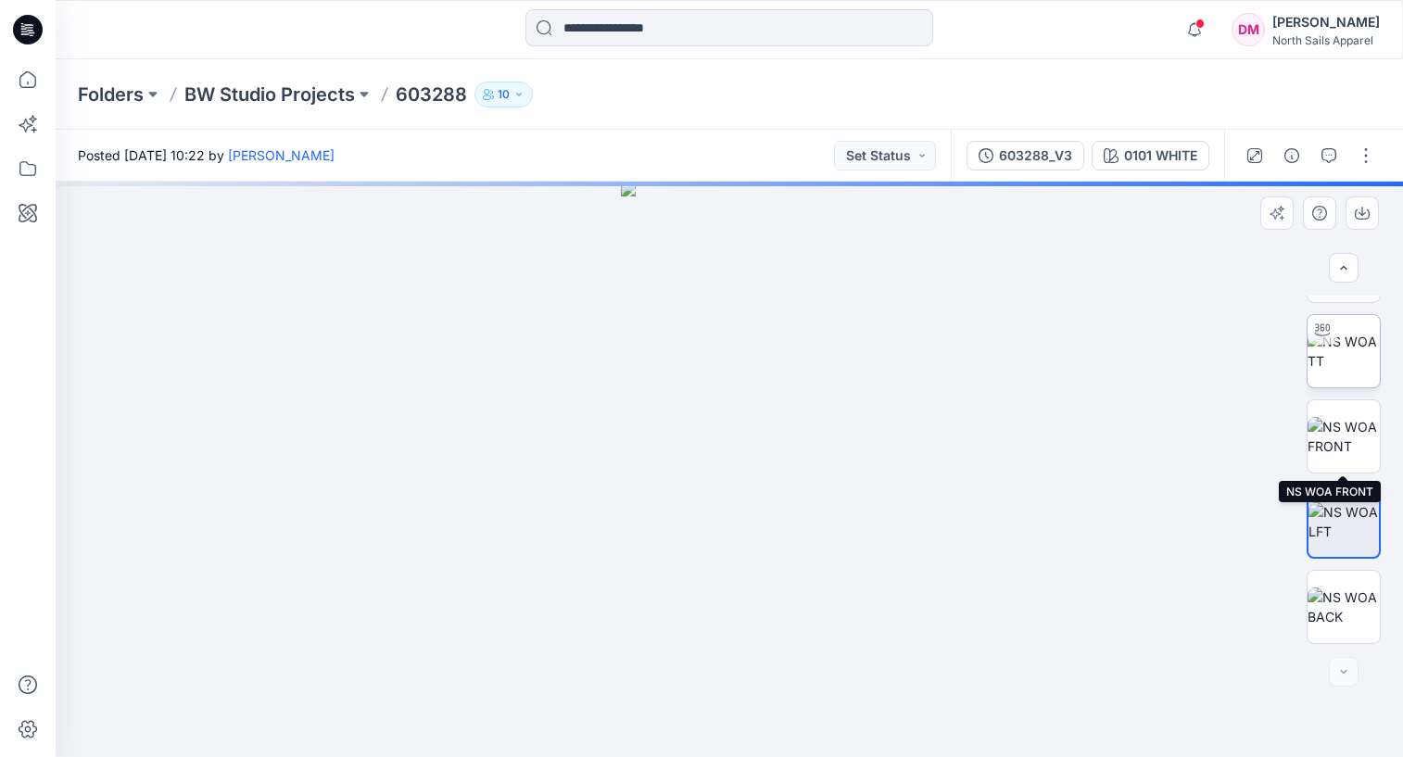
drag, startPoint x: 1336, startPoint y: 445, endPoint x: 1339, endPoint y: 385, distance: 60.4
click at [1336, 445] on img at bounding box center [1344, 436] width 72 height 39
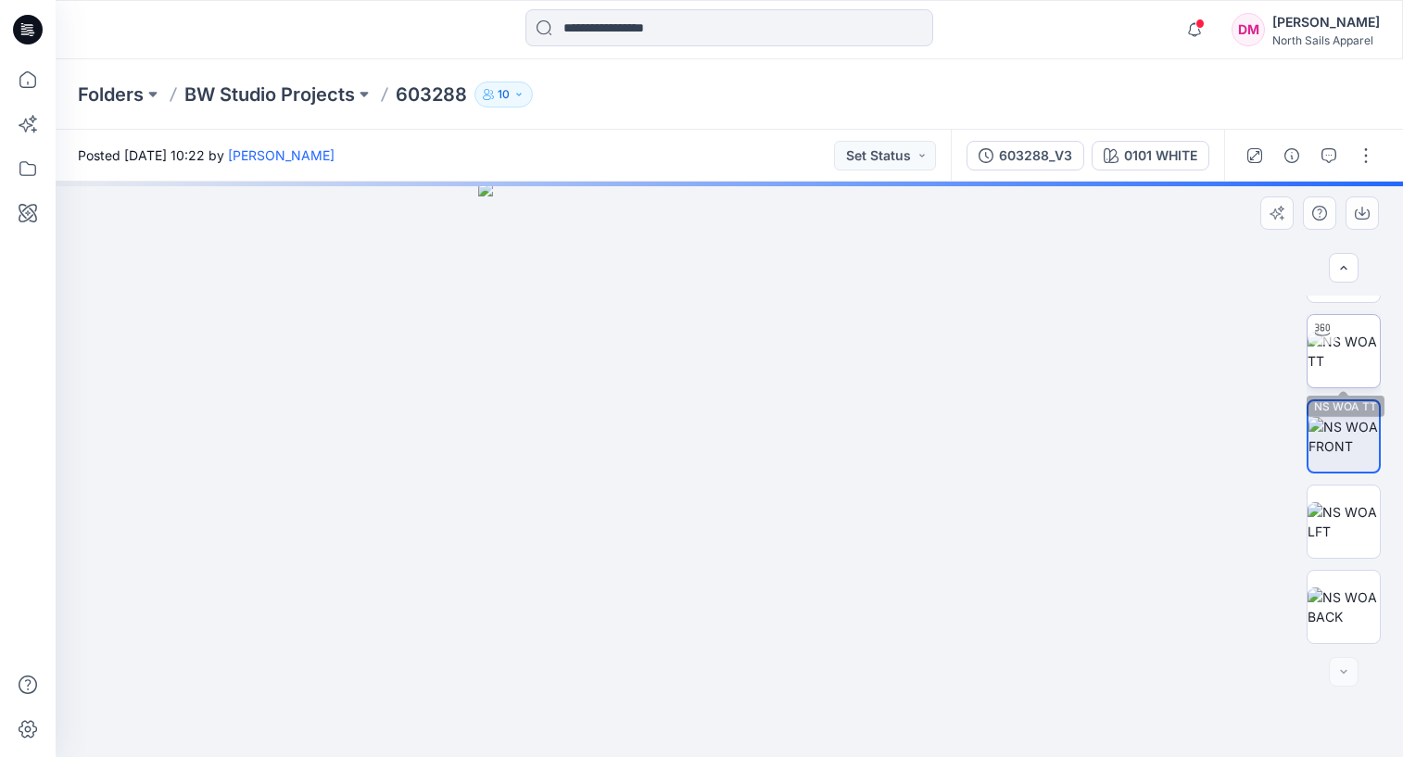
click at [1343, 351] on img at bounding box center [1344, 351] width 72 height 39
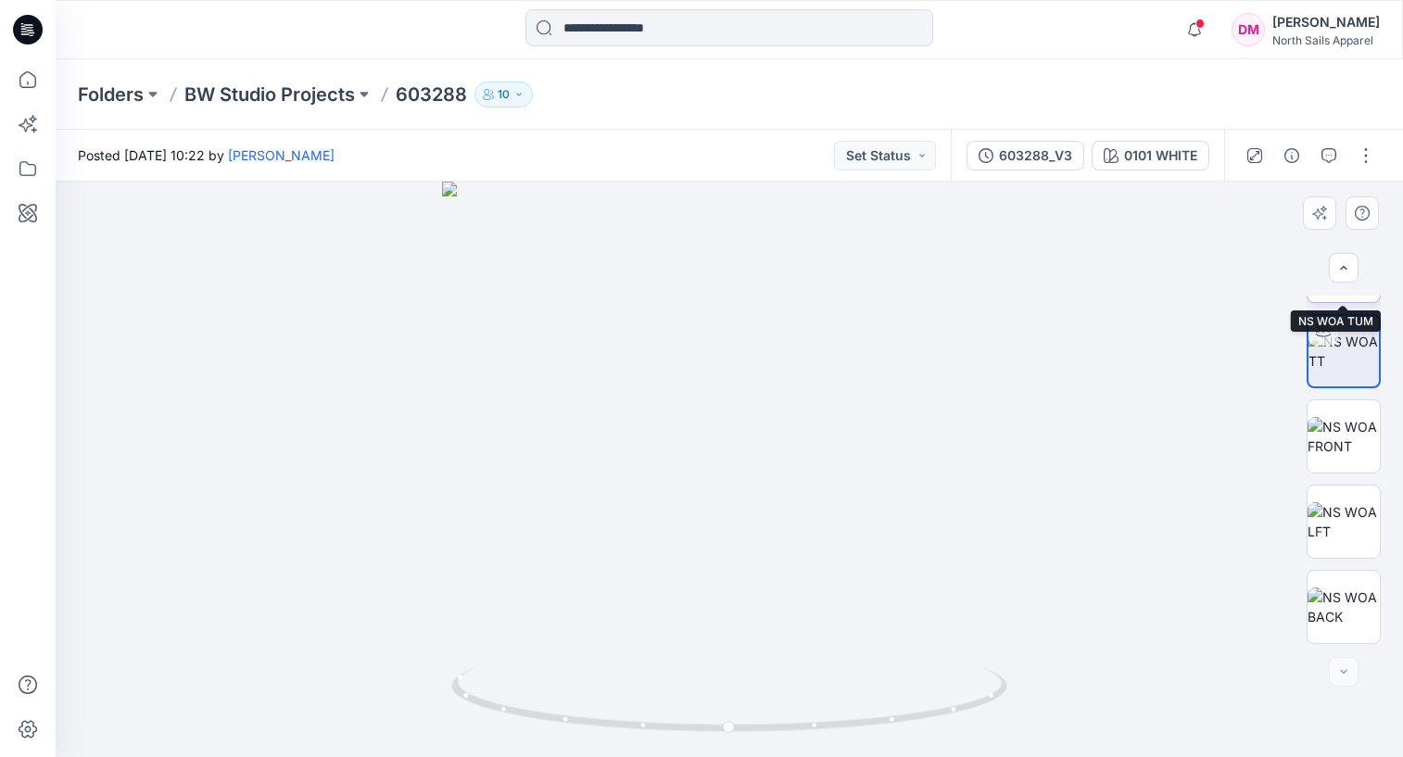
click at [1342, 286] on img at bounding box center [1344, 266] width 72 height 39
click at [1344, 273] on icon "button" at bounding box center [1344, 267] width 15 height 15
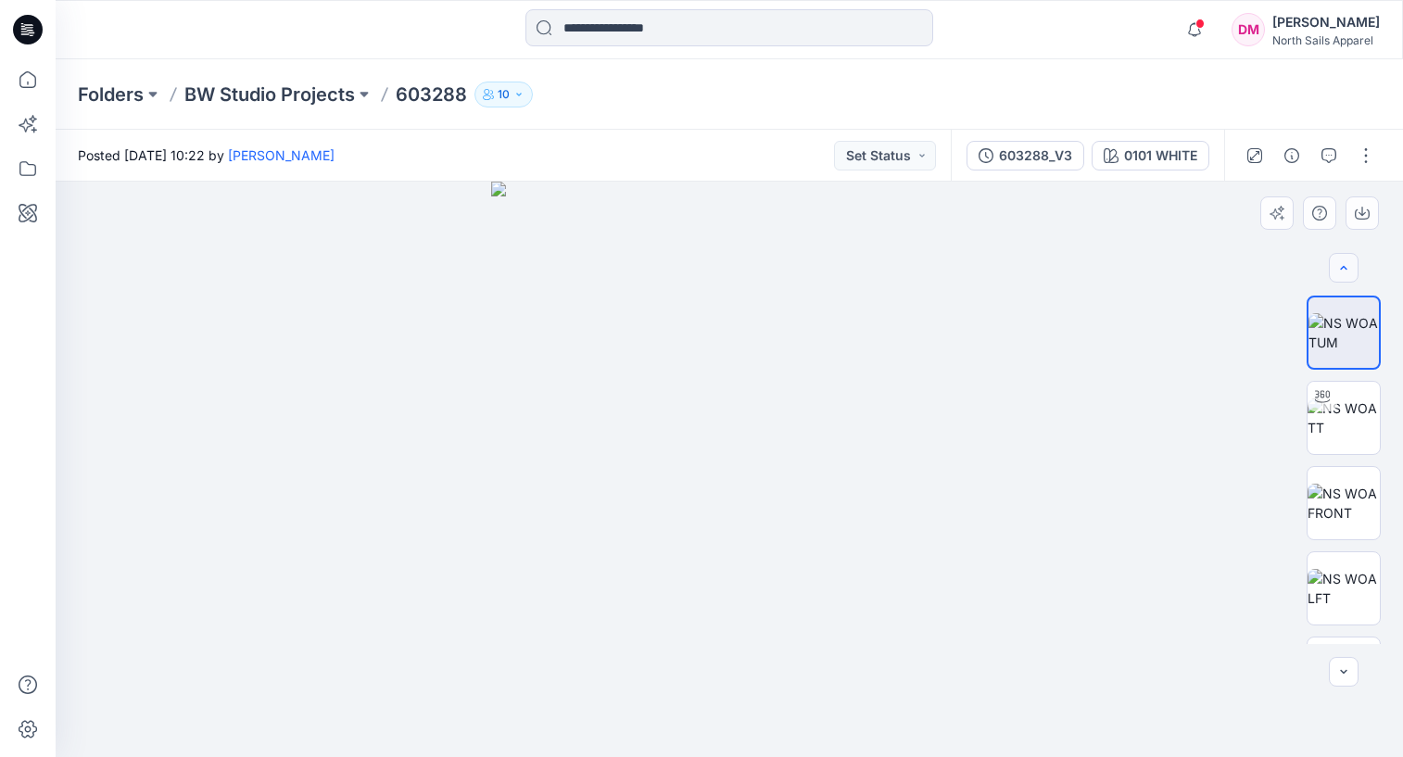
click at [1344, 273] on div at bounding box center [1344, 268] width 30 height 30
drag, startPoint x: 1362, startPoint y: 210, endPoint x: 1315, endPoint y: 230, distance: 50.3
click at [1362, 210] on icon "button" at bounding box center [1362, 211] width 7 height 9
